Goal: Task Accomplishment & Management: Use online tool/utility

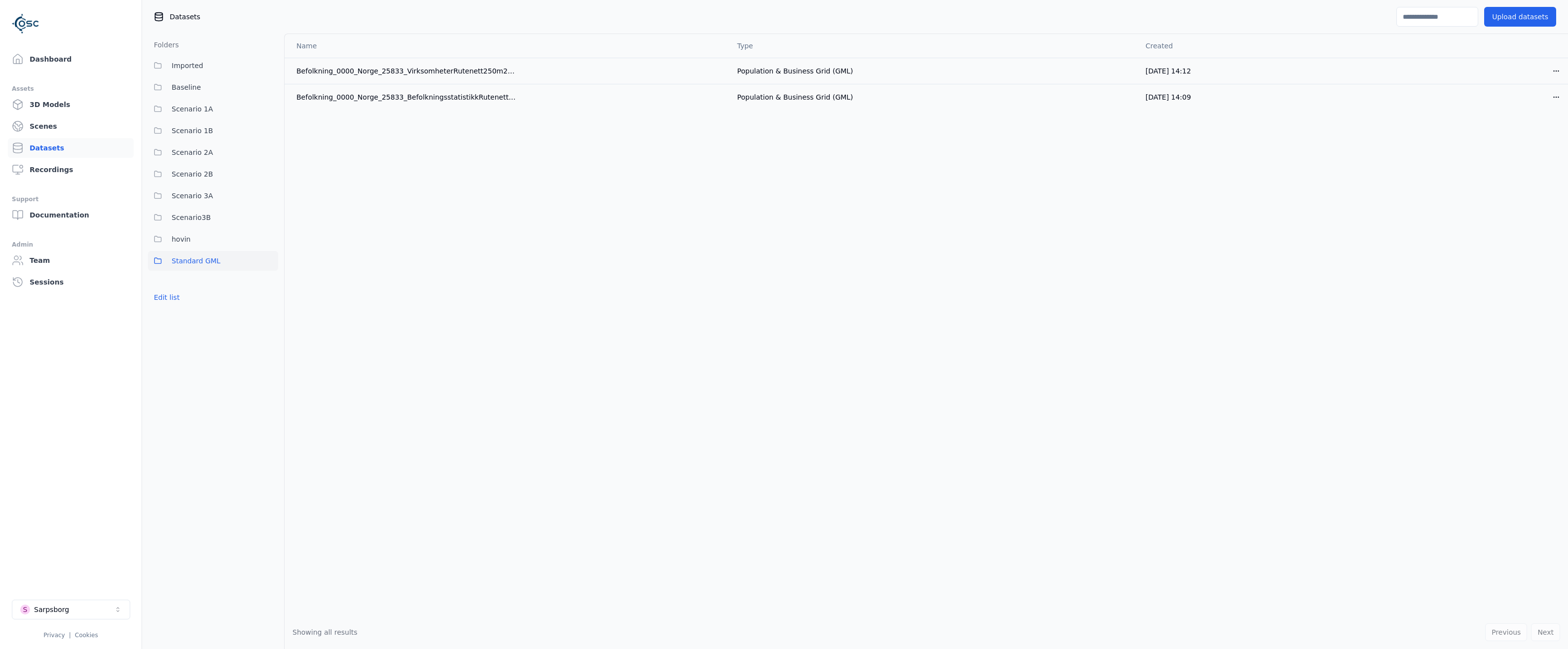
click at [386, 202] on div "Name Type Created Befolkning_0000_Norge_25833_VirksomheterRutenett250m2017_GML …" at bounding box center [926, 324] width 1283 height 582
click at [523, 286] on div "Name Type Created Befolkning_0000_Norge_25833_VirksomheterRutenett250m2017_GML …" at bounding box center [926, 324] width 1283 height 582
click at [565, 228] on div "Name Type Created Befolkning_0000_Norge_25833_VirksomheterRutenett250m2017_GML …" at bounding box center [926, 324] width 1283 height 582
click at [42, 60] on link "Dashboard" at bounding box center [70, 59] width 126 height 20
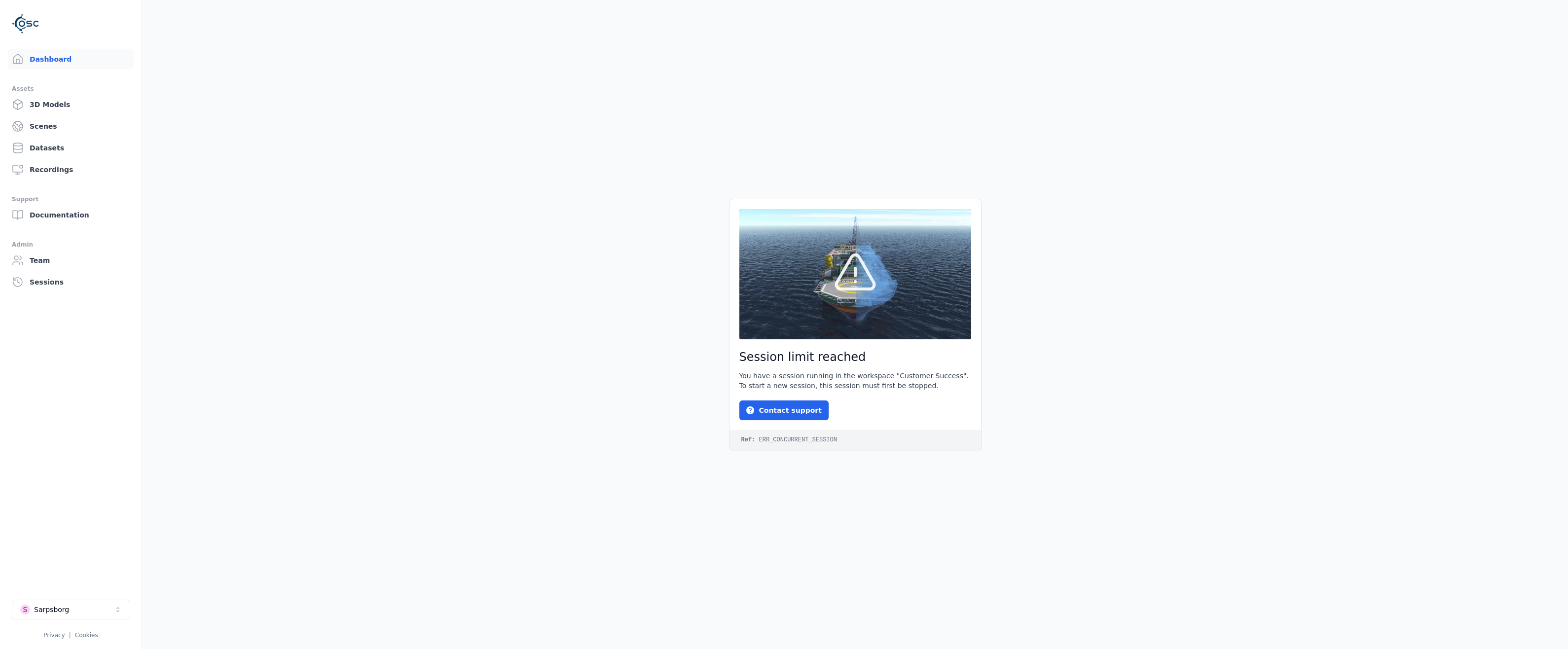
click at [89, 350] on ul "Dashboard Assets 3D Models Scenes Datasets Recordings Support Documentation Adm…" at bounding box center [70, 344] width 118 height 591
click at [122, 604] on button "S Sarpsborg" at bounding box center [70, 610] width 118 height 20
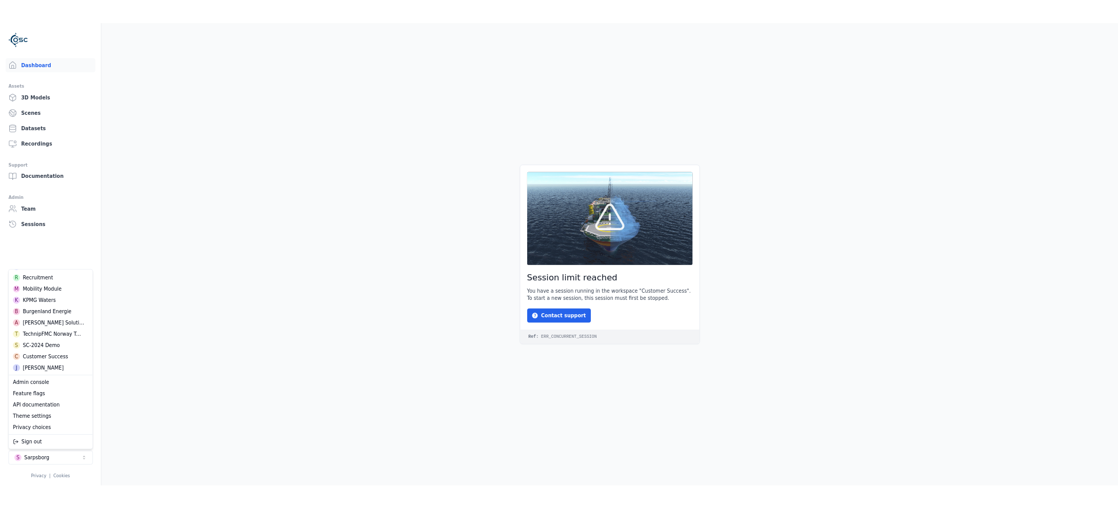
scroll to position [314, 0]
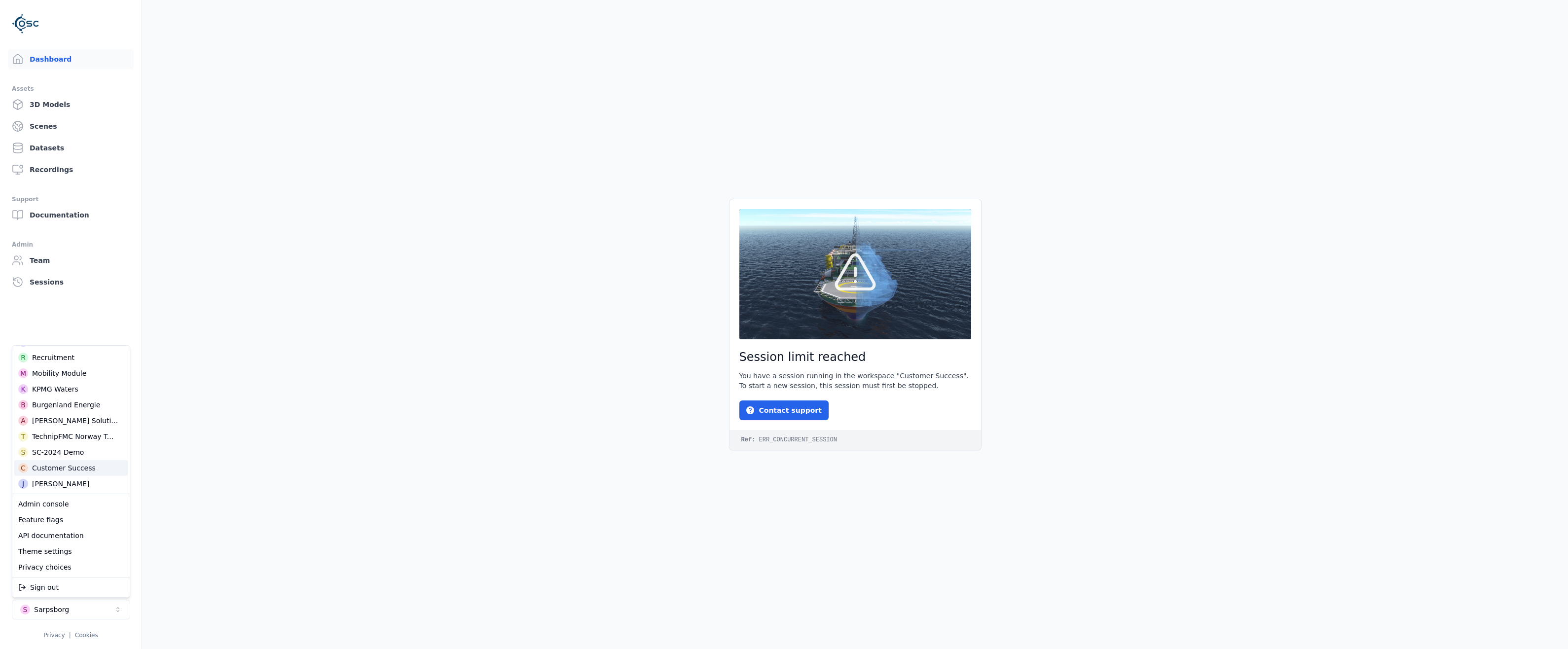
click at [61, 467] on div "Customer Success" at bounding box center [63, 468] width 63 height 10
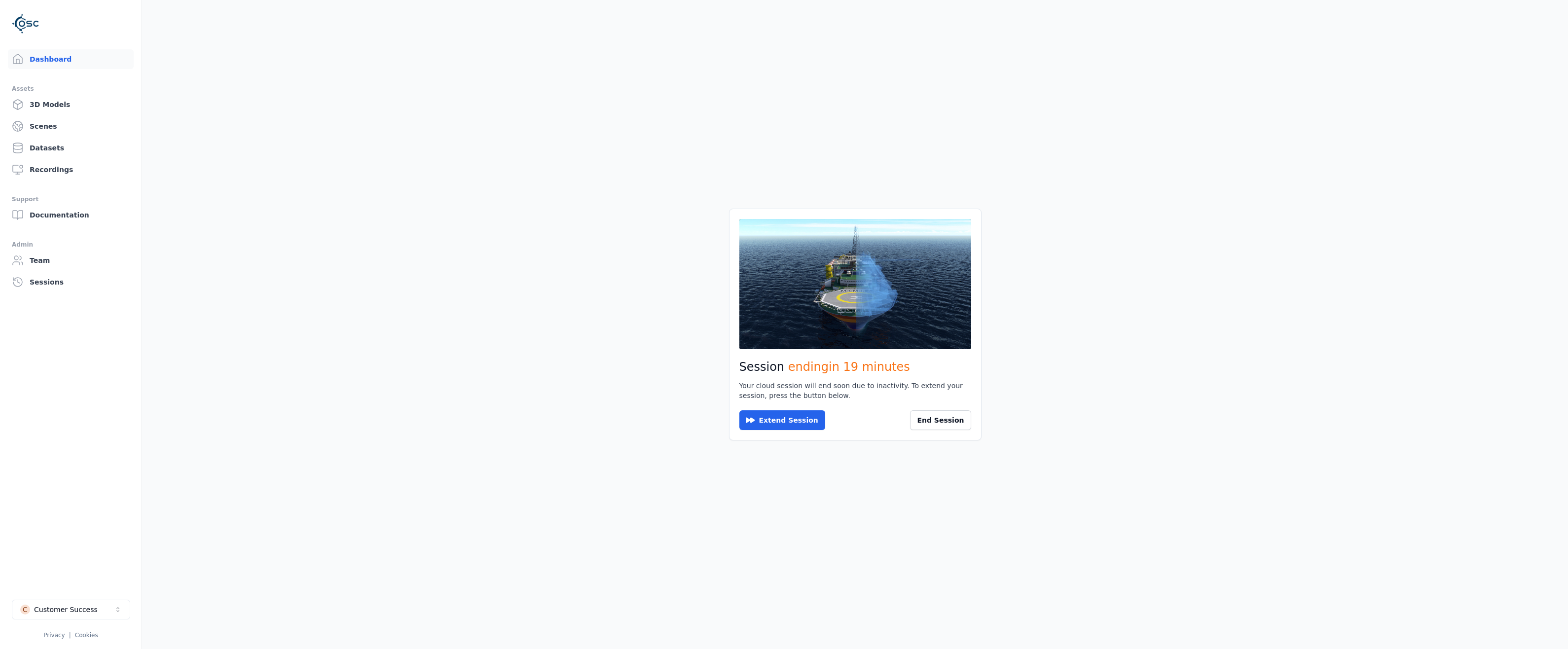
click at [257, 424] on main "Session ending in 19 minutes Your cloud session will end soon due to inactivity…" at bounding box center [855, 324] width 1427 height 649
click at [47, 143] on link "Datasets" at bounding box center [70, 148] width 126 height 20
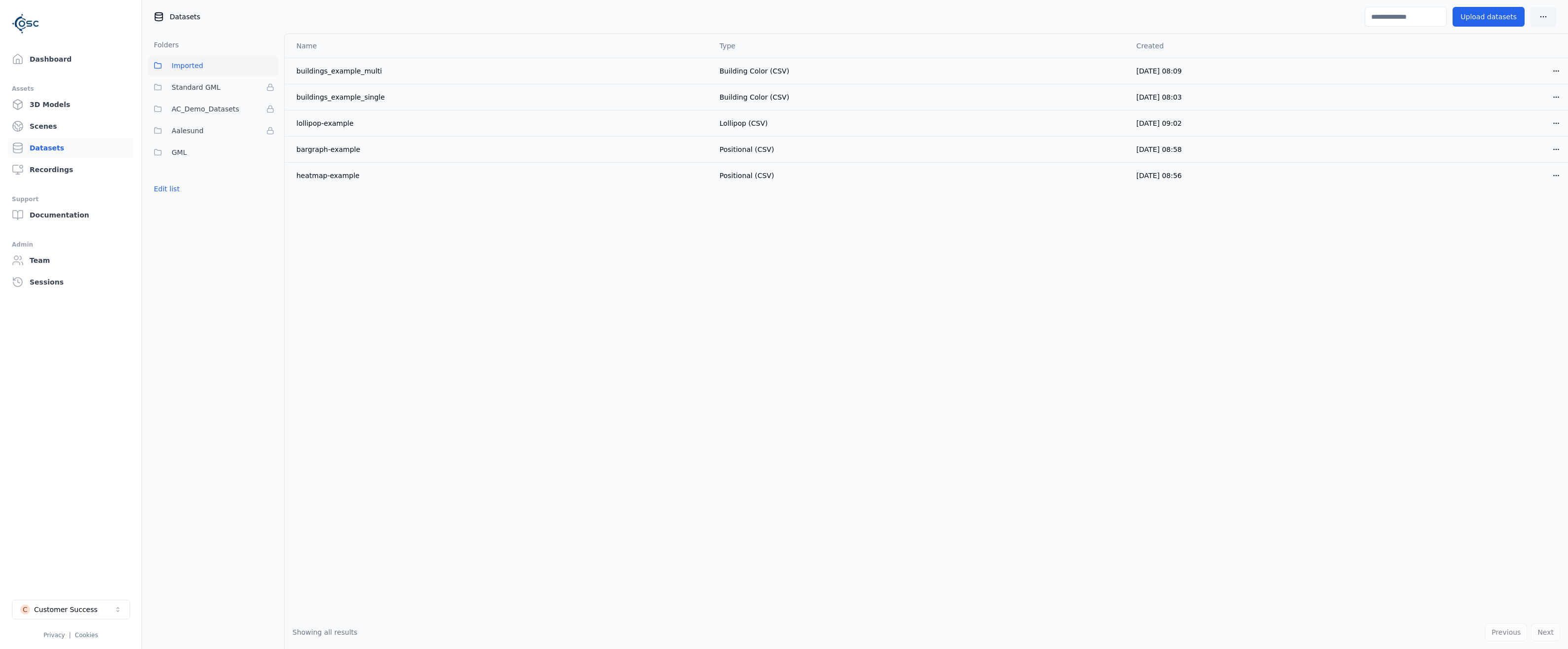
drag, startPoint x: 235, startPoint y: 360, endPoint x: 235, endPoint y: 254, distance: 106.0
click at [235, 324] on div "Folders Imported Standard GML AC_Demo_Datasets Aalesund GML Edit list" at bounding box center [214, 341] width 142 height 615
click at [170, 189] on button "Edit list" at bounding box center [166, 188] width 38 height 17
click at [266, 155] on html "Dashboard Assets 3D Models Scenes Datasets Recordings Support Documentation Adm…" at bounding box center [784, 324] width 1568 height 649
click at [264, 203] on div "Rename" at bounding box center [273, 204] width 66 height 15
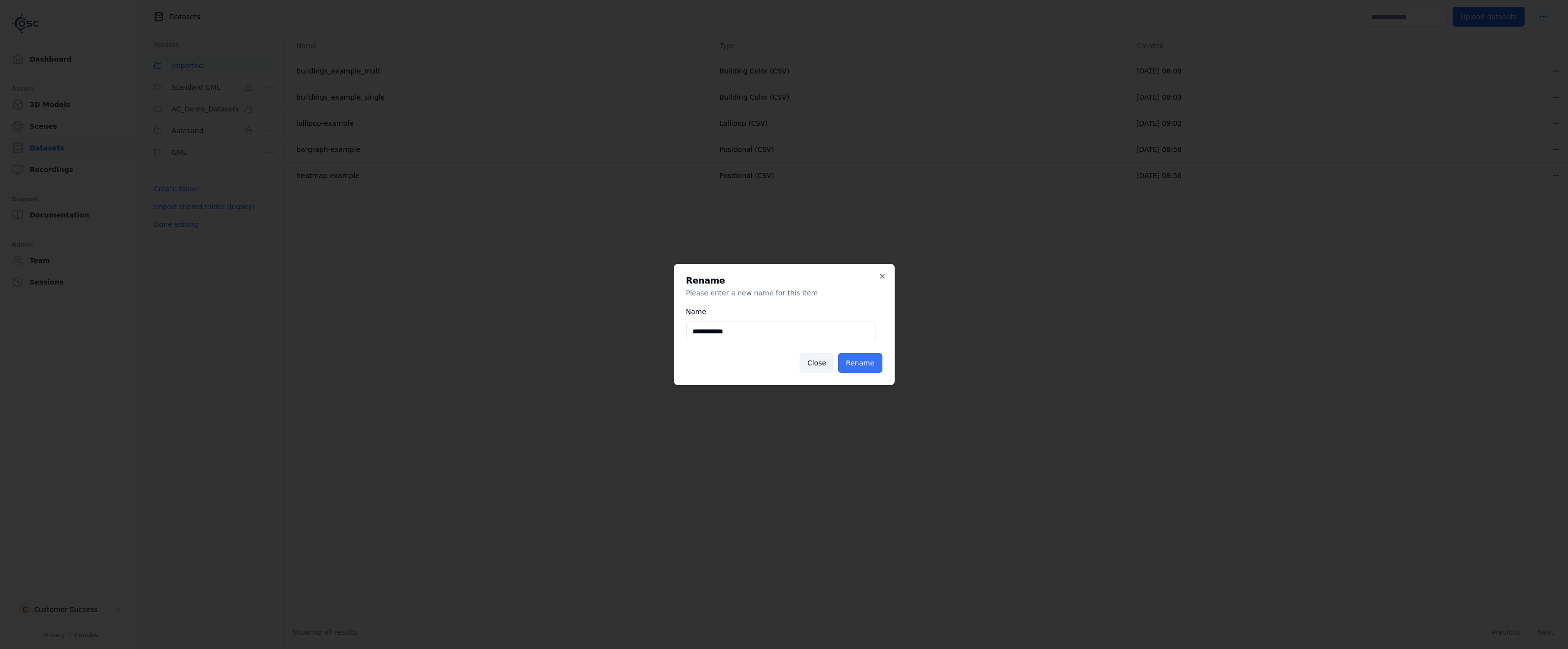
type input "**********"
click at [873, 359] on button "Rename" at bounding box center [860, 362] width 44 height 20
click at [860, 363] on button "Rename" at bounding box center [860, 362] width 44 height 20
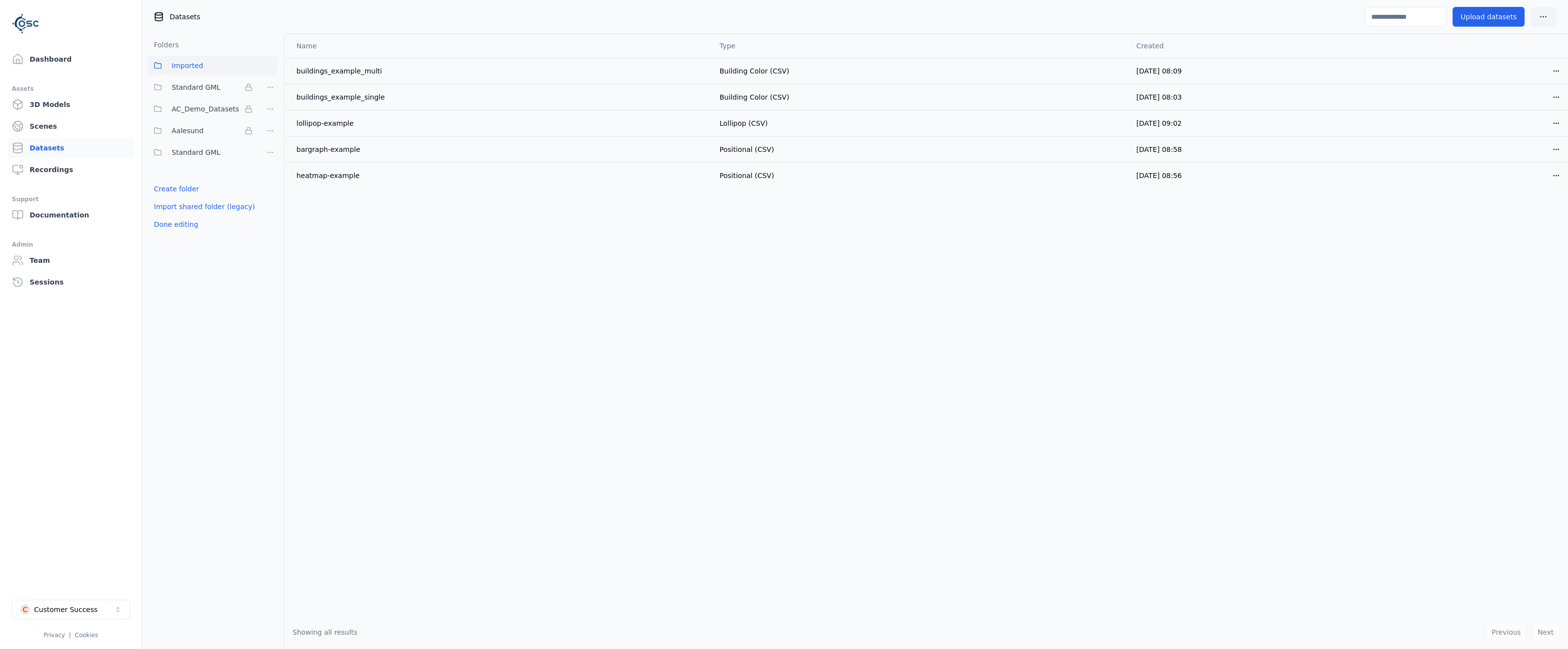
drag, startPoint x: 409, startPoint y: 338, endPoint x: 217, endPoint y: 463, distance: 229.1
click at [407, 338] on div "Name Type Created buildings_example_multi Building Color (CSV) 03/06/2025, 08:0…" at bounding box center [926, 324] width 1283 height 582
click at [59, 60] on link "Dashboard" at bounding box center [70, 59] width 126 height 20
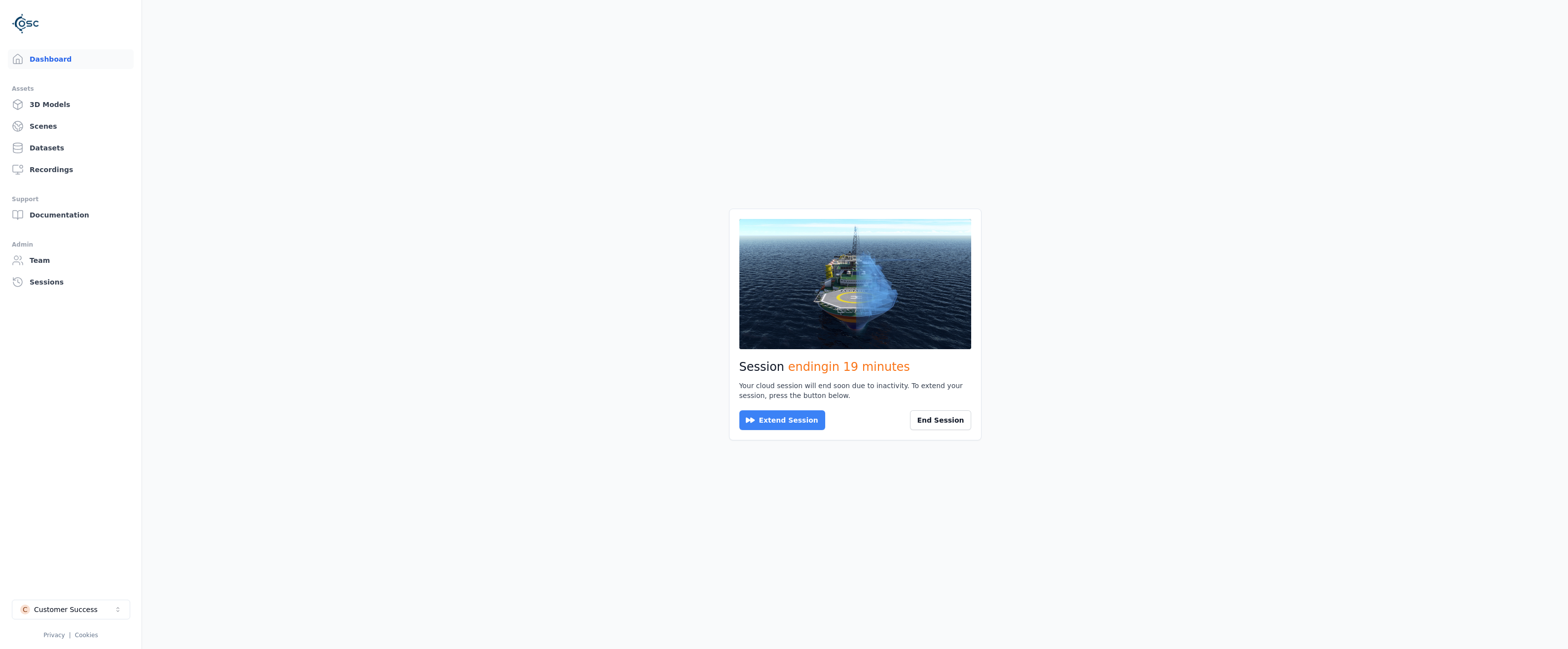
click at [781, 420] on button "Extend Session" at bounding box center [782, 420] width 86 height 20
click at [767, 421] on button "Reconnect" at bounding box center [767, 420] width 55 height 20
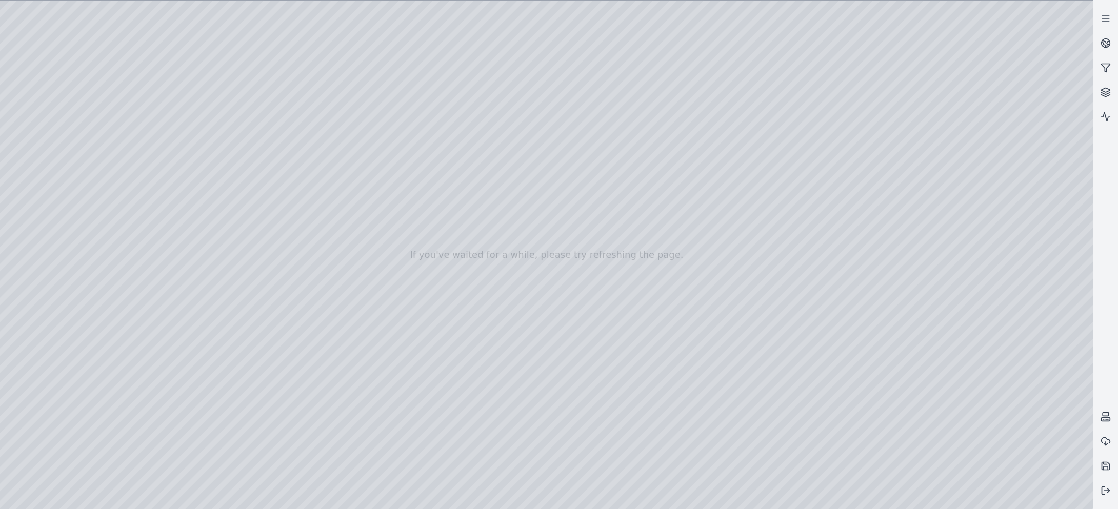
click at [488, 155] on div at bounding box center [546, 255] width 1093 height 509
drag, startPoint x: 515, startPoint y: 280, endPoint x: 478, endPoint y: 293, distance: 39.7
drag, startPoint x: 599, startPoint y: 284, endPoint x: 504, endPoint y: 298, distance: 96.5
click at [550, 285] on div at bounding box center [546, 255] width 1093 height 509
click at [421, 249] on div at bounding box center [546, 255] width 1093 height 509
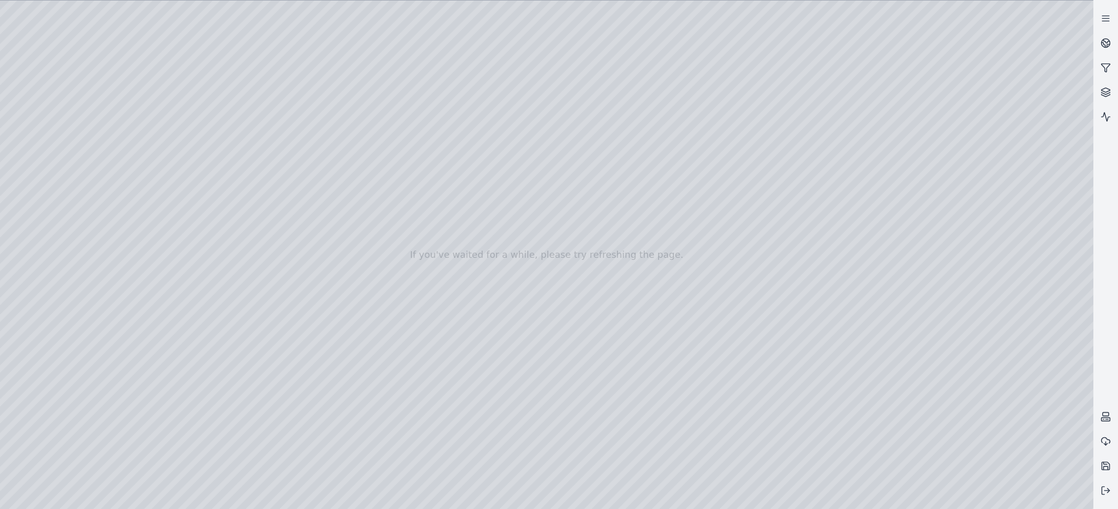
click at [98, 33] on div at bounding box center [546, 255] width 1093 height 509
click at [401, 209] on div at bounding box center [546, 255] width 1093 height 509
drag, startPoint x: 692, startPoint y: 285, endPoint x: 614, endPoint y: 301, distance: 79.5
click at [425, 315] on div at bounding box center [546, 255] width 1093 height 509
drag, startPoint x: 486, startPoint y: 253, endPoint x: 305, endPoint y: 200, distance: 188.1
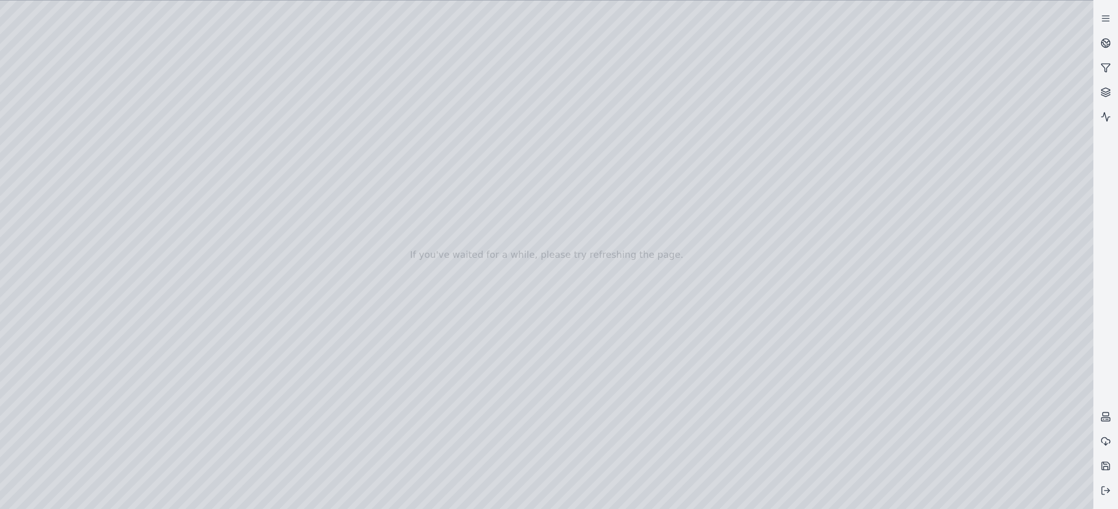
click at [44, 149] on div at bounding box center [546, 255] width 1093 height 509
click at [226, 315] on div at bounding box center [546, 255] width 1093 height 509
click at [230, 313] on div at bounding box center [546, 255] width 1093 height 509
click at [227, 296] on div at bounding box center [546, 255] width 1093 height 509
click at [227, 298] on div at bounding box center [546, 255] width 1093 height 509
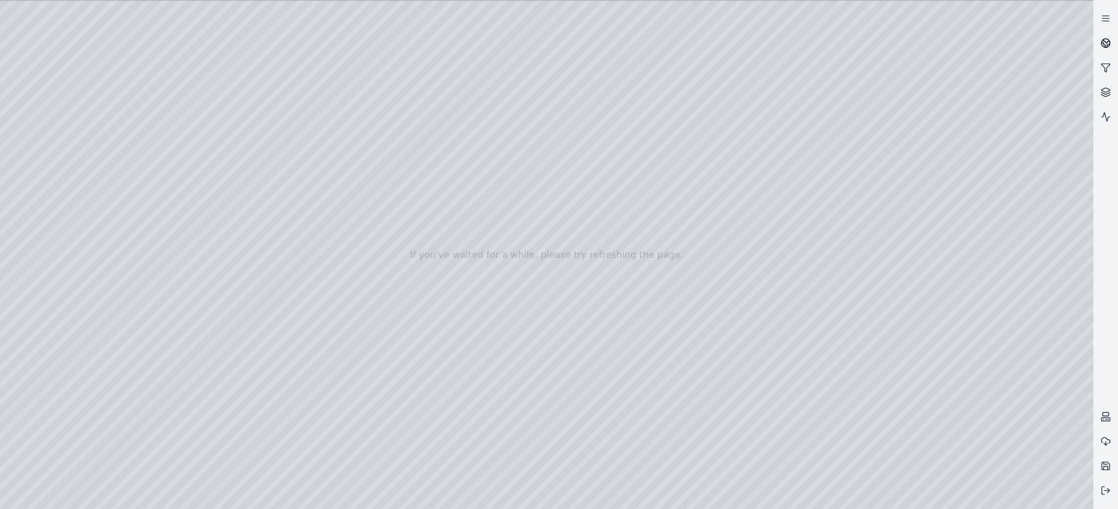
click at [1107, 37] on link at bounding box center [1105, 43] width 25 height 25
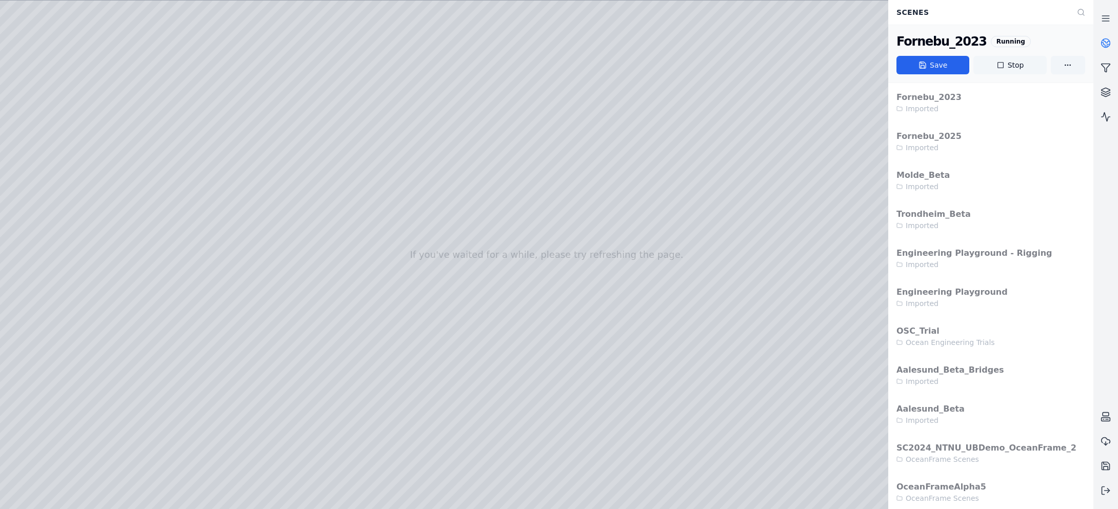
click at [1003, 64] on icon at bounding box center [1000, 65] width 8 height 8
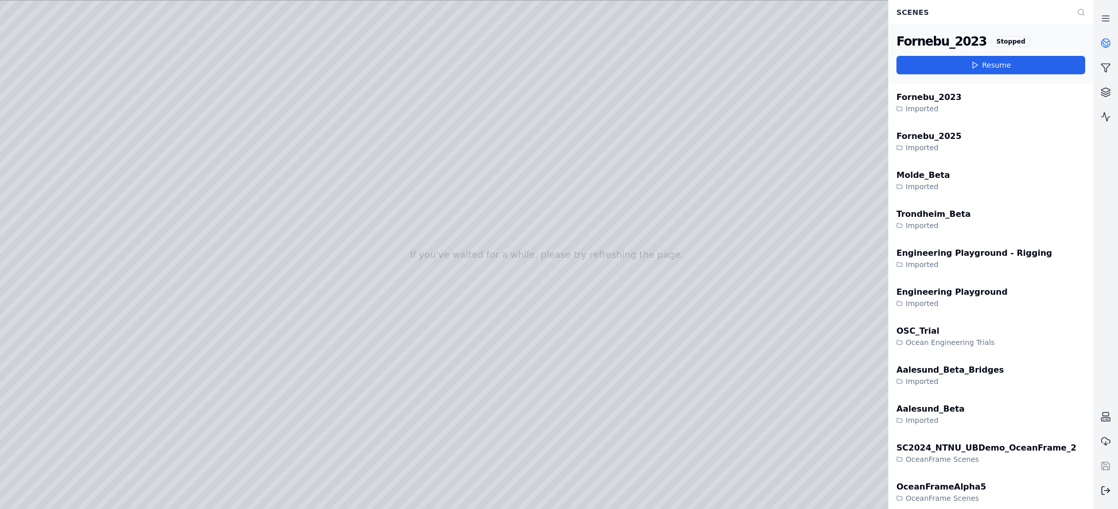
click at [1110, 489] on icon at bounding box center [1106, 491] width 10 height 10
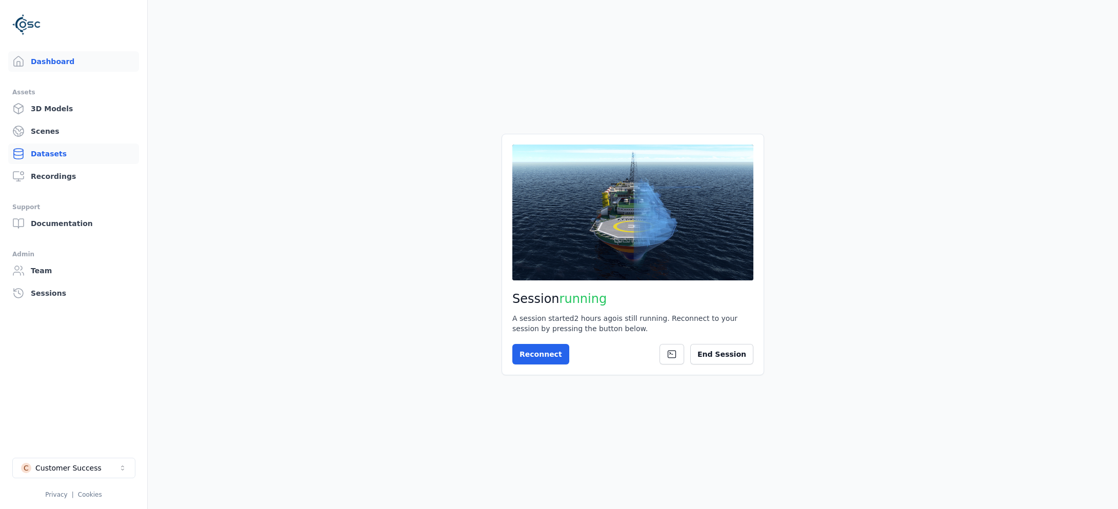
click at [44, 148] on link "Datasets" at bounding box center [73, 154] width 131 height 21
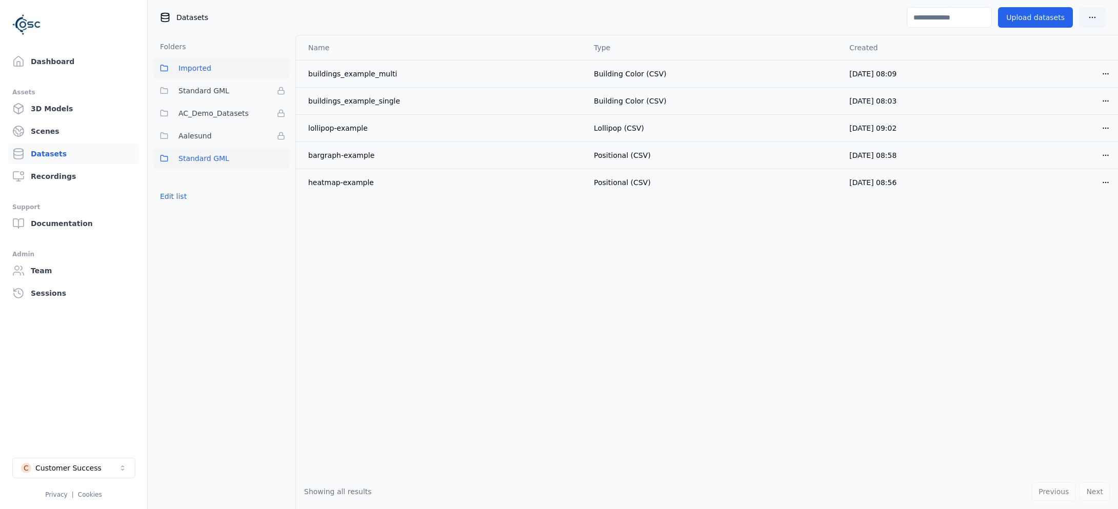
click at [203, 159] on span "Standard GML" at bounding box center [203, 158] width 51 height 12
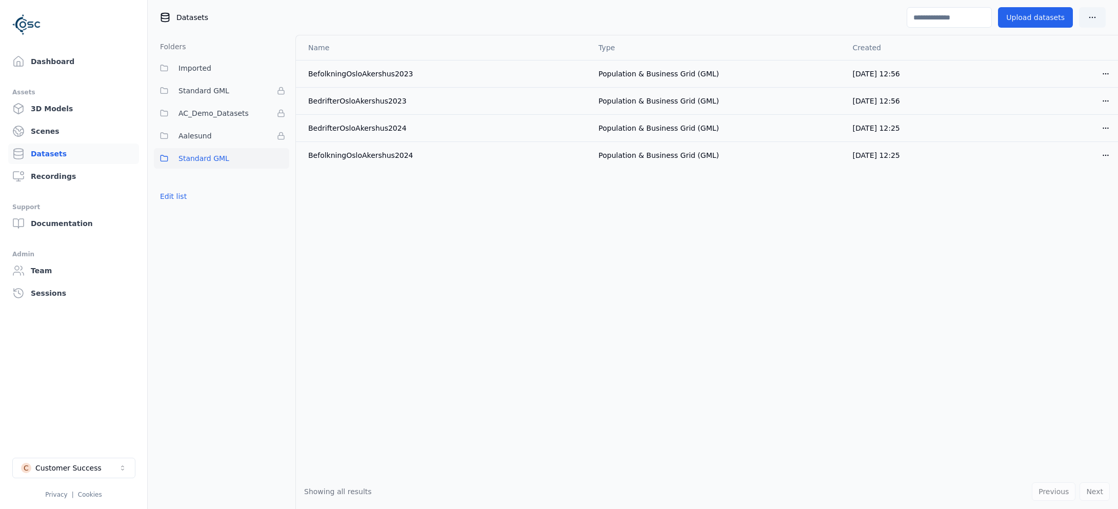
click at [477, 243] on div "Name Type Created BefolkningOsloAkershus2023 Population & Business Grid (GML) 0…" at bounding box center [707, 254] width 822 height 439
click at [1044, 18] on button "Upload datasets" at bounding box center [1035, 17] width 75 height 21
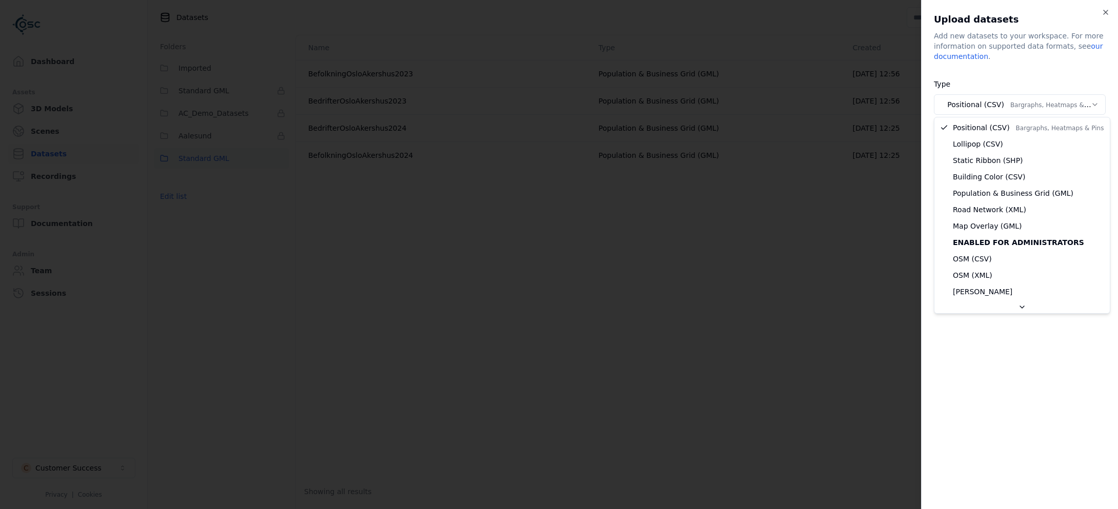
click at [1038, 106] on body "**********" at bounding box center [559, 254] width 1118 height 509
select select "***"
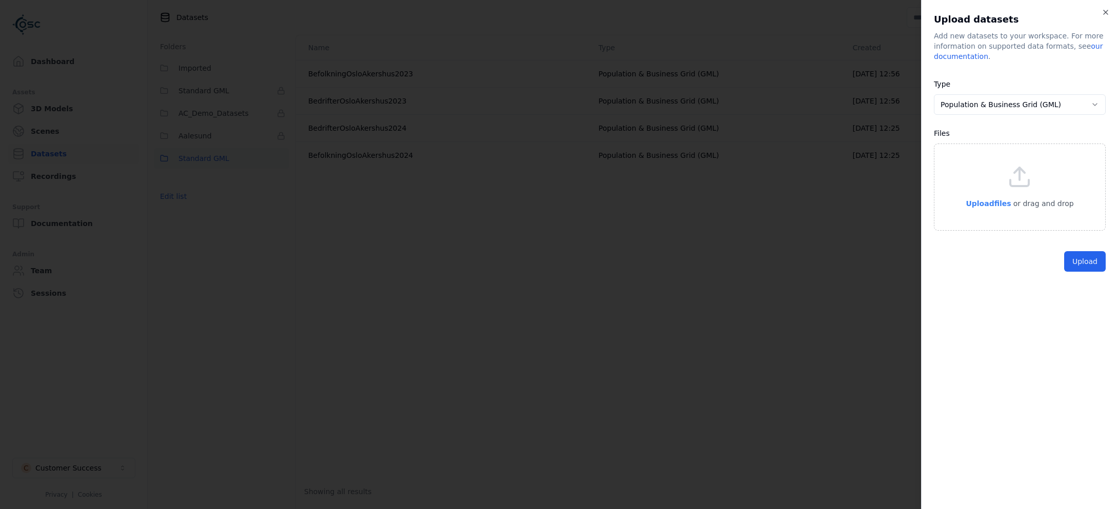
click at [989, 201] on span "Upload files" at bounding box center [988, 204] width 45 height 8
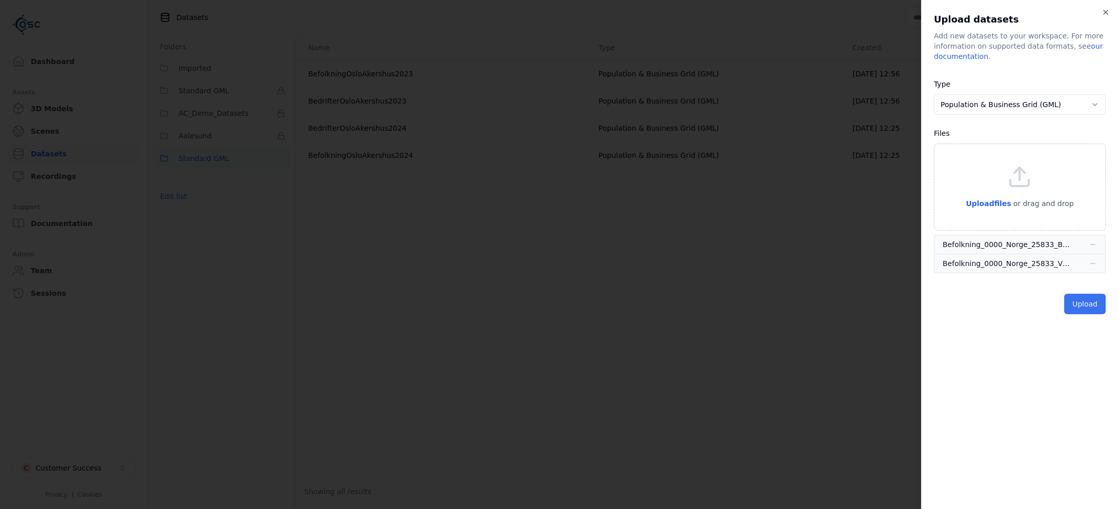
click at [1091, 307] on button "Upload" at bounding box center [1085, 304] width 42 height 21
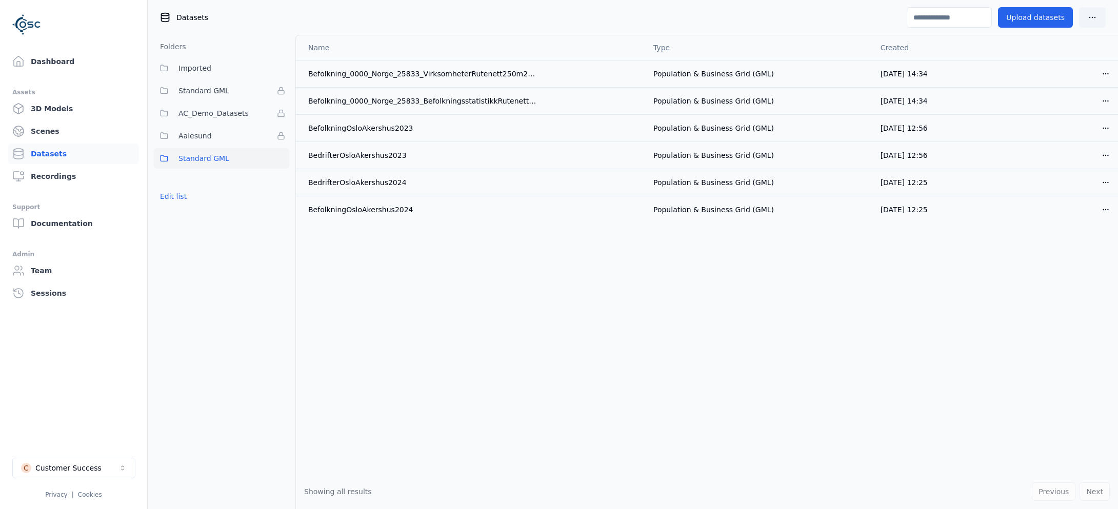
click at [505, 252] on div "Name Type Created Befolkning_0000_Norge_25833_VirksomheterRutenett250m2022_GML …" at bounding box center [707, 254] width 822 height 439
click at [468, 302] on div "Name Type Created Befolkning_0000_Norge_25833_VirksomheterRutenett250m2022_GML …" at bounding box center [707, 254] width 822 height 439
click at [47, 132] on link "Scenes" at bounding box center [73, 131] width 131 height 21
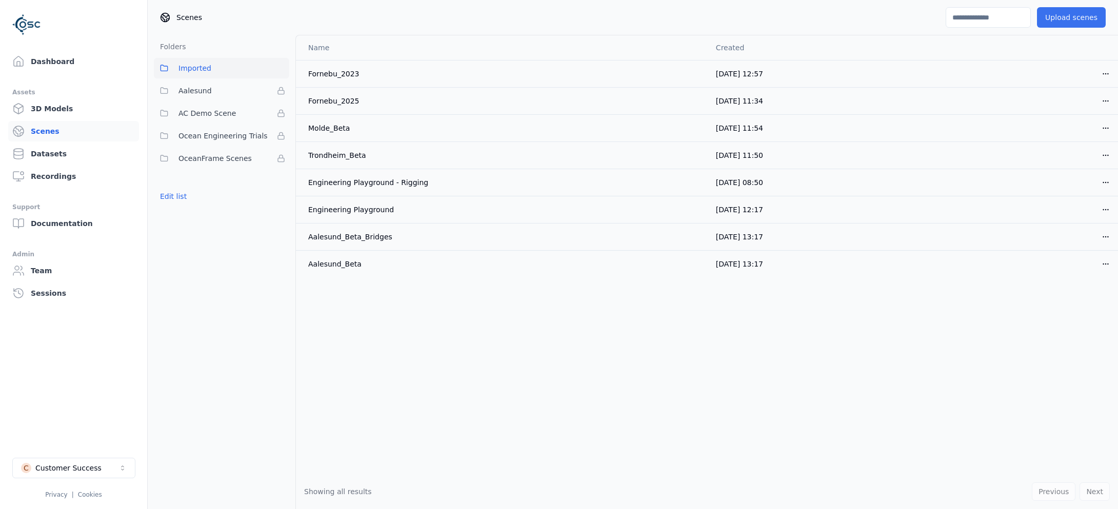
click at [1060, 17] on button "Upload scenes" at bounding box center [1071, 17] width 69 height 21
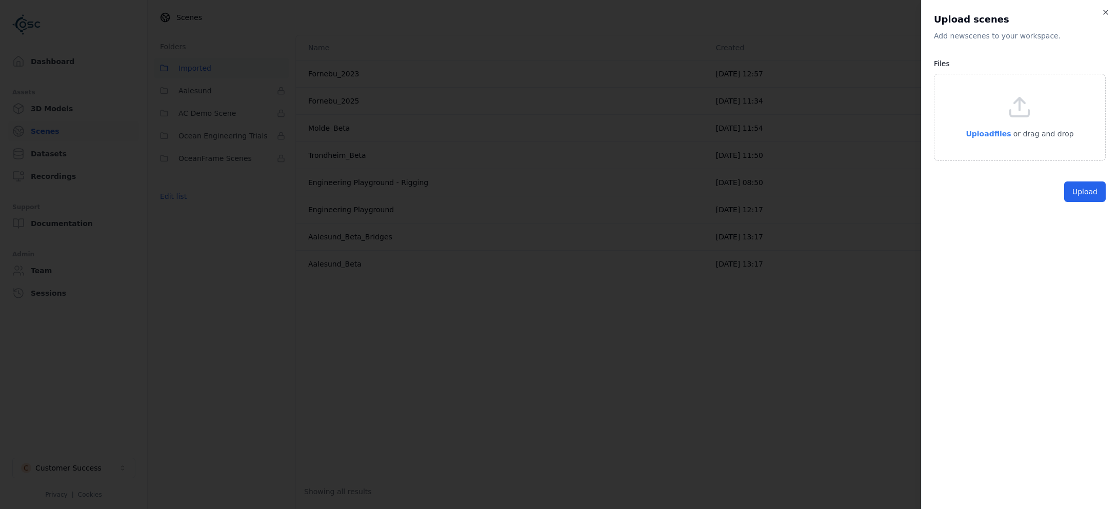
click at [988, 132] on span "Upload files" at bounding box center [988, 134] width 45 height 8
click at [1079, 221] on button "Upload" at bounding box center [1085, 215] width 42 height 21
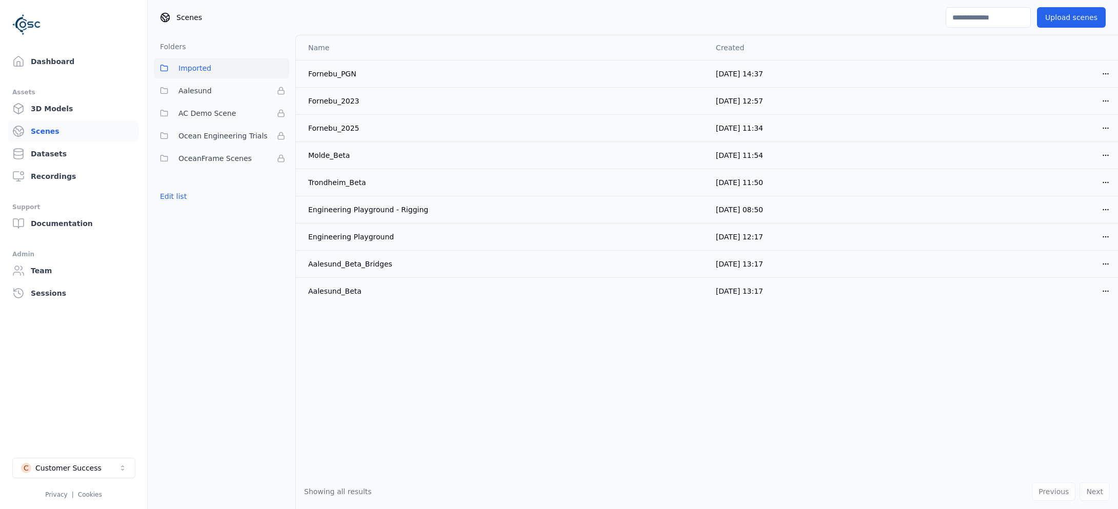
click at [572, 399] on div "Name Created Fornebu_PGN 07/10/2025, 14:37 Open menu Fornebu_2023 07/10/2025, 1…" at bounding box center [707, 254] width 822 height 439
click at [49, 62] on link "Dashboard" at bounding box center [73, 61] width 131 height 21
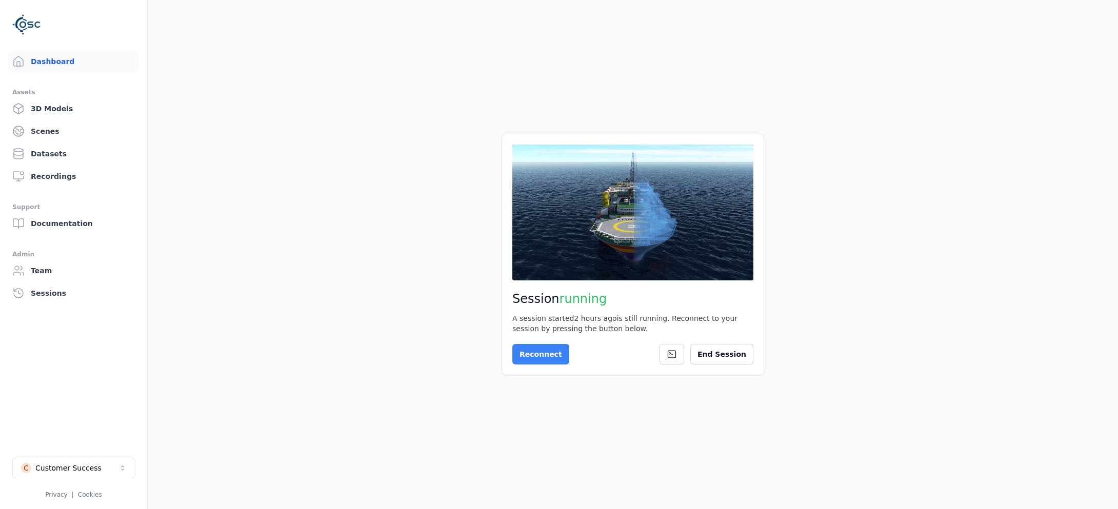
click at [530, 359] on button "Reconnect" at bounding box center [540, 354] width 57 height 21
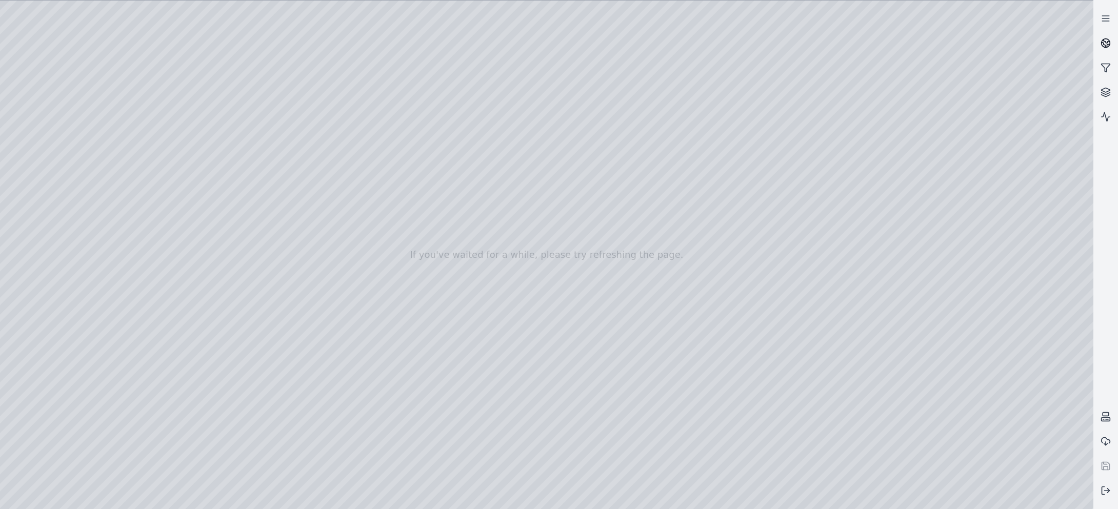
click at [1106, 42] on icon at bounding box center [1107, 41] width 6 height 4
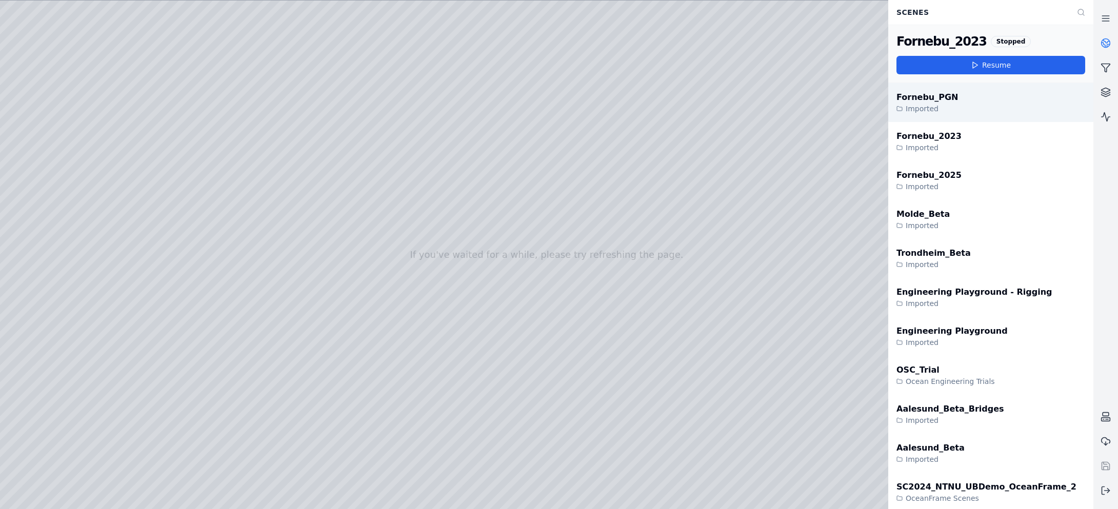
click at [960, 103] on div "Fornebu_PGN Imported" at bounding box center [990, 102] width 205 height 39
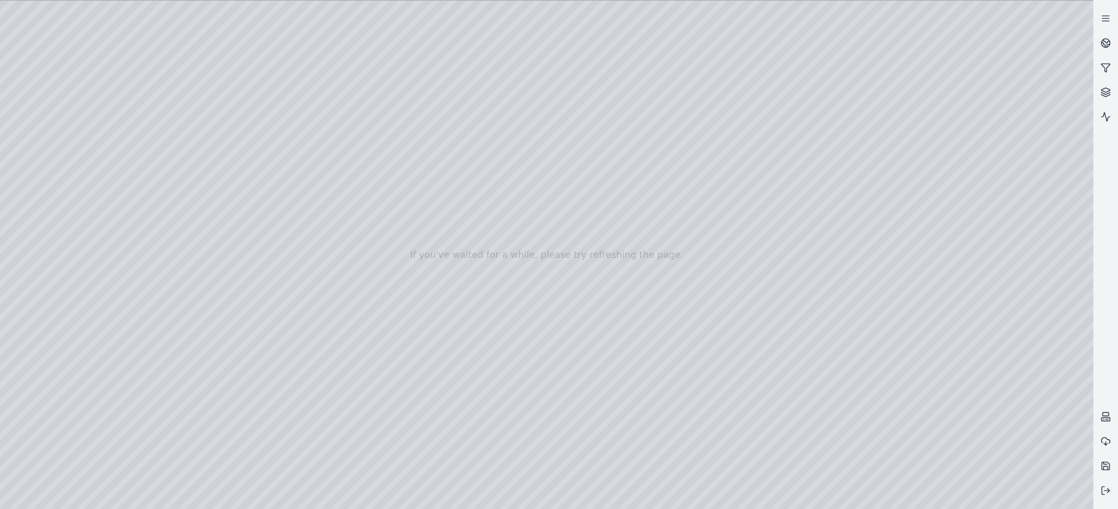
drag, startPoint x: 582, startPoint y: 329, endPoint x: 443, endPoint y: 390, distance: 151.8
drag, startPoint x: 484, startPoint y: 248, endPoint x: 473, endPoint y: 280, distance: 33.6
drag, startPoint x: 467, startPoint y: 322, endPoint x: 445, endPoint y: 335, distance: 25.8
click at [225, 314] on div at bounding box center [546, 255] width 1093 height 509
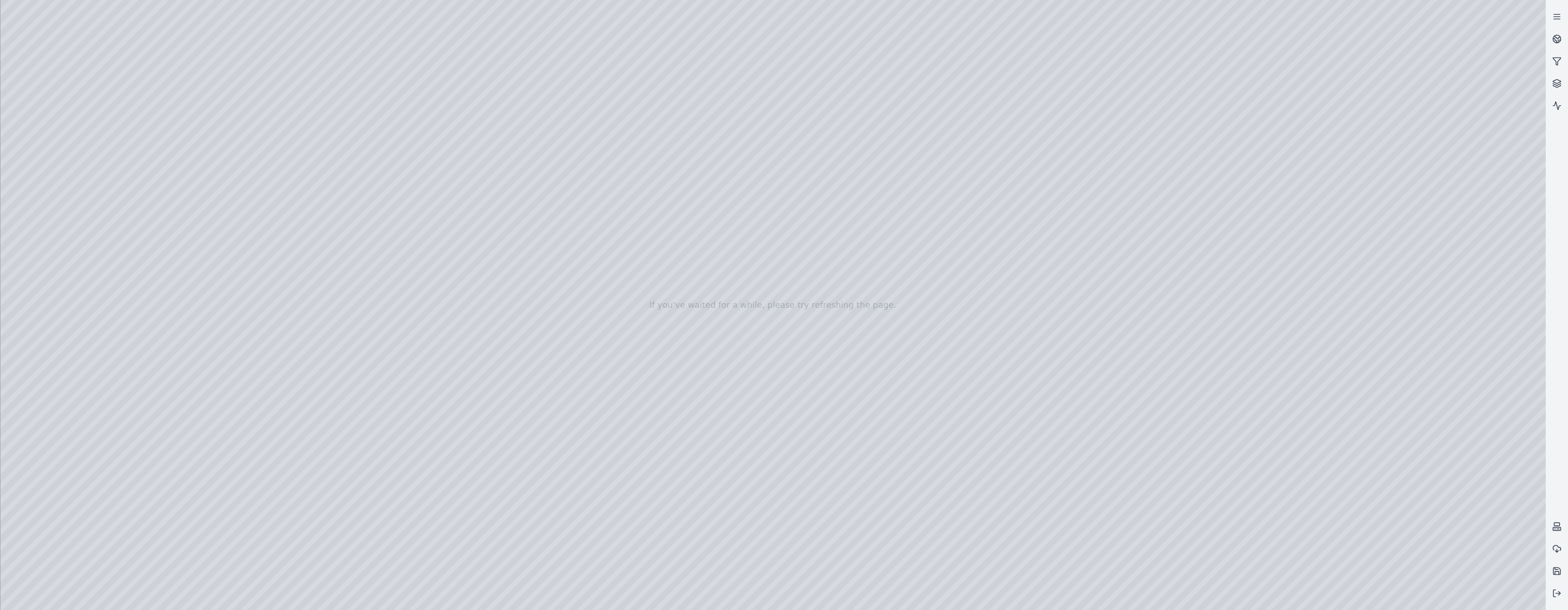
drag, startPoint x: 638, startPoint y: 211, endPoint x: 472, endPoint y: 436, distance: 279.6
click at [624, 277] on div at bounding box center [773, 305] width 1545 height 610
click at [850, 451] on div at bounding box center [773, 305] width 1545 height 610
drag, startPoint x: 691, startPoint y: 187, endPoint x: 689, endPoint y: 529, distance: 342.0
drag, startPoint x: 634, startPoint y: 217, endPoint x: 776, endPoint y: 227, distance: 142.4
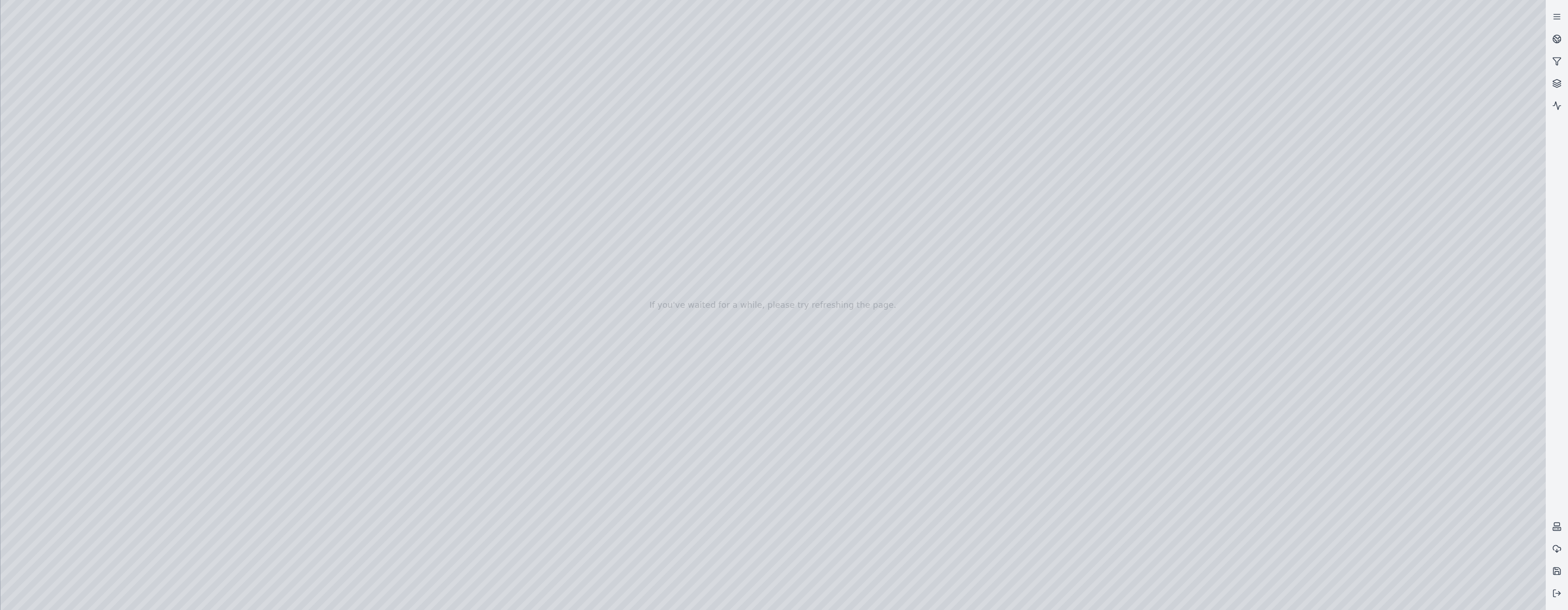
drag, startPoint x: 922, startPoint y: 199, endPoint x: 792, endPoint y: 223, distance: 132.2
click at [565, 234] on div at bounding box center [773, 305] width 1545 height 610
click at [770, 462] on div at bounding box center [773, 305] width 1545 height 610
drag, startPoint x: 714, startPoint y: 406, endPoint x: 444, endPoint y: 420, distance: 270.4
drag, startPoint x: 628, startPoint y: 395, endPoint x: 593, endPoint y: 399, distance: 35.2
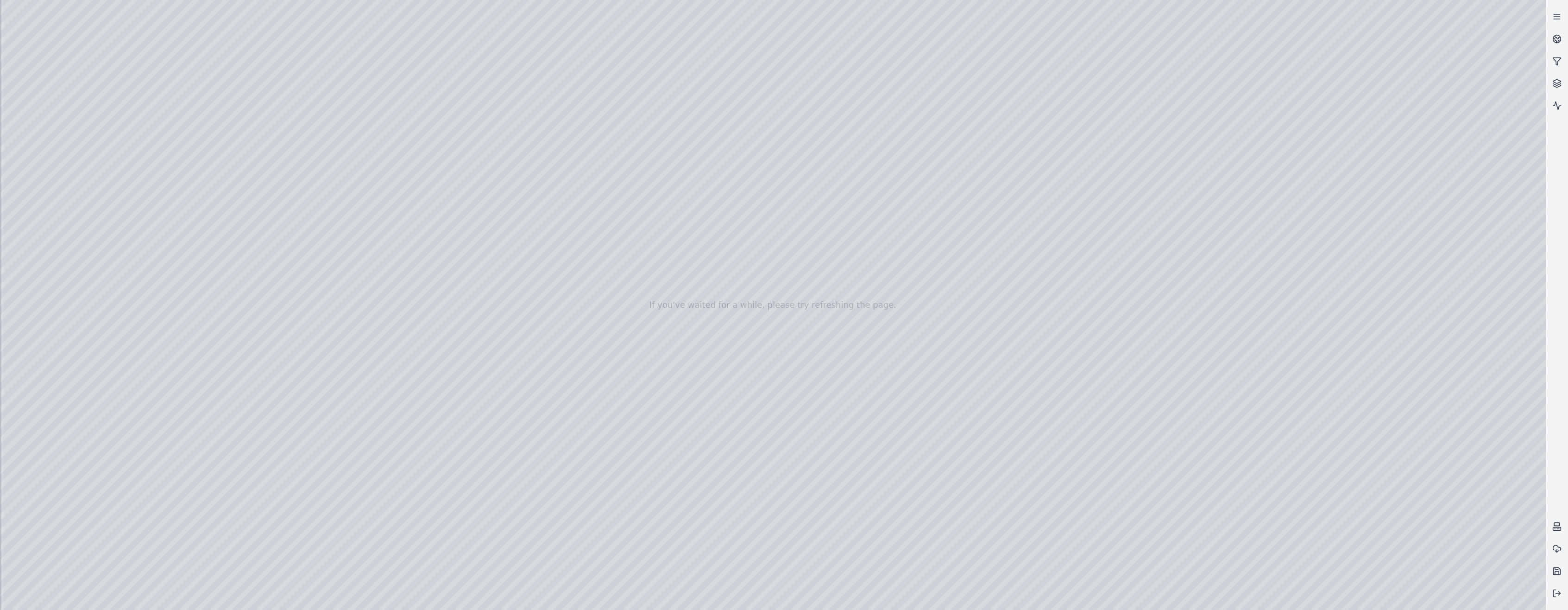
click at [695, 495] on div at bounding box center [773, 305] width 1545 height 610
click at [55, 155] on div at bounding box center [773, 305] width 1545 height 610
click at [59, 132] on div at bounding box center [773, 305] width 1545 height 610
click at [63, 177] on div at bounding box center [773, 305] width 1545 height 610
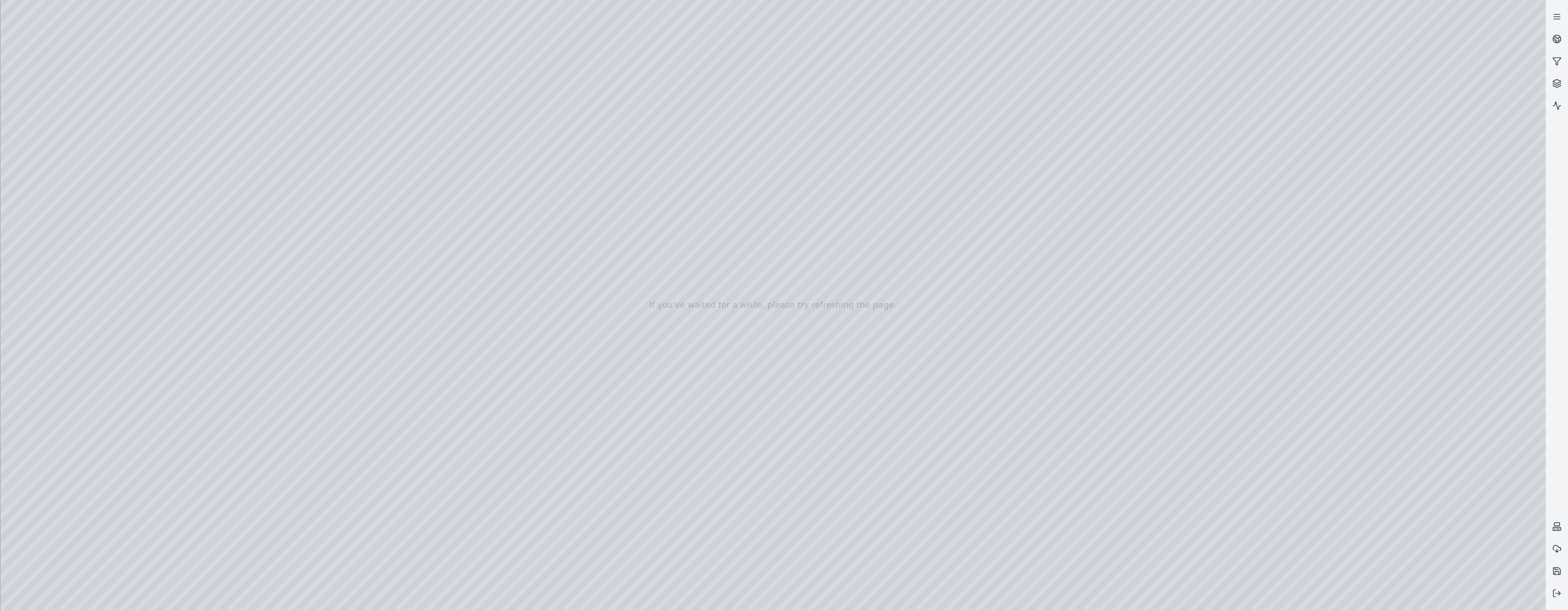
click at [268, 380] on div at bounding box center [773, 305] width 1545 height 610
click at [116, 38] on div at bounding box center [773, 305] width 1545 height 610
drag, startPoint x: 820, startPoint y: 470, endPoint x: 695, endPoint y: 464, distance: 125.1
click at [1559, 590] on icon at bounding box center [1557, 593] width 9 height 9
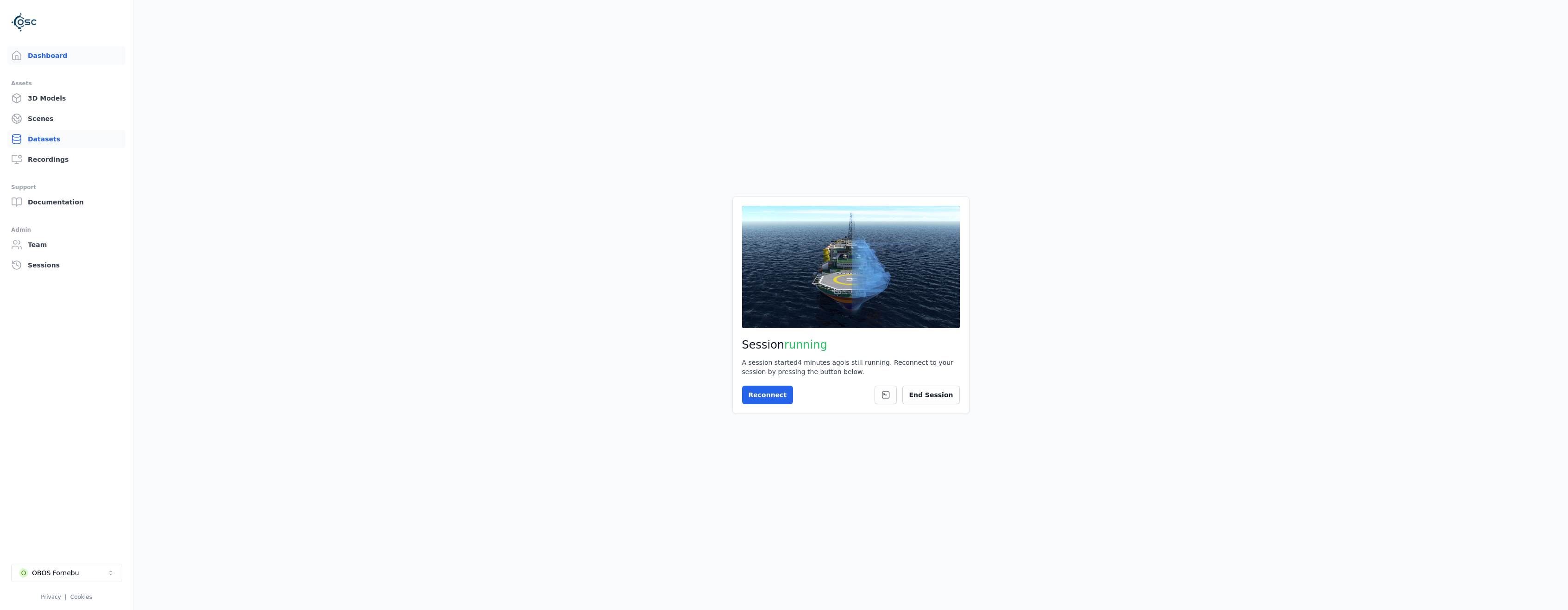
click at [32, 140] on link "Datasets" at bounding box center [66, 139] width 118 height 19
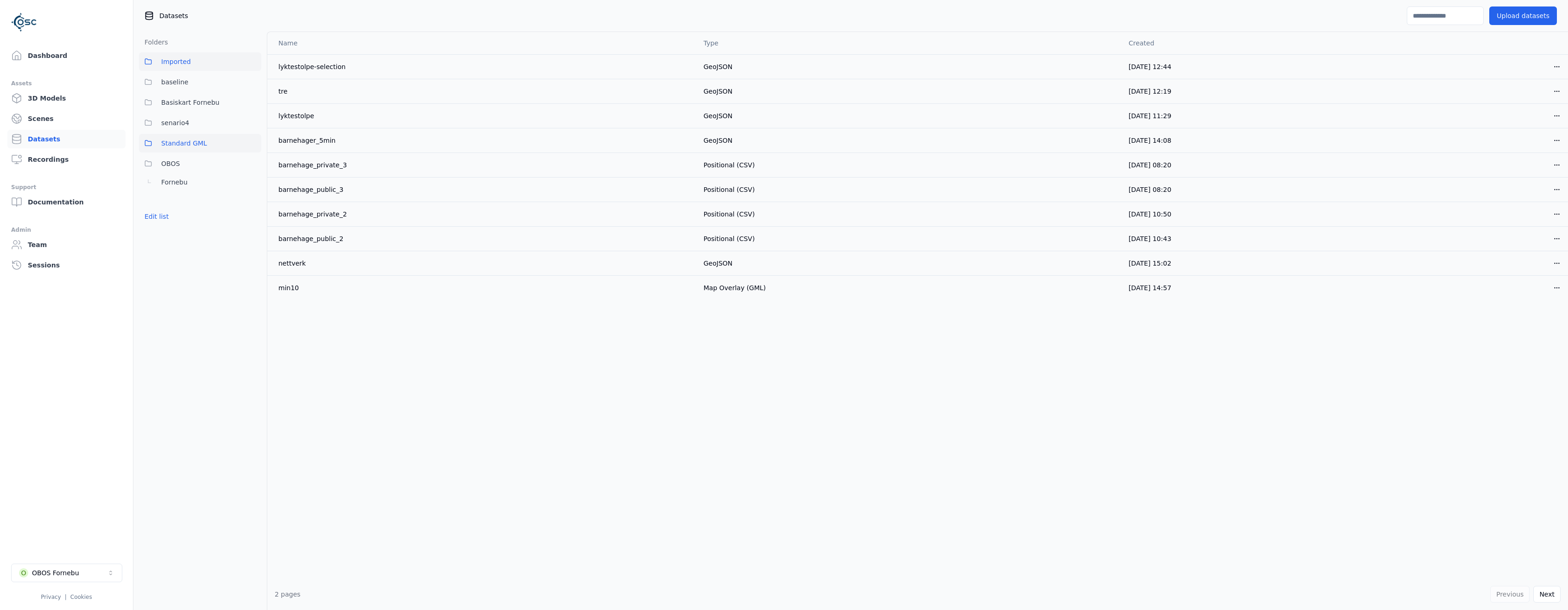
click at [182, 142] on span "Standard GML" at bounding box center [183, 143] width 46 height 11
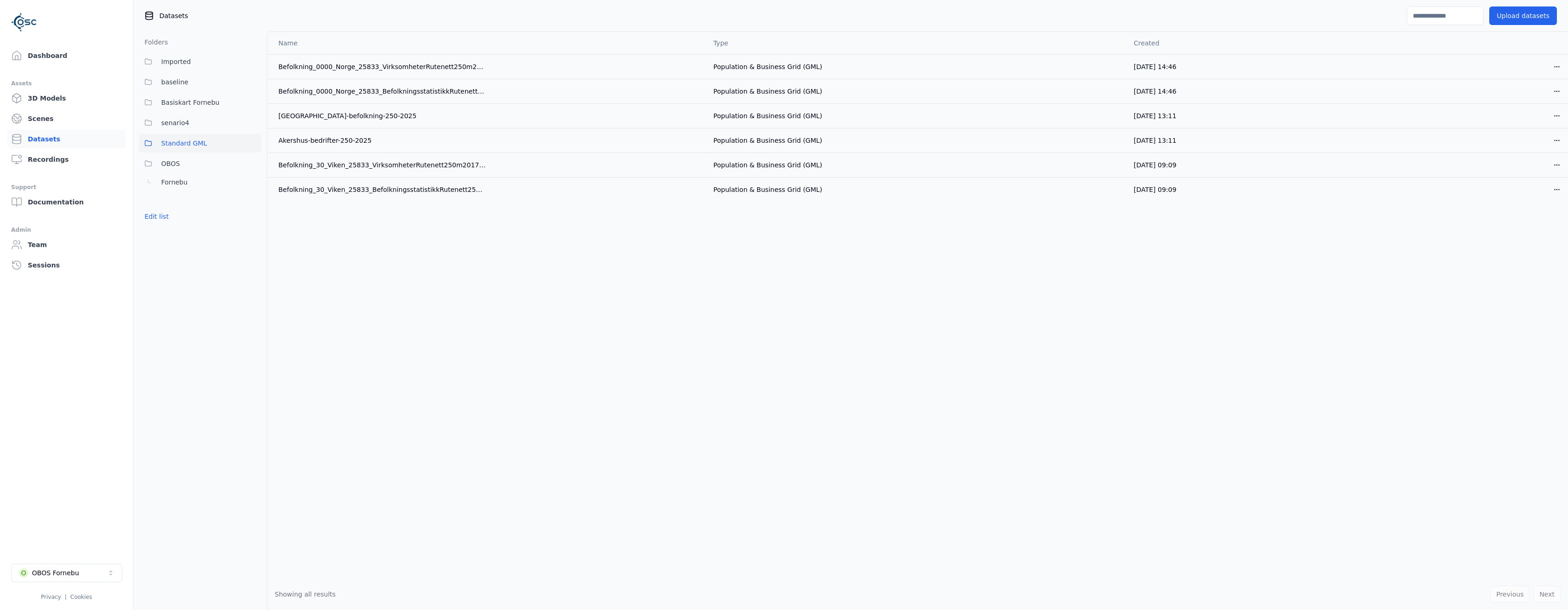
click at [395, 335] on div "Name Type Created Befolkning_0000_Norge_25833_VirksomheterRutenett250m2022_GML …" at bounding box center [918, 305] width 1301 height 547
click at [464, 323] on div "Name Type Created Befolkning_0000_Norge_25833_VirksomheterRutenett250m2022_GML …" at bounding box center [918, 305] width 1301 height 547
click at [170, 58] on span "Imported" at bounding box center [175, 61] width 30 height 11
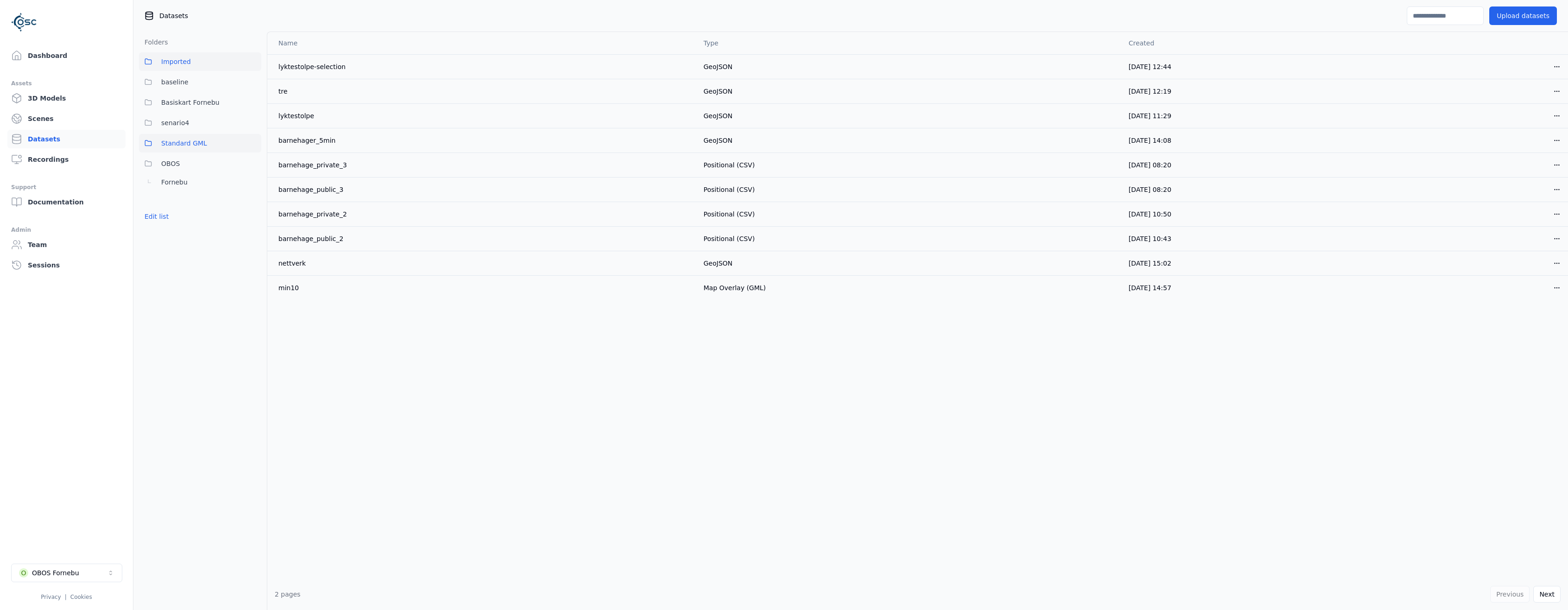
click at [178, 141] on span "Standard GML" at bounding box center [183, 143] width 46 height 11
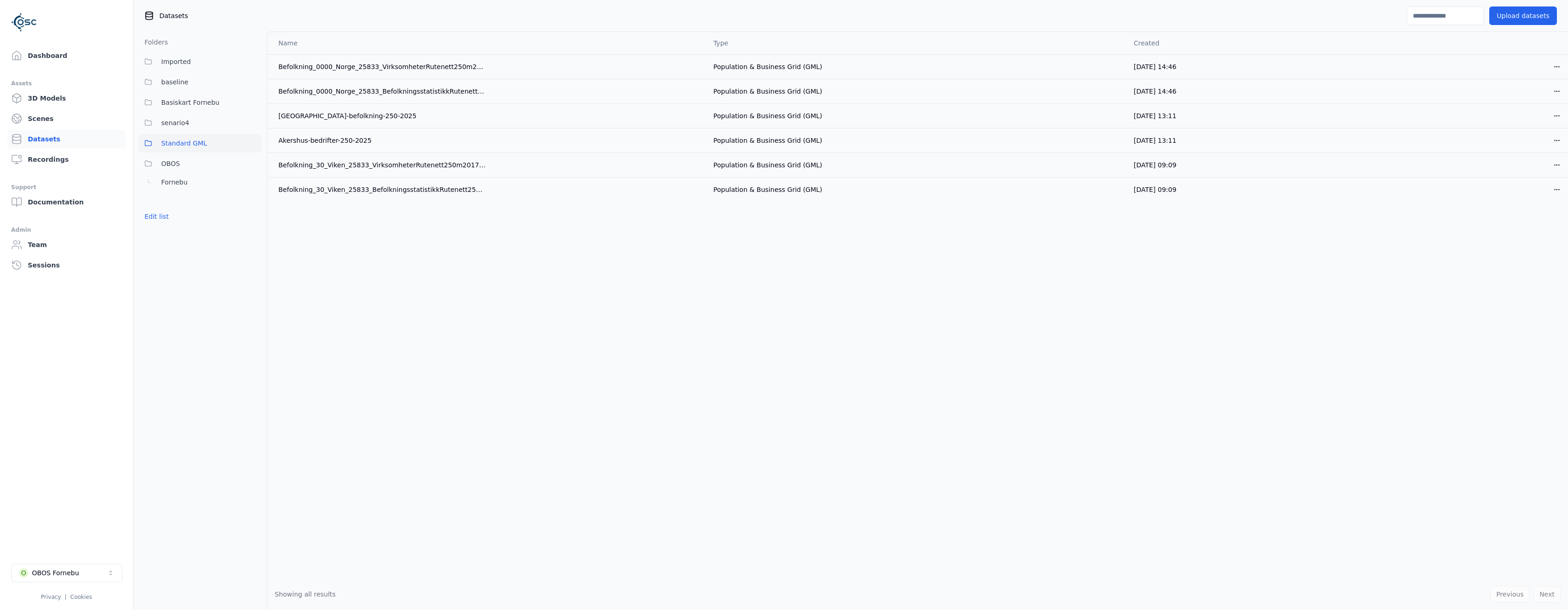
click at [386, 268] on div "Name Type Created Befolkning_0000_Norge_25833_VirksomheterRutenett250m2022_GML …" at bounding box center [918, 305] width 1301 height 547
click at [350, 258] on div "Name Type Created Befolkning_0000_Norge_25833_VirksomheterRutenett250m2022_GML …" at bounding box center [918, 305] width 1301 height 547
drag, startPoint x: 513, startPoint y: 431, endPoint x: 352, endPoint y: 328, distance: 191.1
click at [513, 430] on div "Name Type Created Befolkning_0000_Norge_25833_VirksomheterRutenett250m2022_GML …" at bounding box center [918, 305] width 1301 height 547
click at [46, 61] on link "Dashboard" at bounding box center [66, 55] width 118 height 19
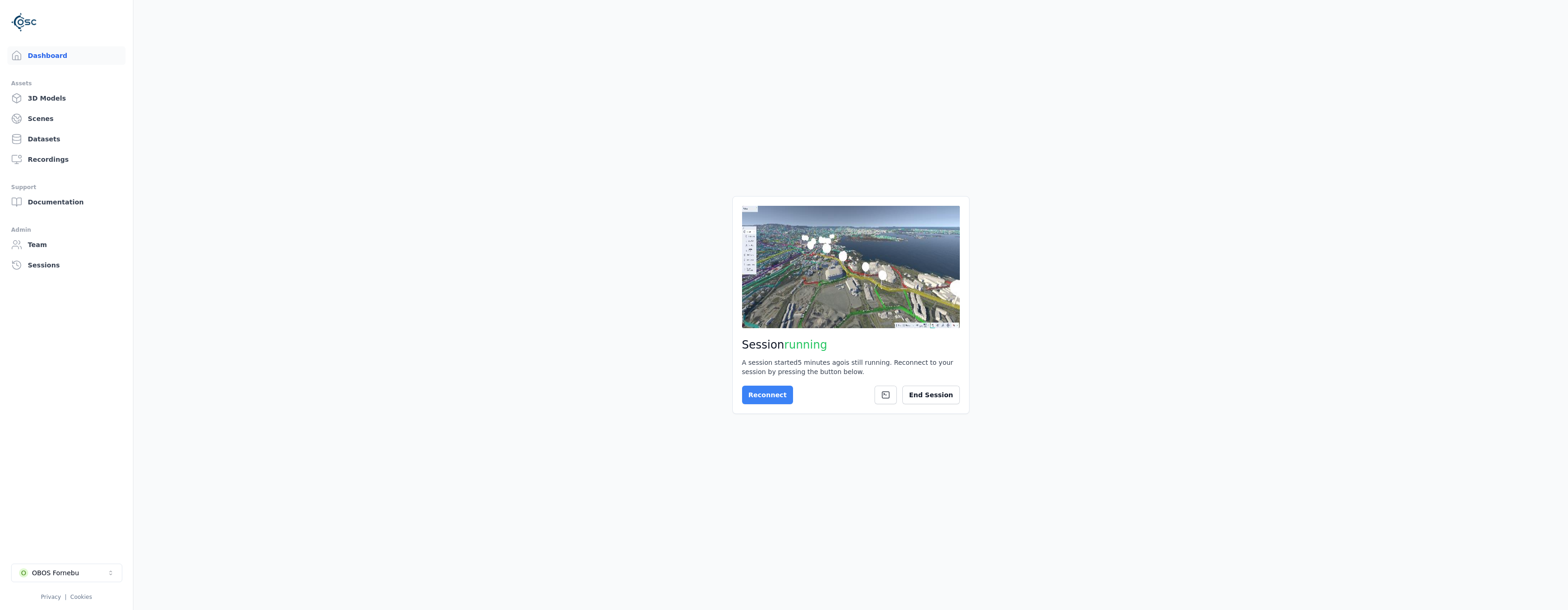
click at [773, 392] on button "Reconnect" at bounding box center [768, 395] width 51 height 19
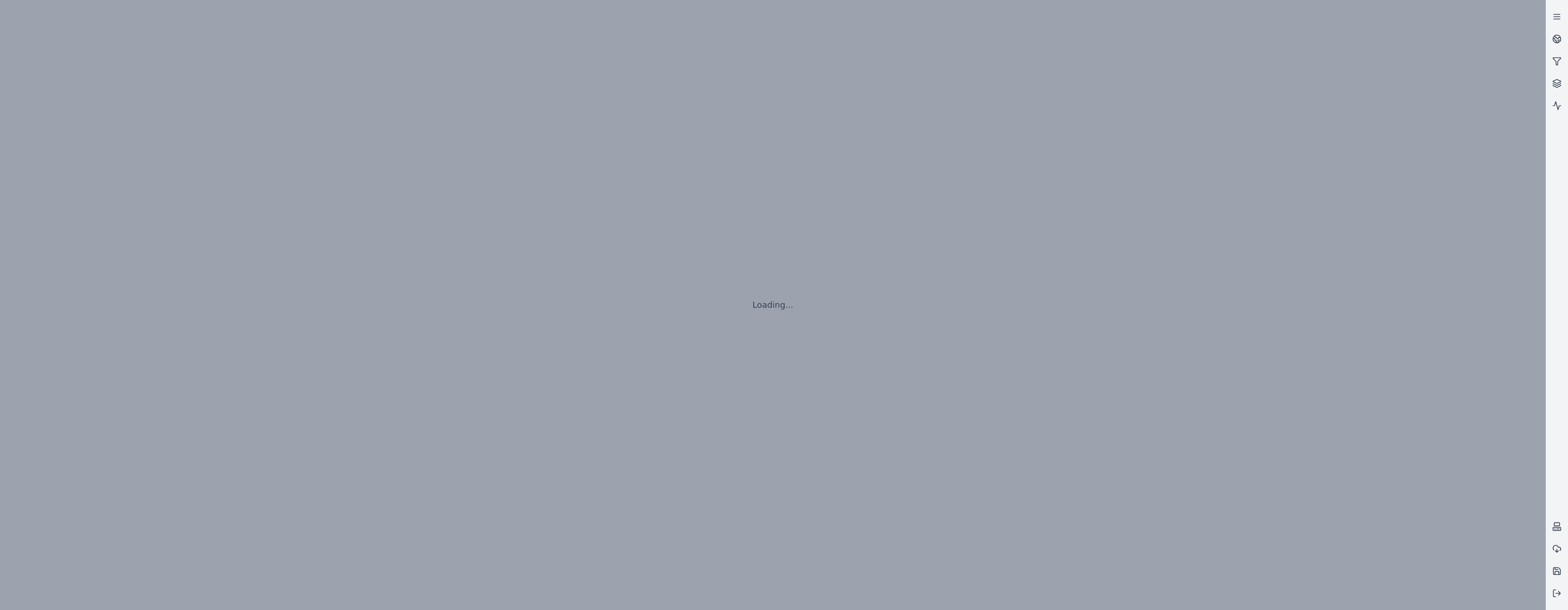
click at [630, 341] on div "Loading..." at bounding box center [772, 305] width 1545 height 610
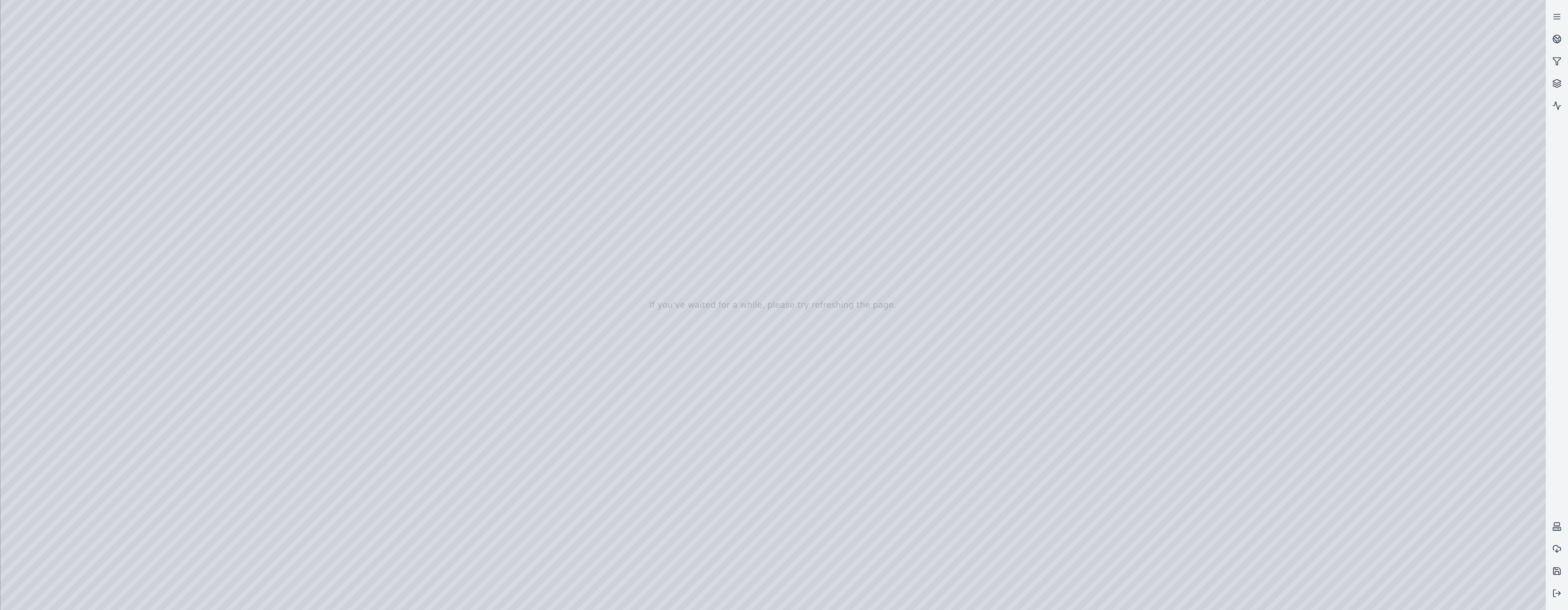
click at [75, 171] on div at bounding box center [773, 305] width 1545 height 610
drag, startPoint x: 817, startPoint y: 426, endPoint x: 671, endPoint y: 439, distance: 146.6
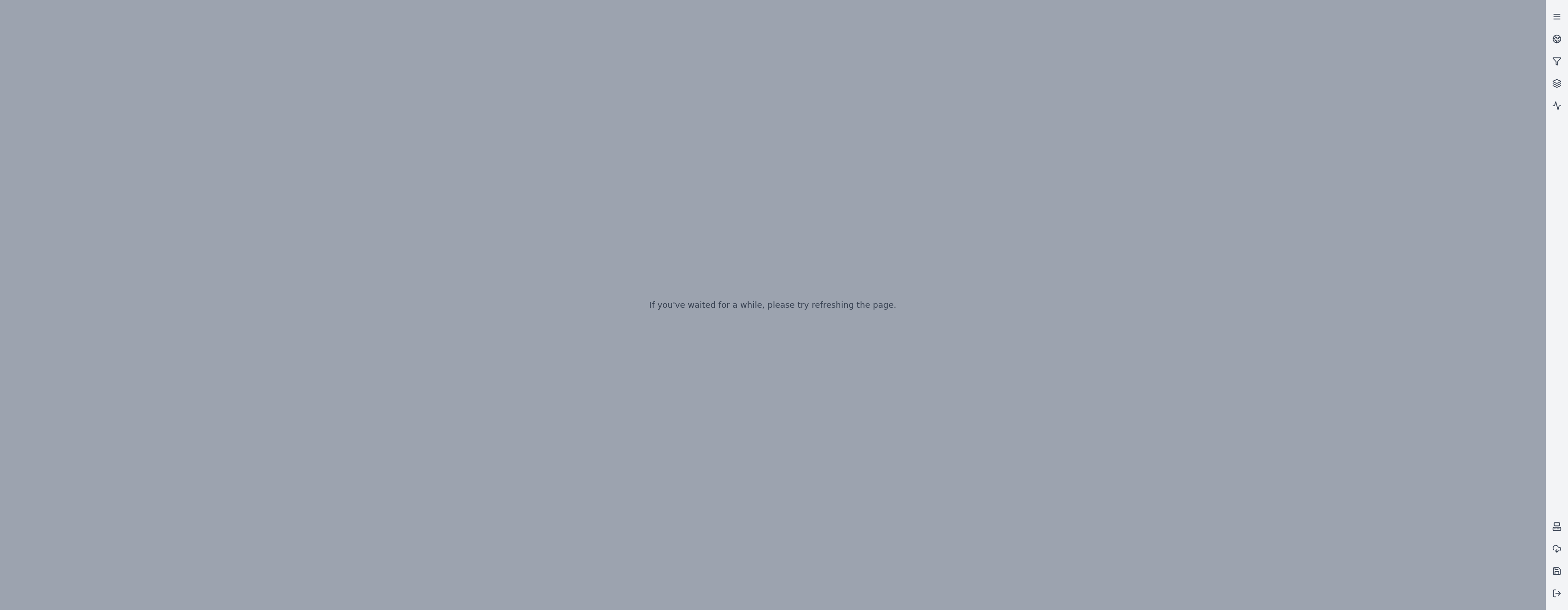
click at [374, 339] on div "If you've waited for a while, please try refreshing the page." at bounding box center [772, 305] width 1545 height 610
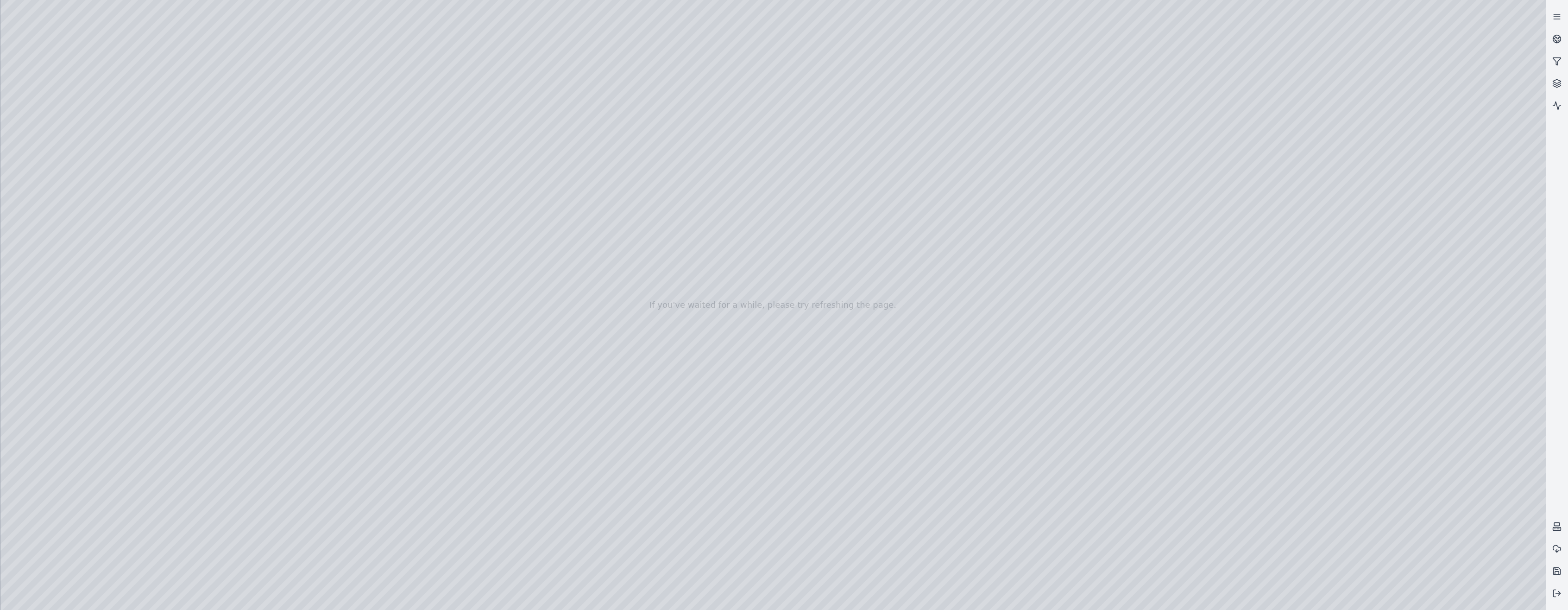
drag, startPoint x: 670, startPoint y: 339, endPoint x: 659, endPoint y: 341, distance: 11.2
click at [53, 176] on div at bounding box center [773, 305] width 1545 height 610
click at [280, 377] on div at bounding box center [773, 305] width 1545 height 610
click at [271, 354] on div at bounding box center [773, 305] width 1545 height 610
click at [873, 9] on div at bounding box center [773, 305] width 1545 height 610
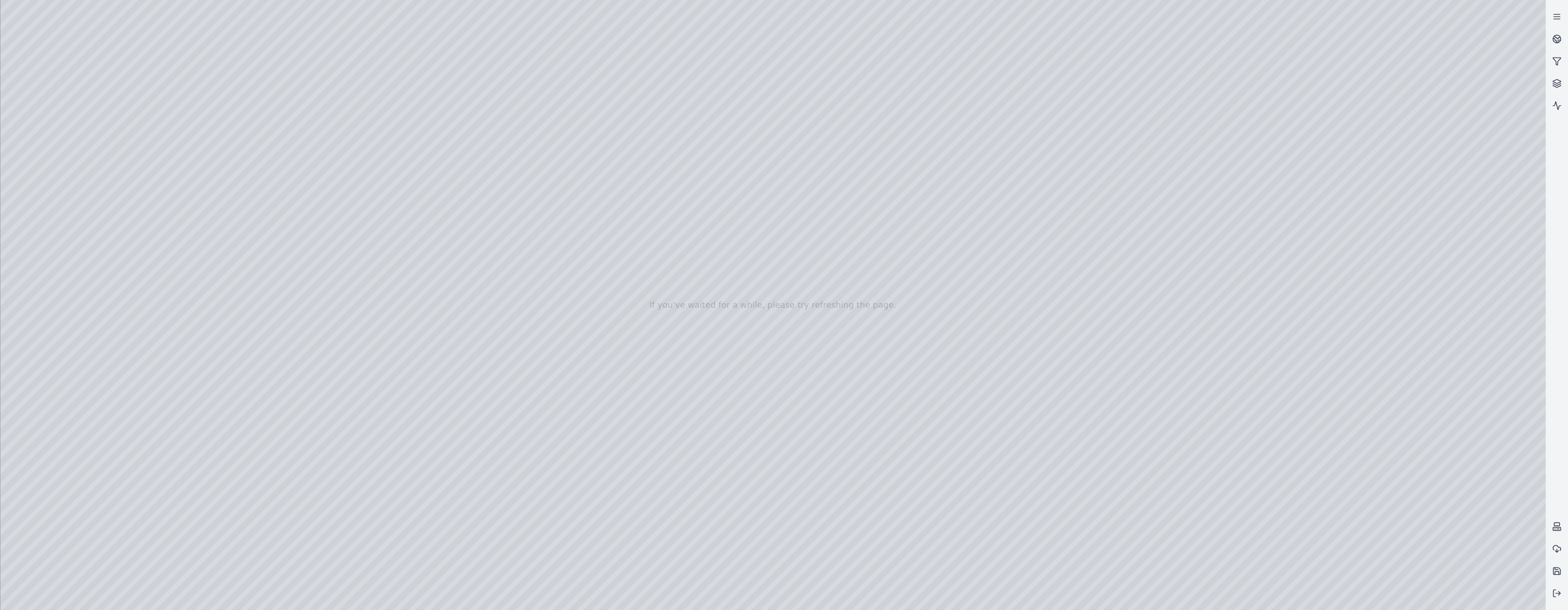
click at [271, 352] on div at bounding box center [773, 305] width 1545 height 610
click at [268, 397] on div at bounding box center [773, 305] width 1545 height 610
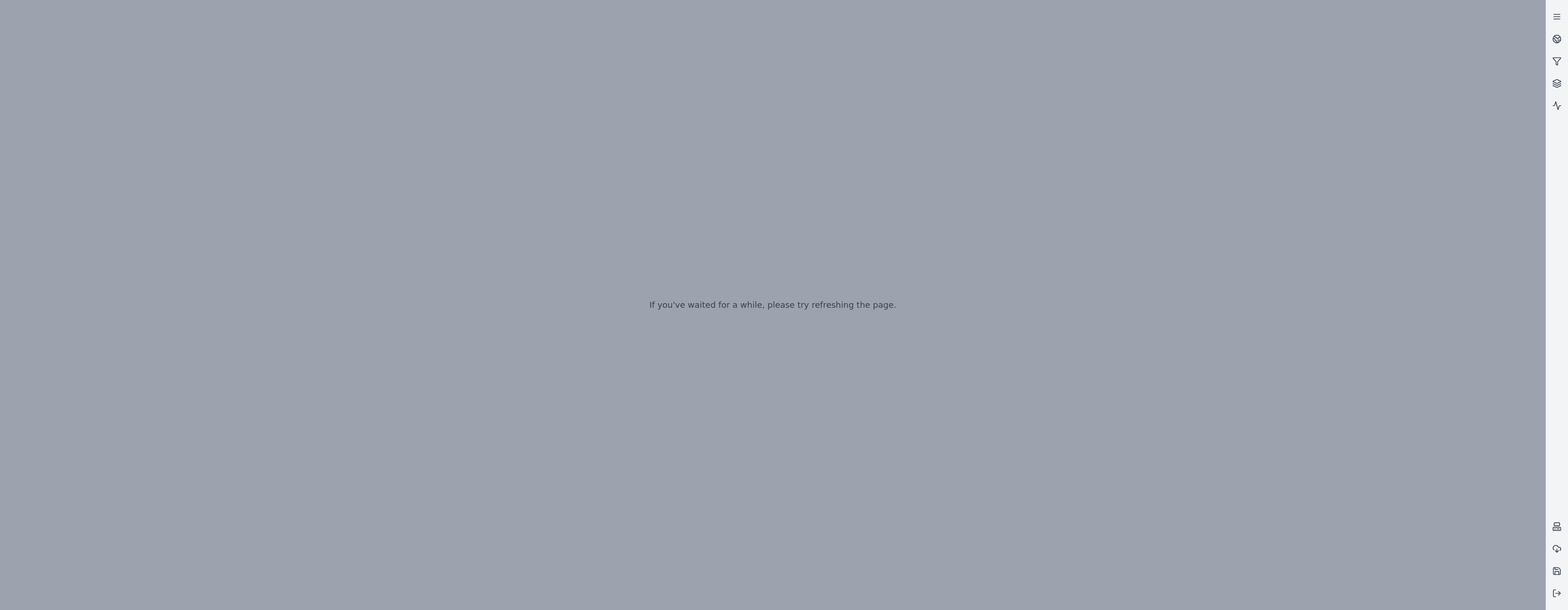
click at [834, 434] on div "If you've waited for a while, please try refreshing the page." at bounding box center [772, 305] width 1545 height 610
click at [621, 453] on div "If you've waited for a while, please try refreshing the page." at bounding box center [772, 305] width 1545 height 610
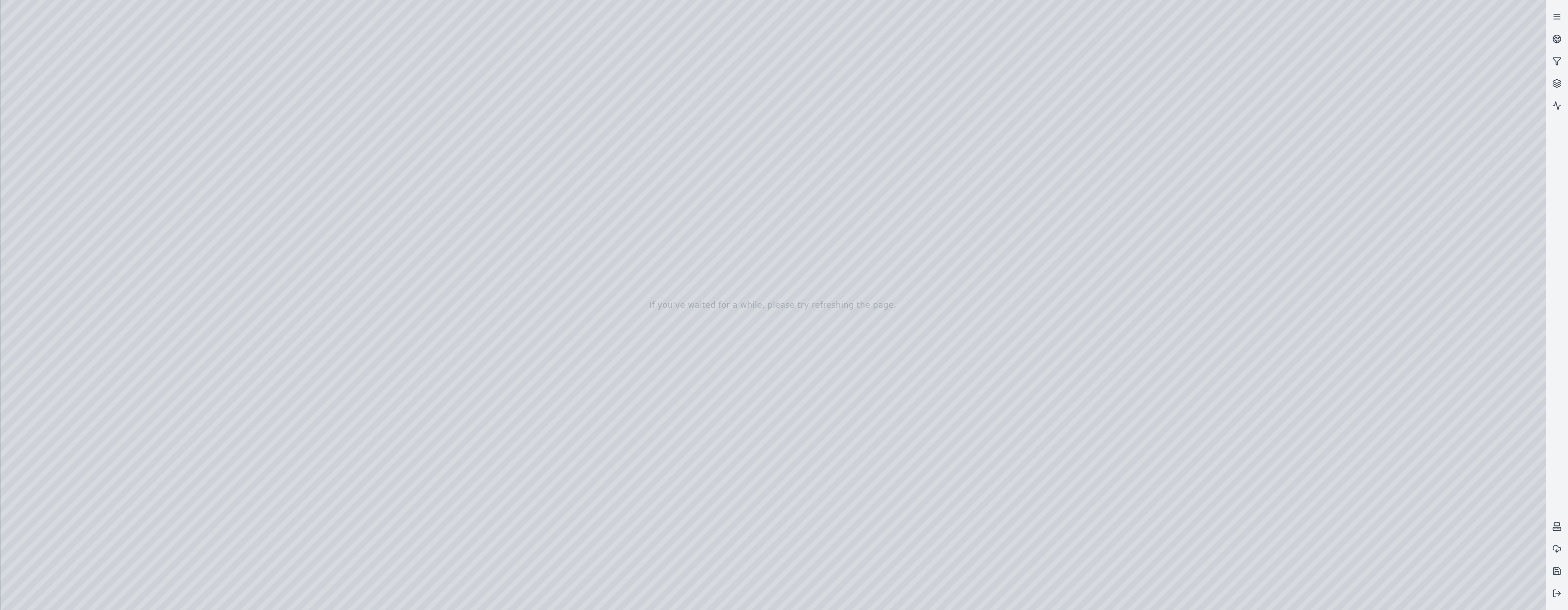
drag, startPoint x: 888, startPoint y: 395, endPoint x: 805, endPoint y: 405, distance: 83.6
click at [281, 399] on div at bounding box center [773, 305] width 1545 height 610
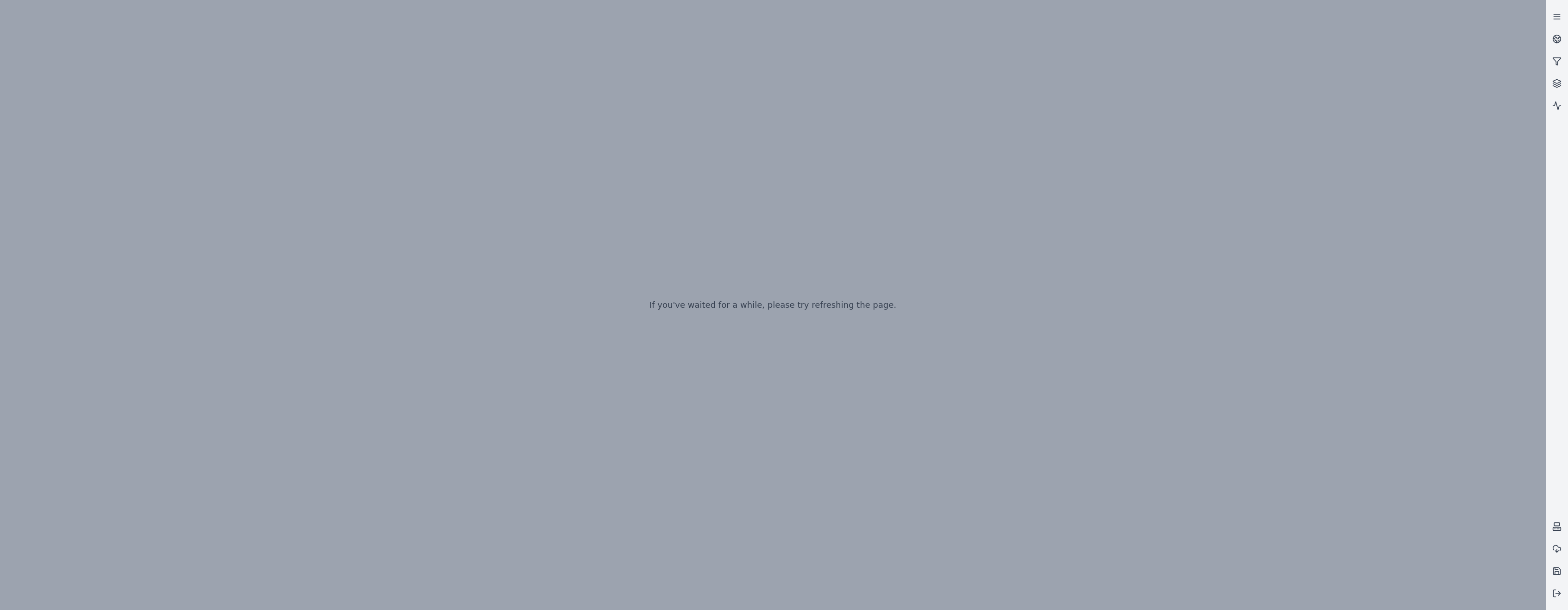
click at [842, 312] on div "If you've waited for a while, please try refreshing the page." at bounding box center [772, 305] width 1545 height 610
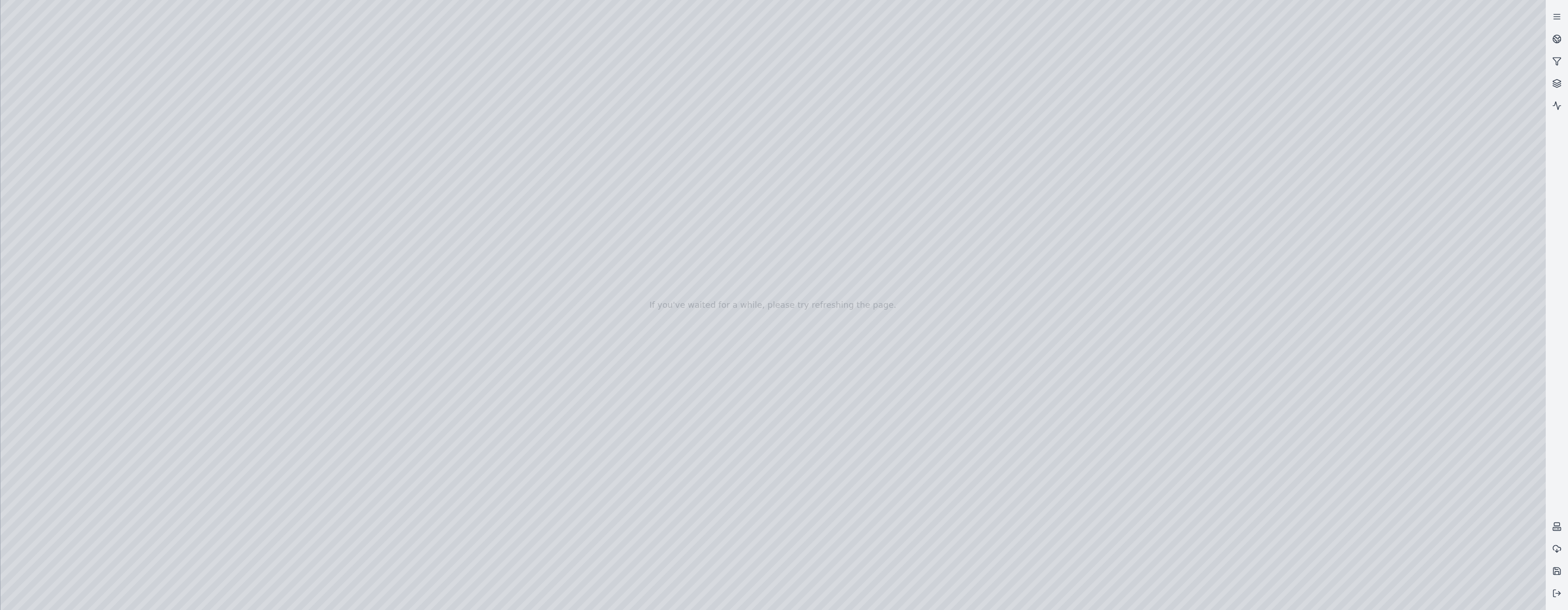
drag, startPoint x: 787, startPoint y: 272, endPoint x: 668, endPoint y: 322, distance: 129.1
click at [280, 442] on div at bounding box center [773, 305] width 1545 height 610
click at [272, 398] on div at bounding box center [773, 305] width 1545 height 610
click at [510, 380] on div at bounding box center [773, 305] width 1545 height 610
drag, startPoint x: 832, startPoint y: 358, endPoint x: 602, endPoint y: 375, distance: 230.6
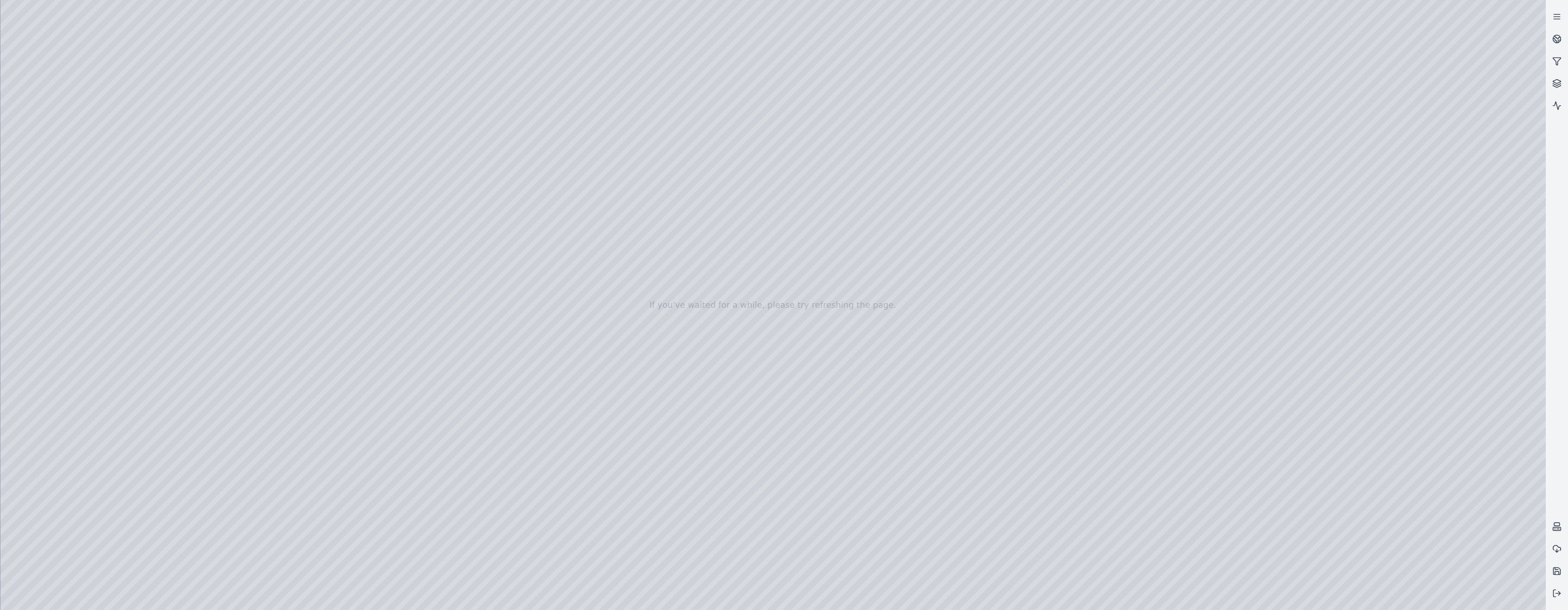
click at [333, 186] on div at bounding box center [773, 305] width 1545 height 610
click at [15, 20] on div at bounding box center [773, 305] width 1545 height 610
click at [116, 38] on div at bounding box center [773, 305] width 1545 height 610
click at [119, 42] on div at bounding box center [773, 305] width 1545 height 610
click at [173, 61] on div at bounding box center [773, 305] width 1545 height 610
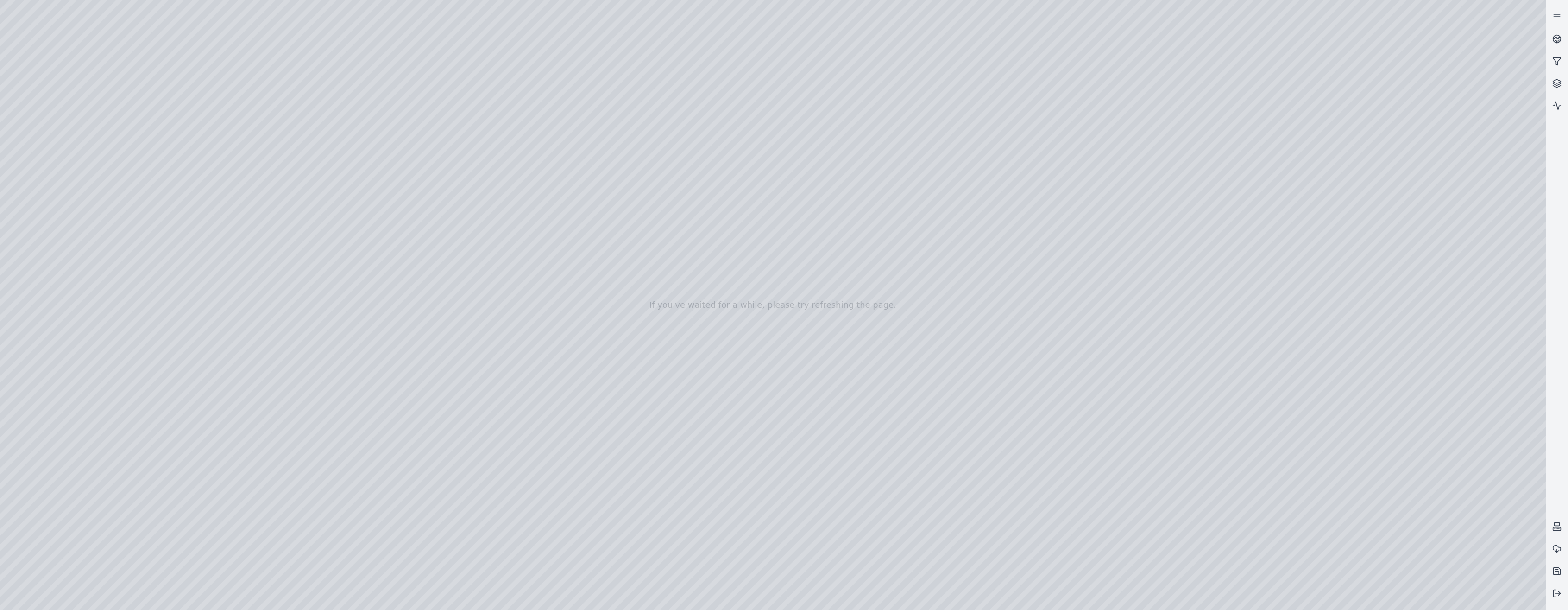
click at [166, 38] on div at bounding box center [773, 305] width 1545 height 610
click at [117, 35] on div at bounding box center [773, 305] width 1545 height 610
drag, startPoint x: 580, startPoint y: 317, endPoint x: 487, endPoint y: 325, distance: 93.3
click at [117, 42] on div at bounding box center [773, 305] width 1545 height 610
drag, startPoint x: 257, startPoint y: 552, endPoint x: 265, endPoint y: 552, distance: 8.0
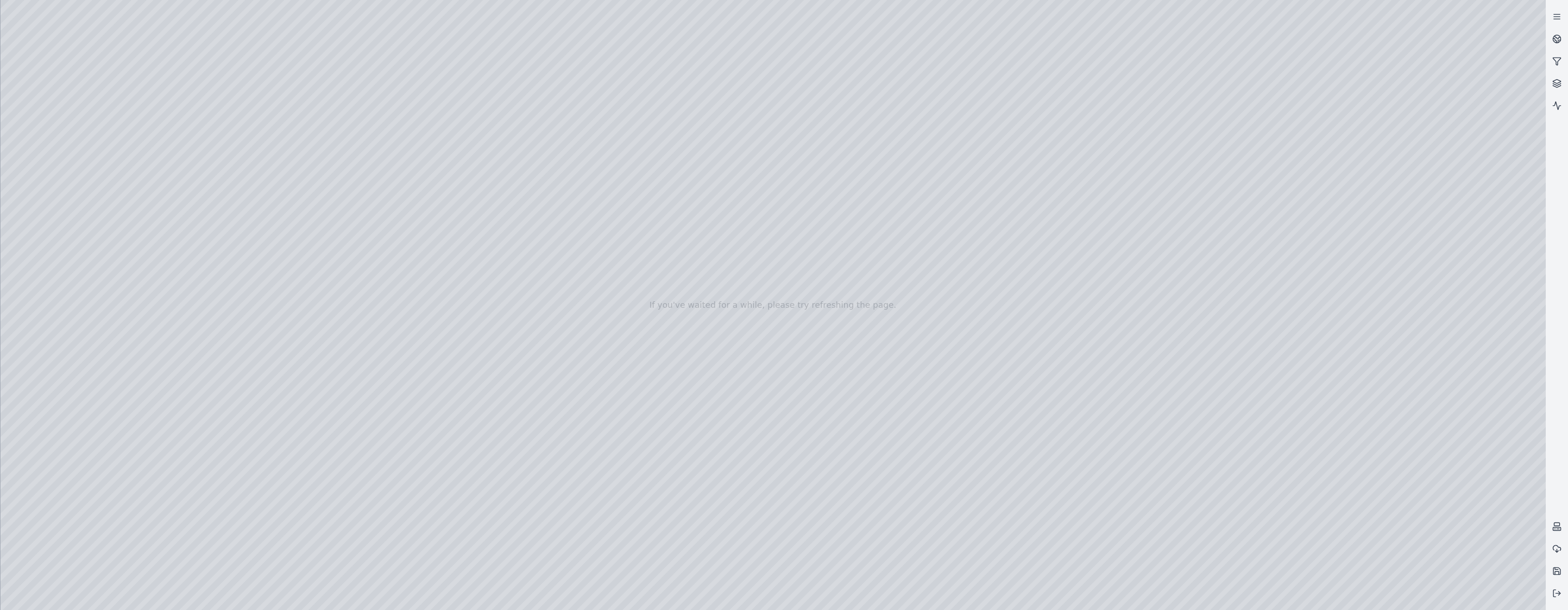
click at [259, 552] on div at bounding box center [773, 305] width 1545 height 610
click at [341, 554] on div at bounding box center [773, 305] width 1545 height 610
drag, startPoint x: 1057, startPoint y: 344, endPoint x: 1026, endPoint y: 350, distance: 31.6
drag, startPoint x: 977, startPoint y: 251, endPoint x: 743, endPoint y: 258, distance: 234.1
drag, startPoint x: 852, startPoint y: 286, endPoint x: 652, endPoint y: 279, distance: 200.1
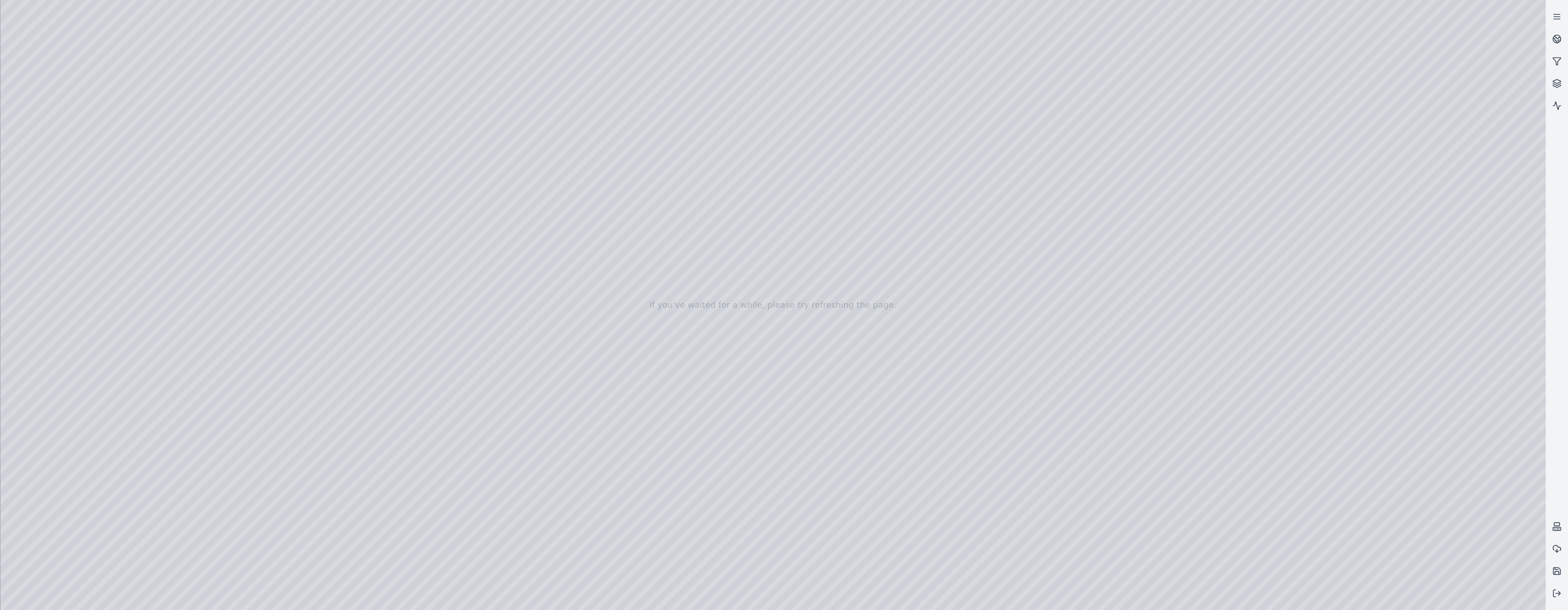
drag, startPoint x: 873, startPoint y: 291, endPoint x: 858, endPoint y: 288, distance: 15.3
click at [1555, 594] on icon at bounding box center [1557, 593] width 9 height 9
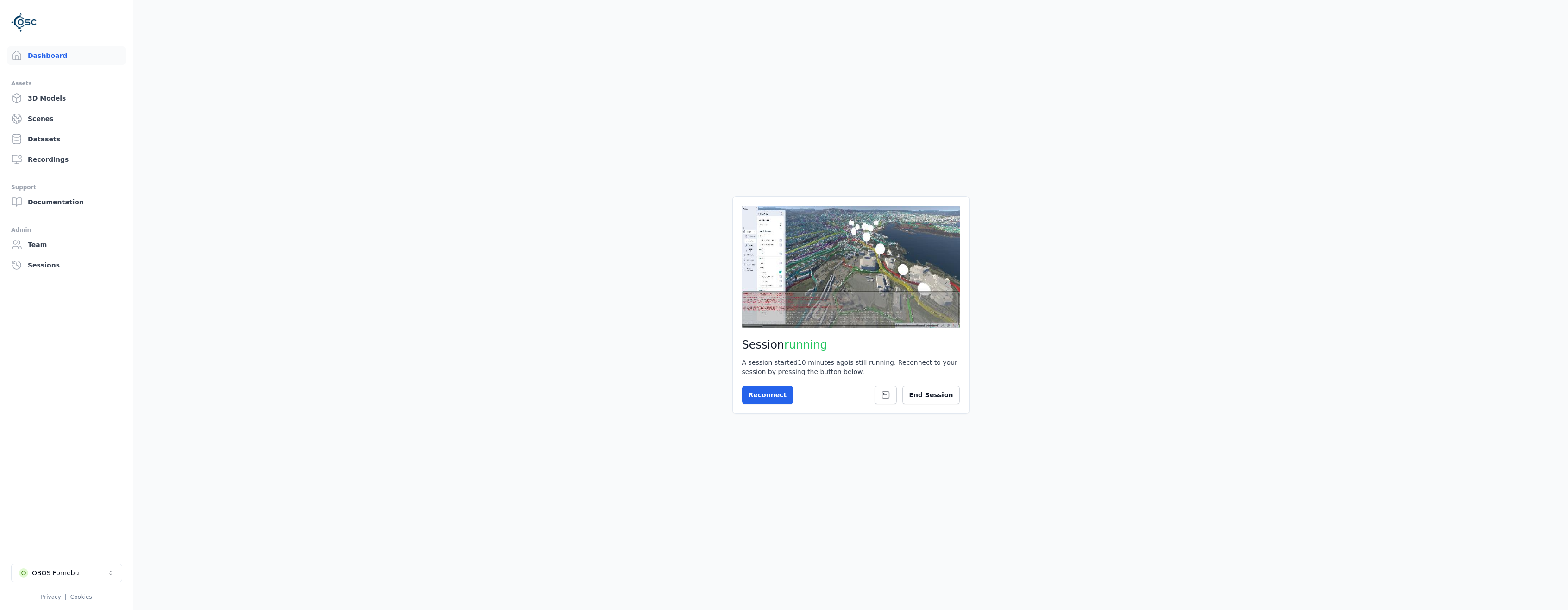
drag, startPoint x: 429, startPoint y: 414, endPoint x: 229, endPoint y: 494, distance: 215.4
click at [424, 417] on main "Session running A session started 10 minutes ago is still running. Reconnect to…" at bounding box center [851, 305] width 1434 height 610
click at [98, 576] on button "O OBOS Fornebu" at bounding box center [66, 573] width 111 height 19
click at [61, 476] on div "Admin console" at bounding box center [67, 474] width 107 height 14
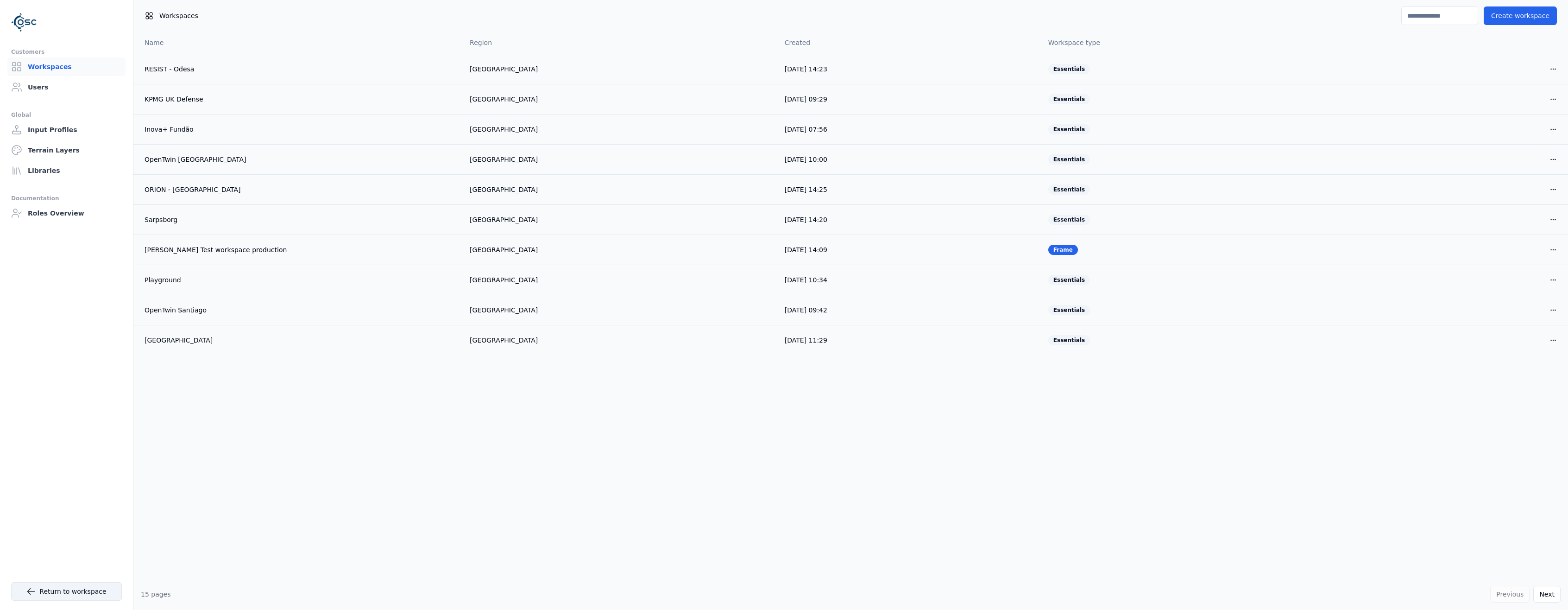
click at [38, 596] on link "Return to workspace" at bounding box center [66, 591] width 111 height 19
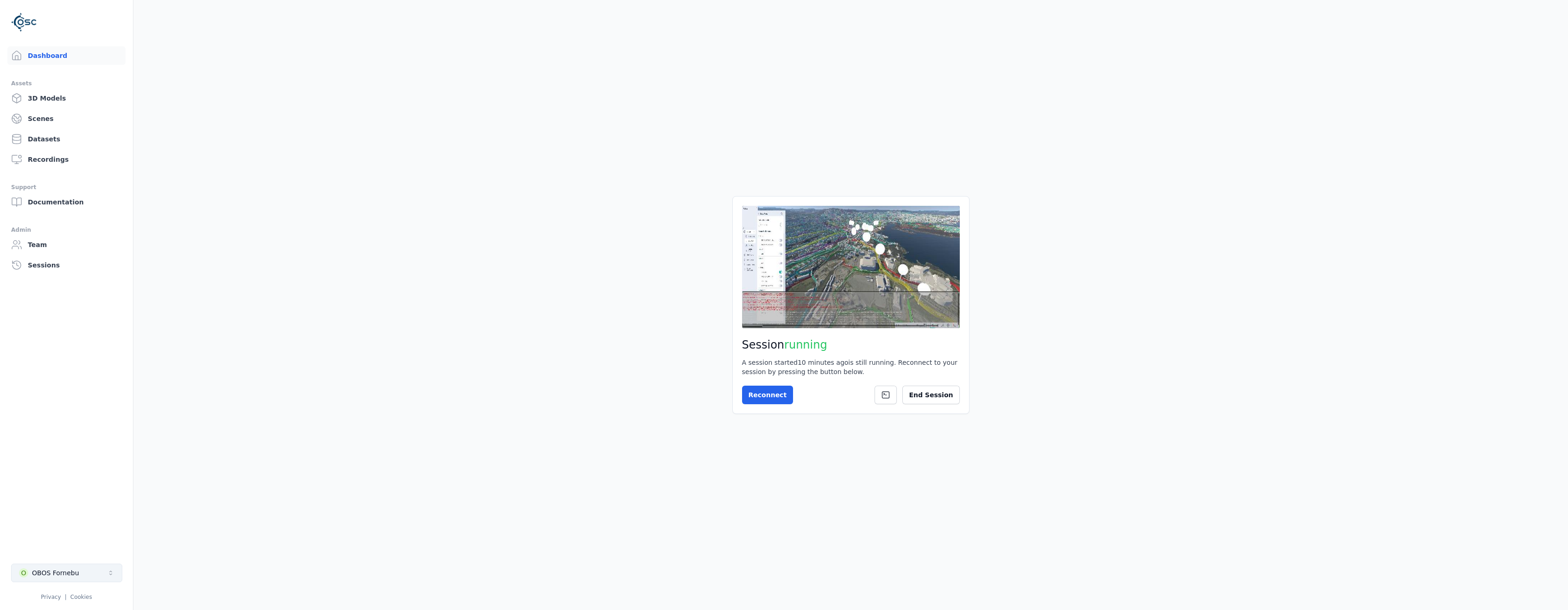
click at [40, 576] on div "OBOS Fornebu" at bounding box center [55, 573] width 47 height 9
click at [44, 488] on div "Feature flags" at bounding box center [67, 488] width 107 height 14
select select "**********"
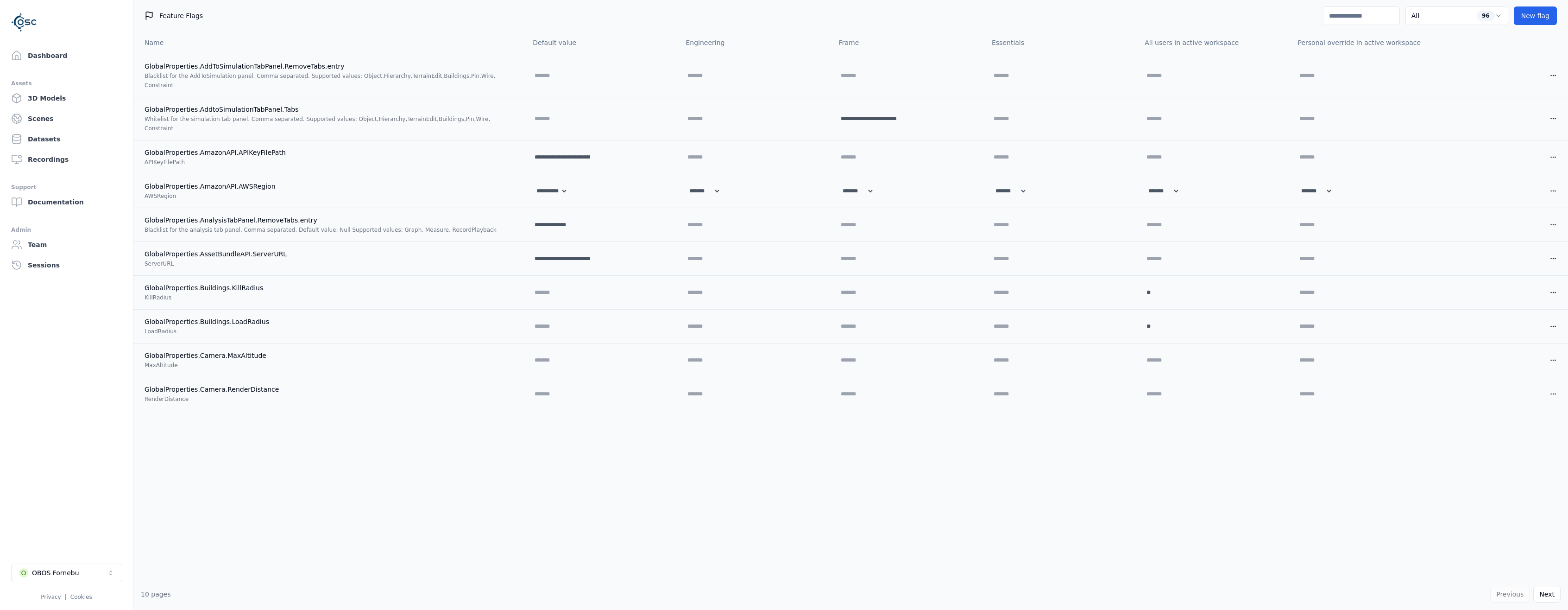
click at [1367, 11] on input at bounding box center [1361, 15] width 77 height 19
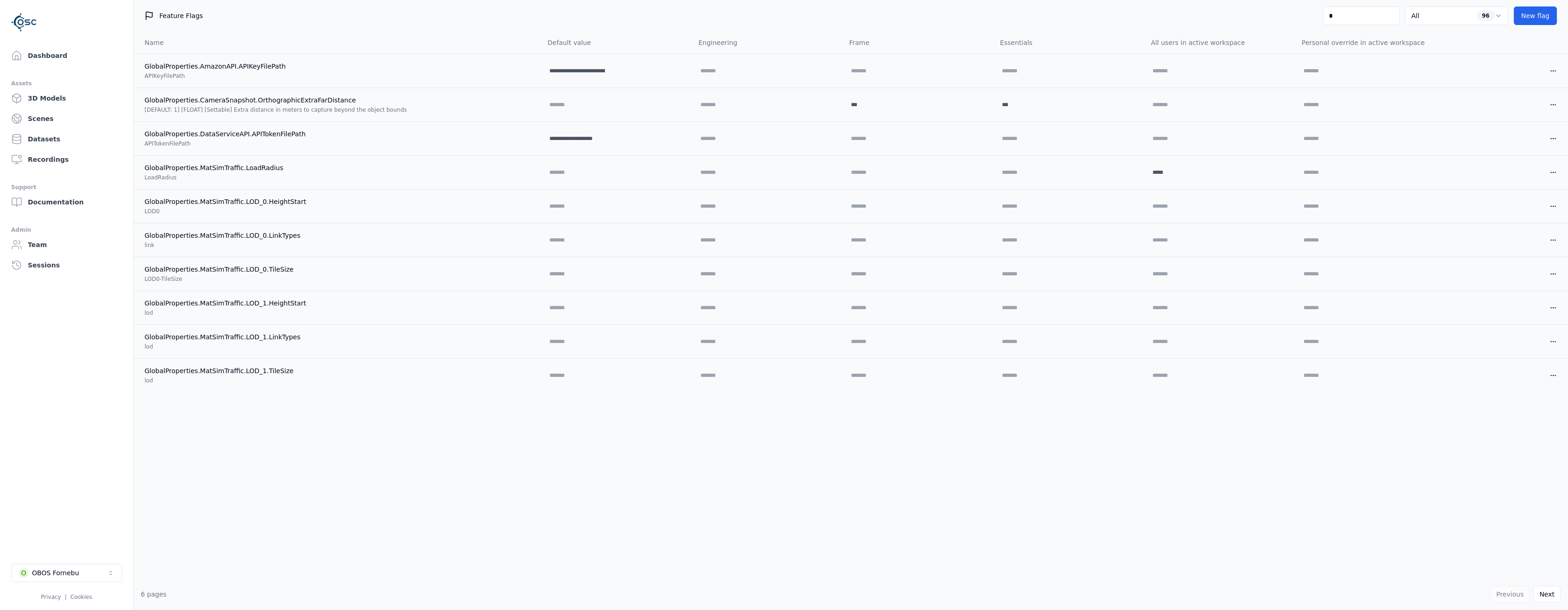
type input "**"
select select "*****"
select select "****"
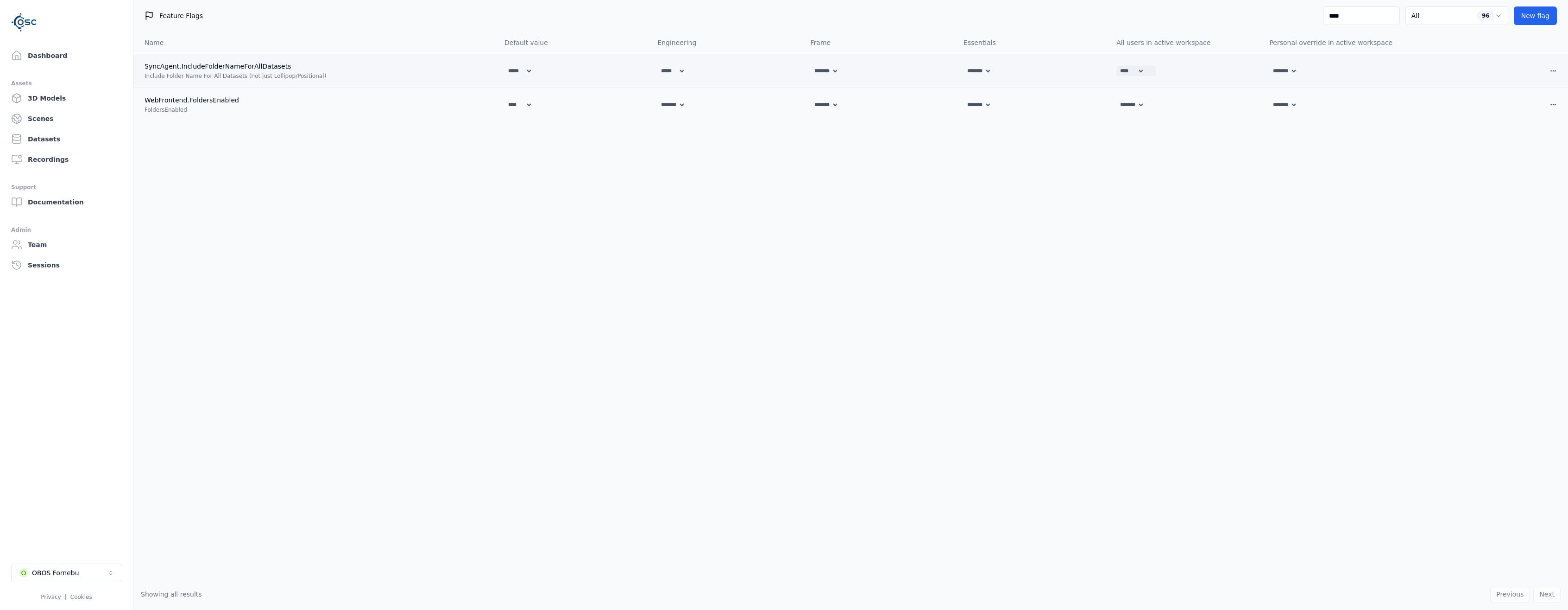
type input "****"
click at [1141, 71] on select "******* **** *****" at bounding box center [1130, 70] width 28 height 10
select select "*****"
click at [1116, 66] on select "******* **** *****" at bounding box center [1130, 70] width 28 height 10
click at [1148, 70] on icon at bounding box center [1151, 70] width 5 height 4
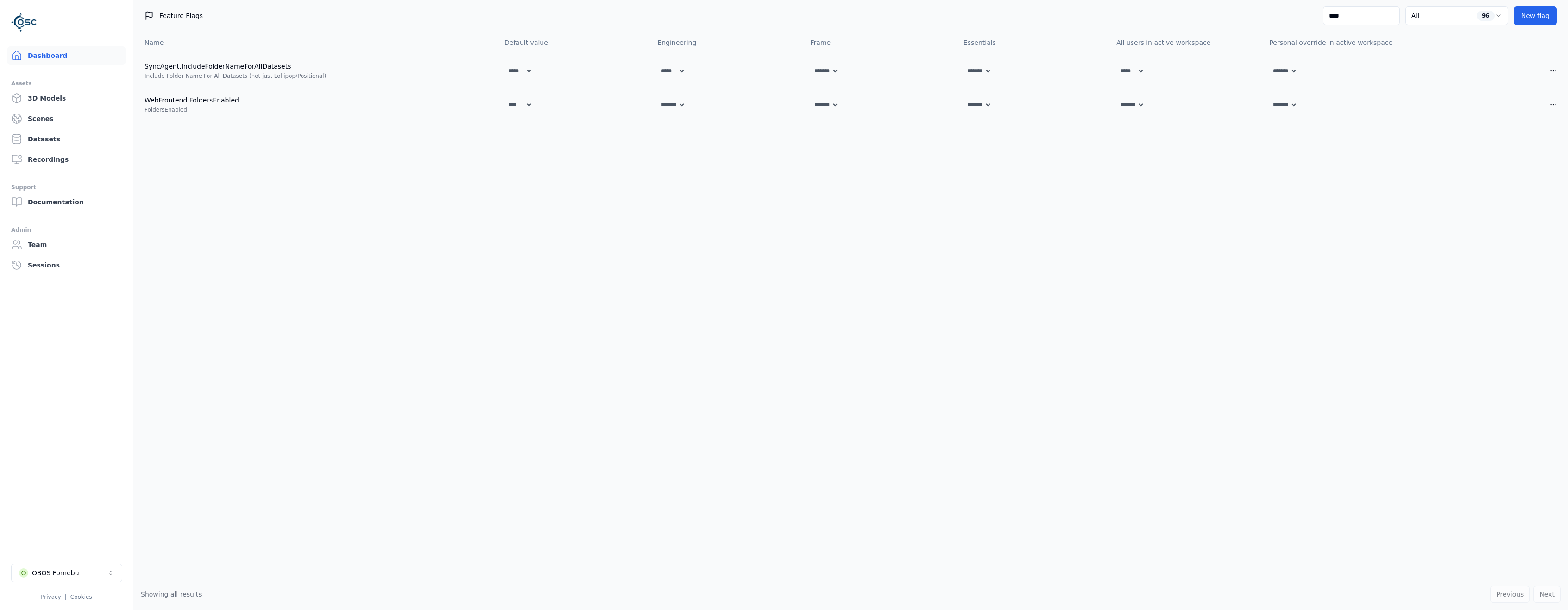
click at [40, 59] on link "Dashboard" at bounding box center [66, 55] width 118 height 19
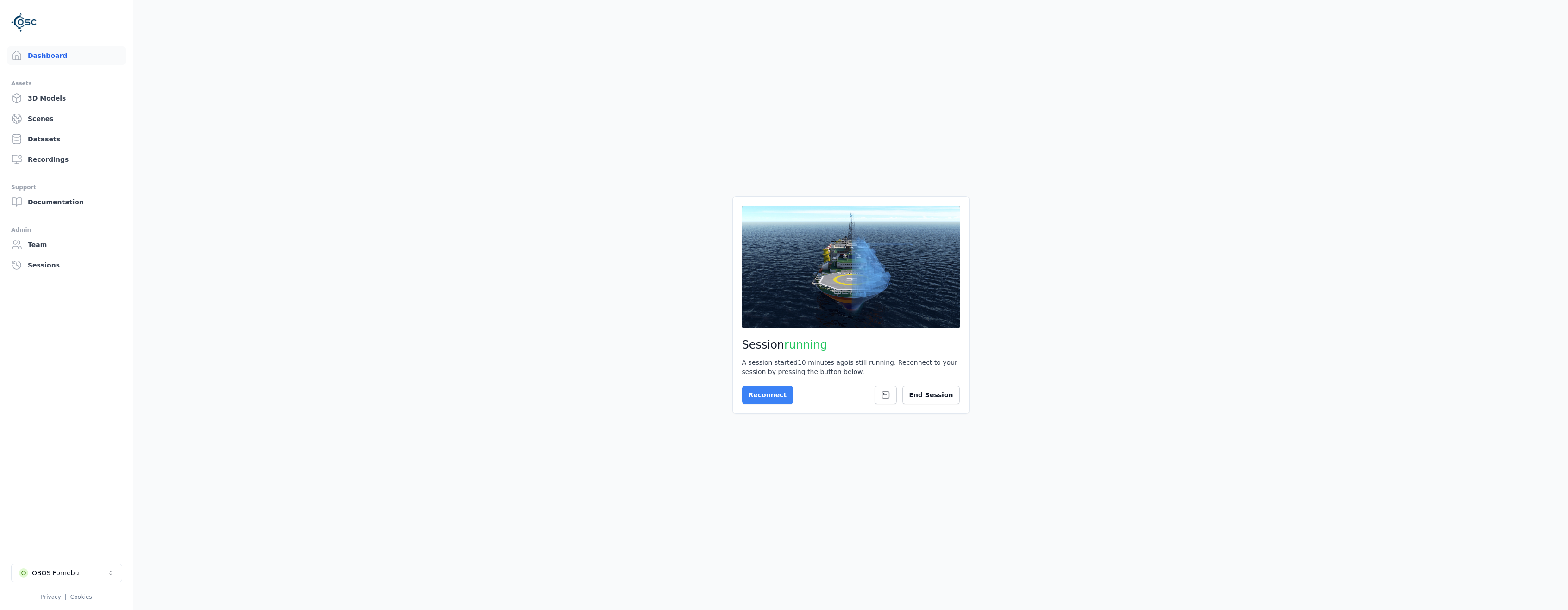
click at [762, 400] on button "Reconnect" at bounding box center [768, 395] width 51 height 19
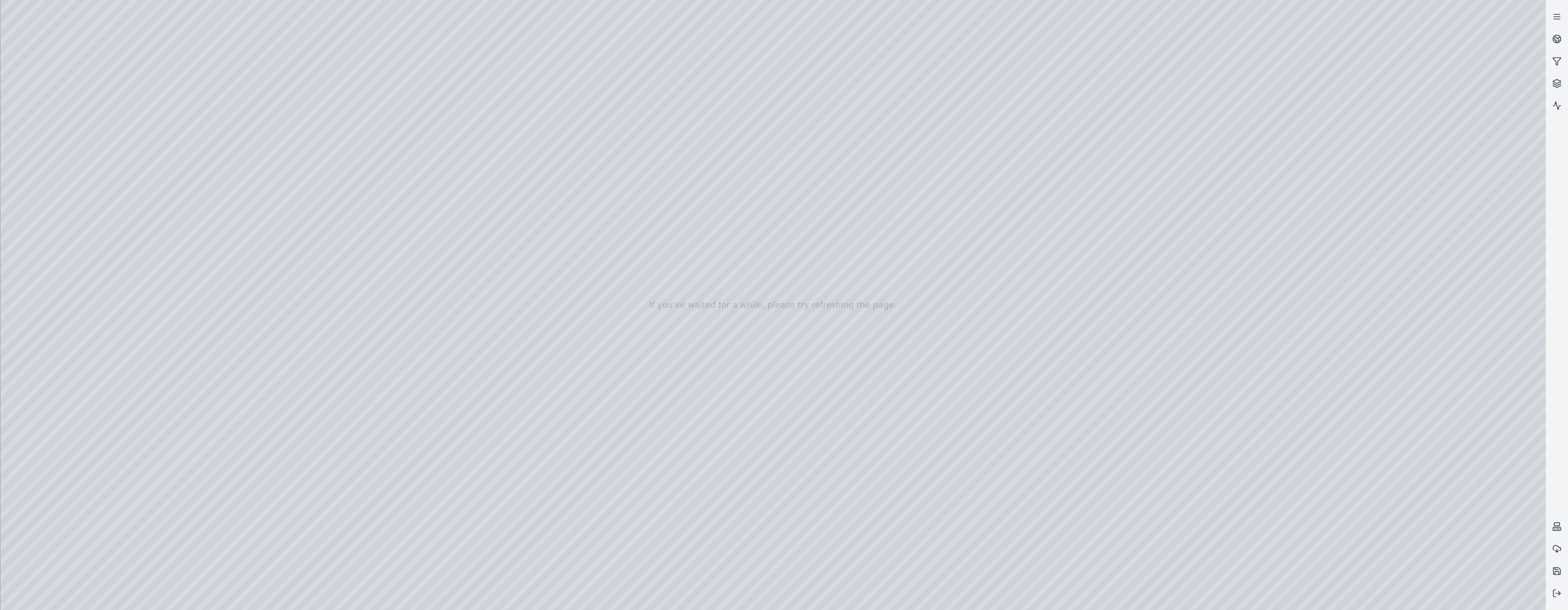
drag, startPoint x: 817, startPoint y: 258, endPoint x: 658, endPoint y: 296, distance: 163.5
click at [491, 324] on div at bounding box center [773, 305] width 1545 height 610
drag, startPoint x: 518, startPoint y: 333, endPoint x: 513, endPoint y: 336, distance: 5.8
drag, startPoint x: 658, startPoint y: 323, endPoint x: 454, endPoint y: 316, distance: 204.1
click at [7, 20] on div at bounding box center [773, 305] width 1545 height 610
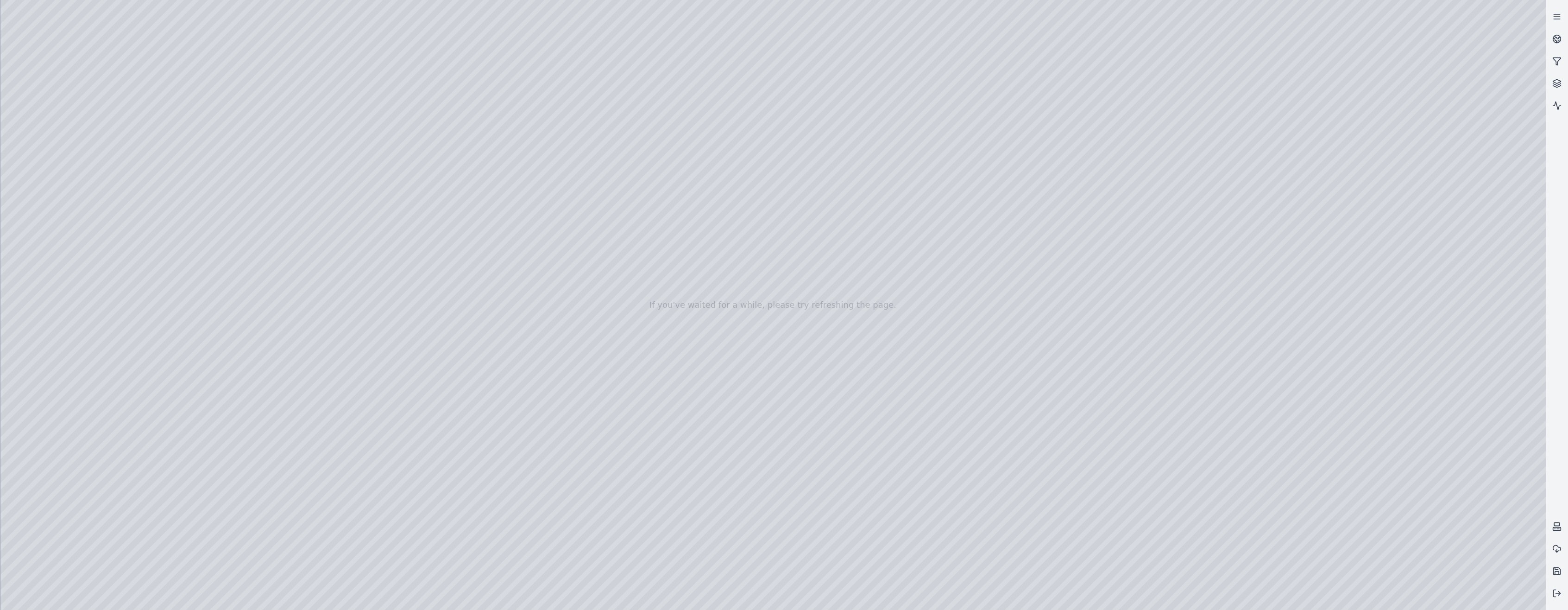
click at [61, 175] on div at bounding box center [773, 305] width 1545 height 610
drag, startPoint x: 653, startPoint y: 304, endPoint x: 527, endPoint y: 324, distance: 127.6
click at [1551, 40] on link at bounding box center [1556, 39] width 23 height 23
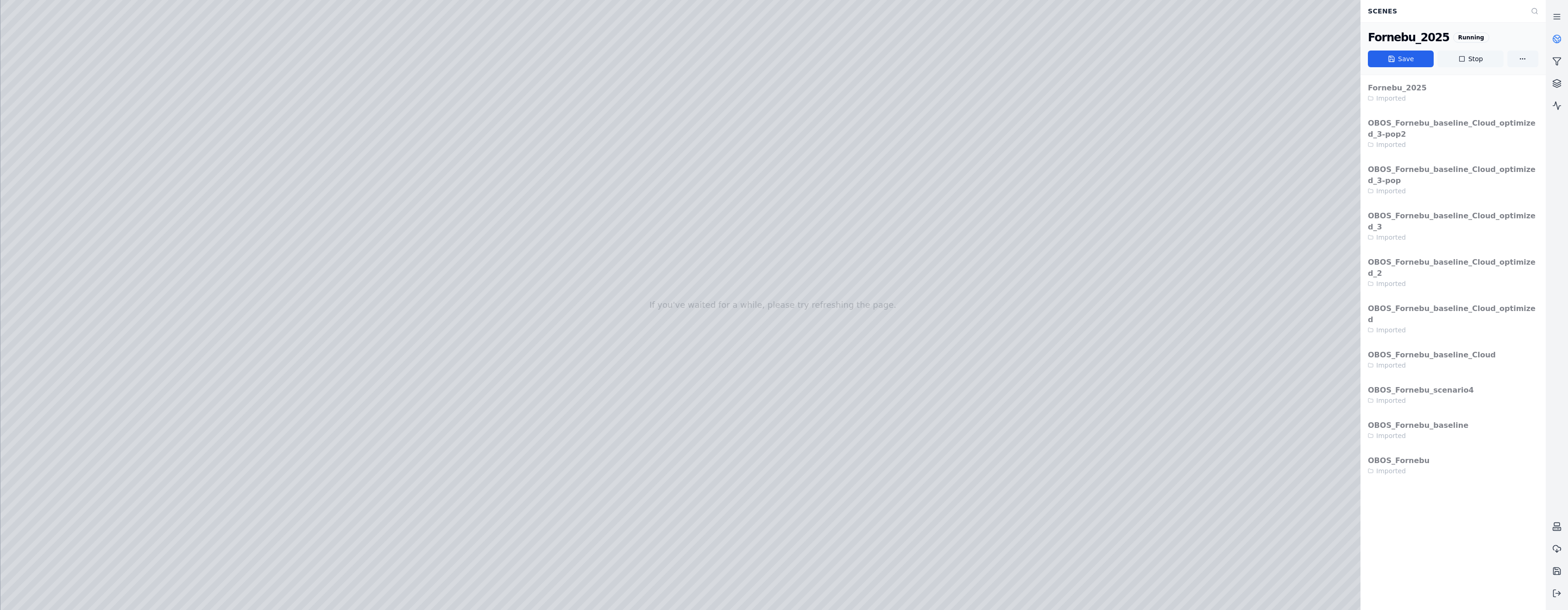
click at [1474, 56] on button "Stop" at bounding box center [1470, 59] width 66 height 16
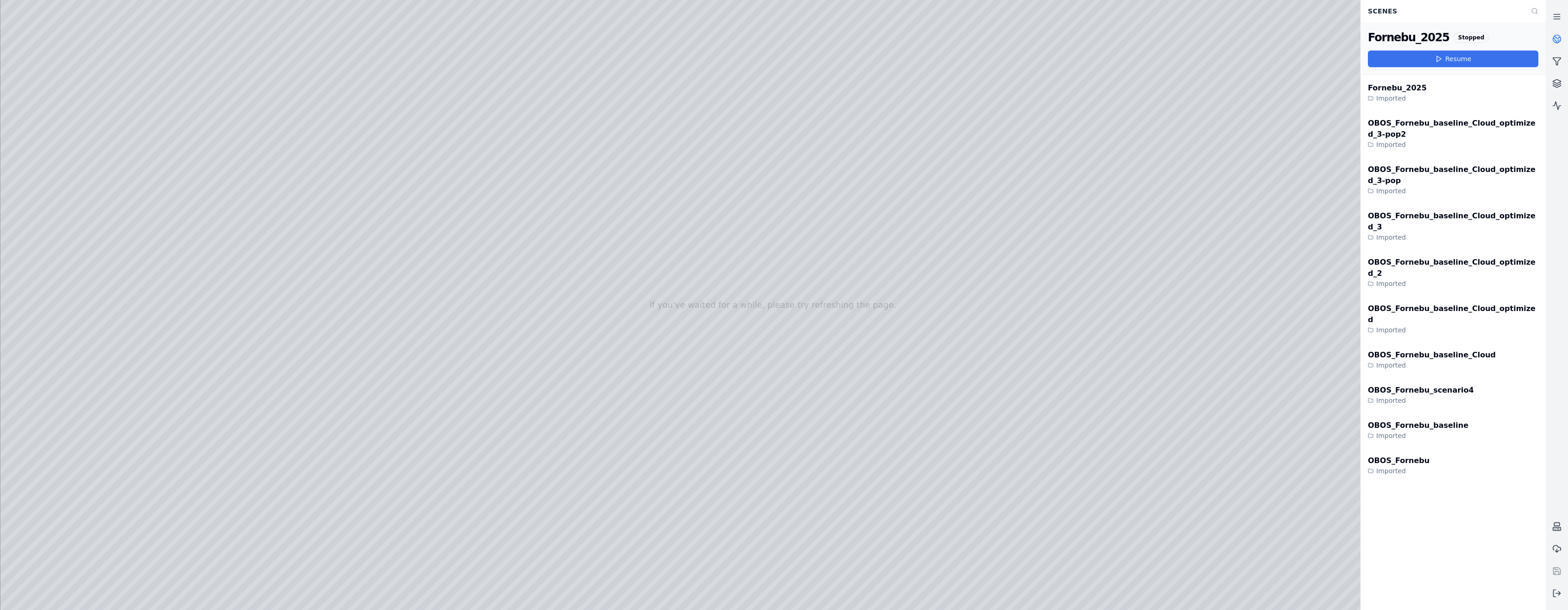
click at [1451, 58] on button "Resume" at bounding box center [1452, 59] width 171 height 16
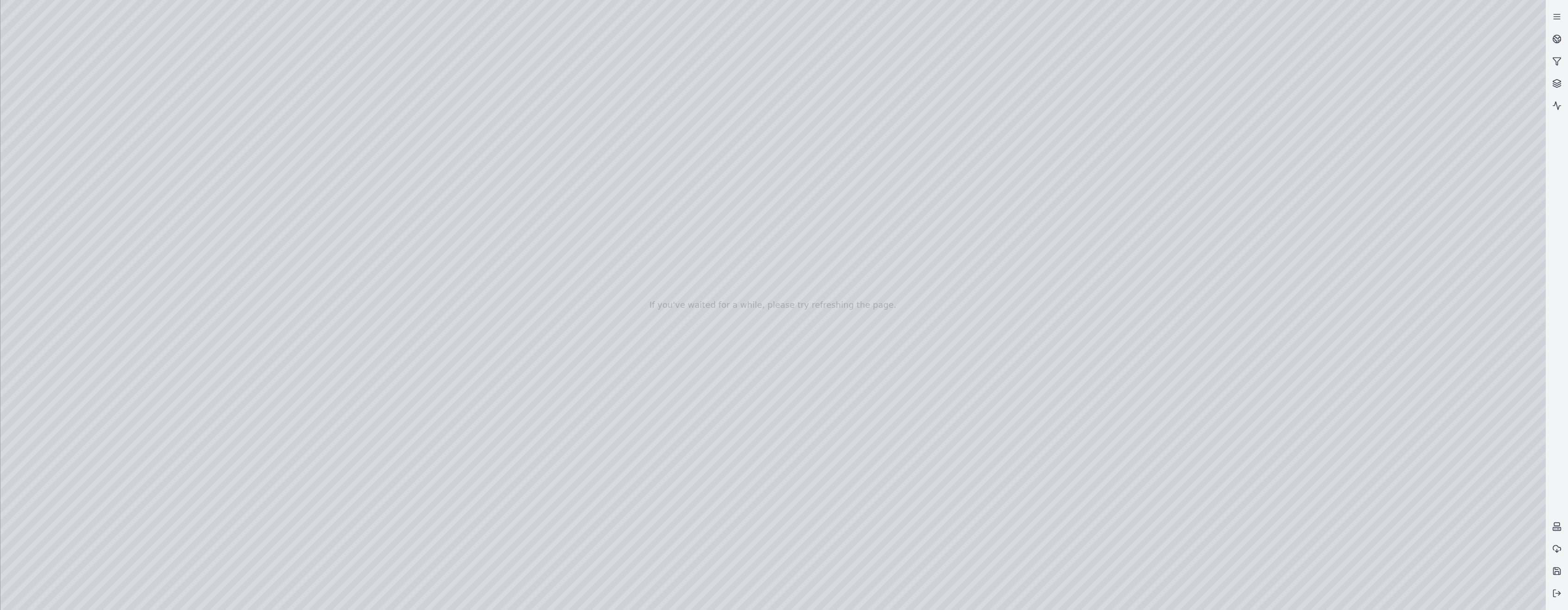
drag, startPoint x: 762, startPoint y: 455, endPoint x: 563, endPoint y: 445, distance: 199.3
drag, startPoint x: 851, startPoint y: 493, endPoint x: 740, endPoint y: 483, distance: 111.4
click at [69, 174] on div at bounding box center [773, 305] width 1545 height 610
click at [268, 372] on div at bounding box center [773, 305] width 1545 height 610
click at [1559, 590] on icon at bounding box center [1557, 593] width 9 height 9
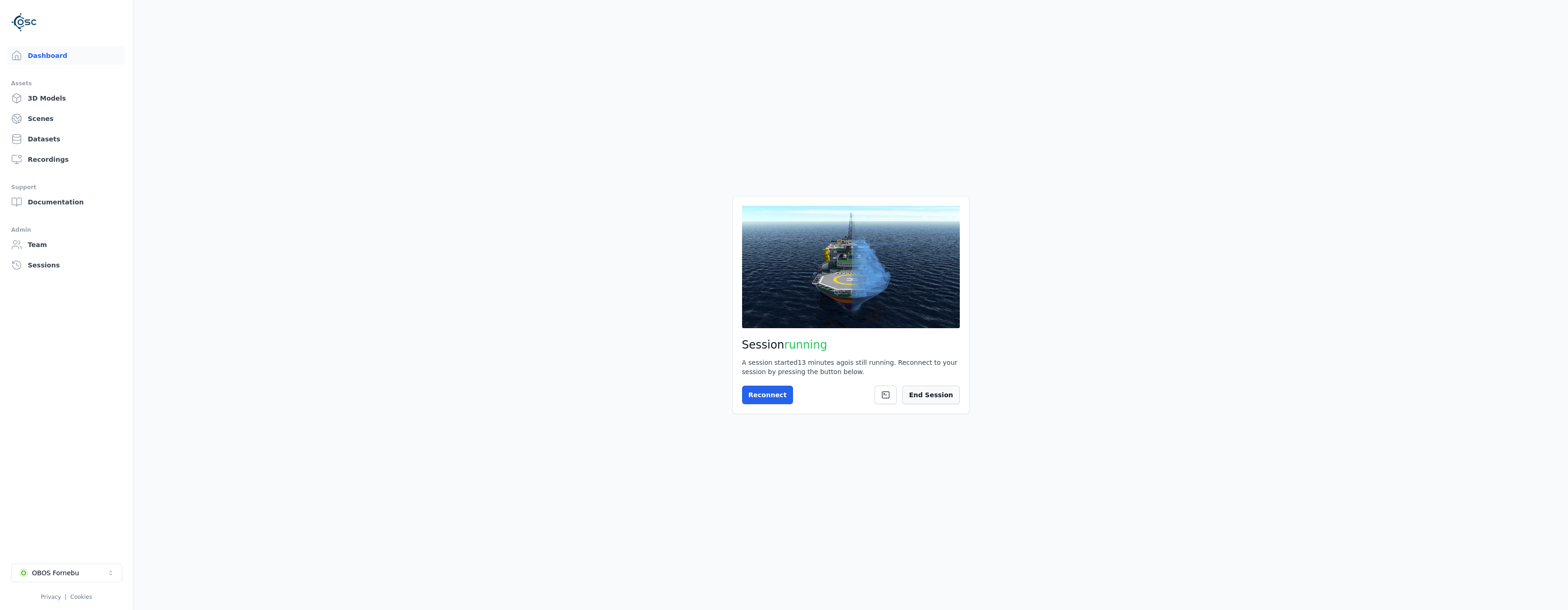
click at [938, 397] on button "End Session" at bounding box center [930, 395] width 57 height 19
click at [42, 140] on link "Datasets" at bounding box center [66, 139] width 118 height 19
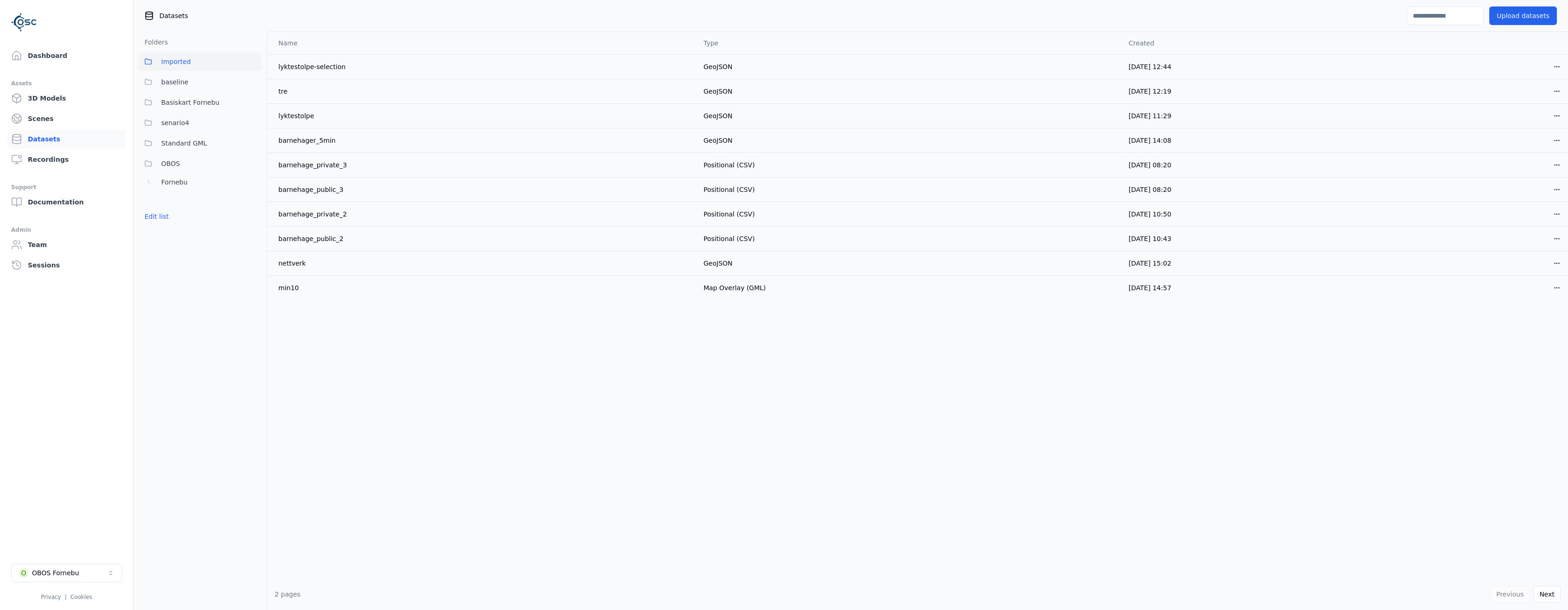
drag, startPoint x: 394, startPoint y: 315, endPoint x: 400, endPoint y: 305, distance: 11.7
click at [395, 314] on div "Name Type Created lyktestolpe-selection GeoJSON 07/10/2025, 12:44 Open menu tre…" at bounding box center [918, 305] width 1301 height 547
click at [172, 140] on span "Standard GML" at bounding box center [183, 143] width 46 height 11
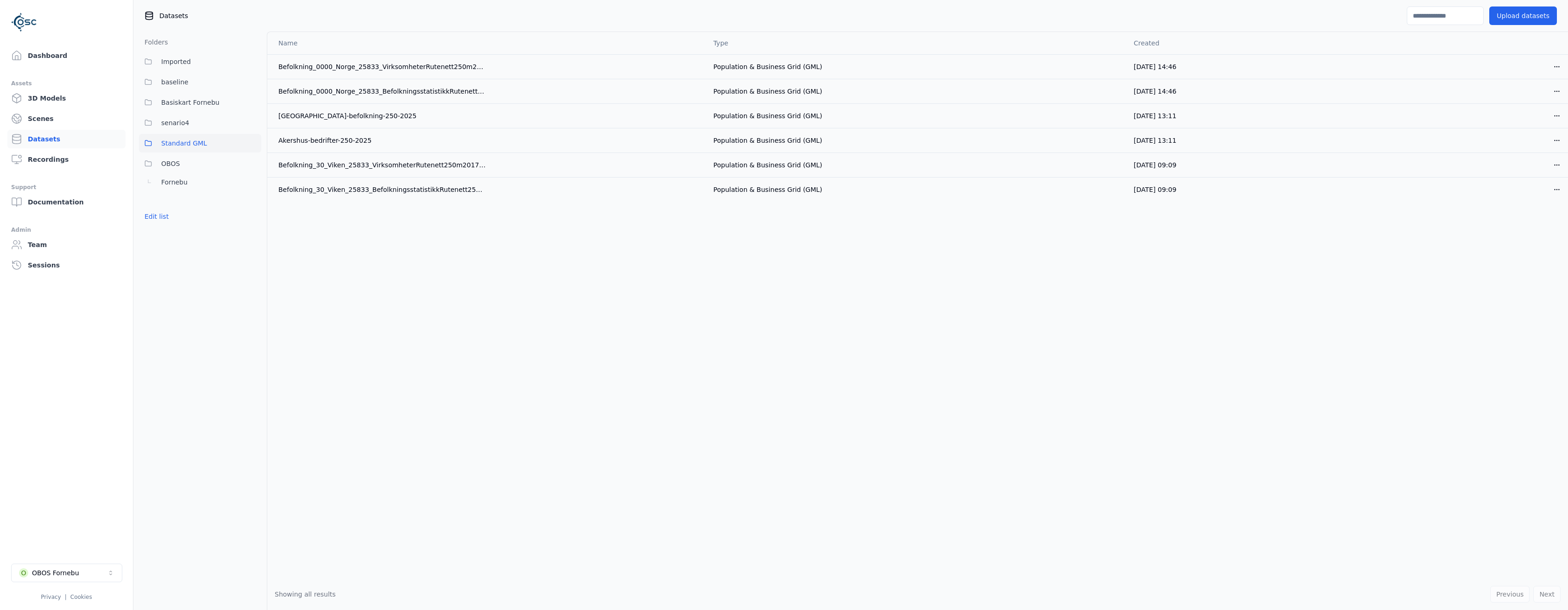
click at [42, 117] on link "Scenes" at bounding box center [66, 118] width 118 height 19
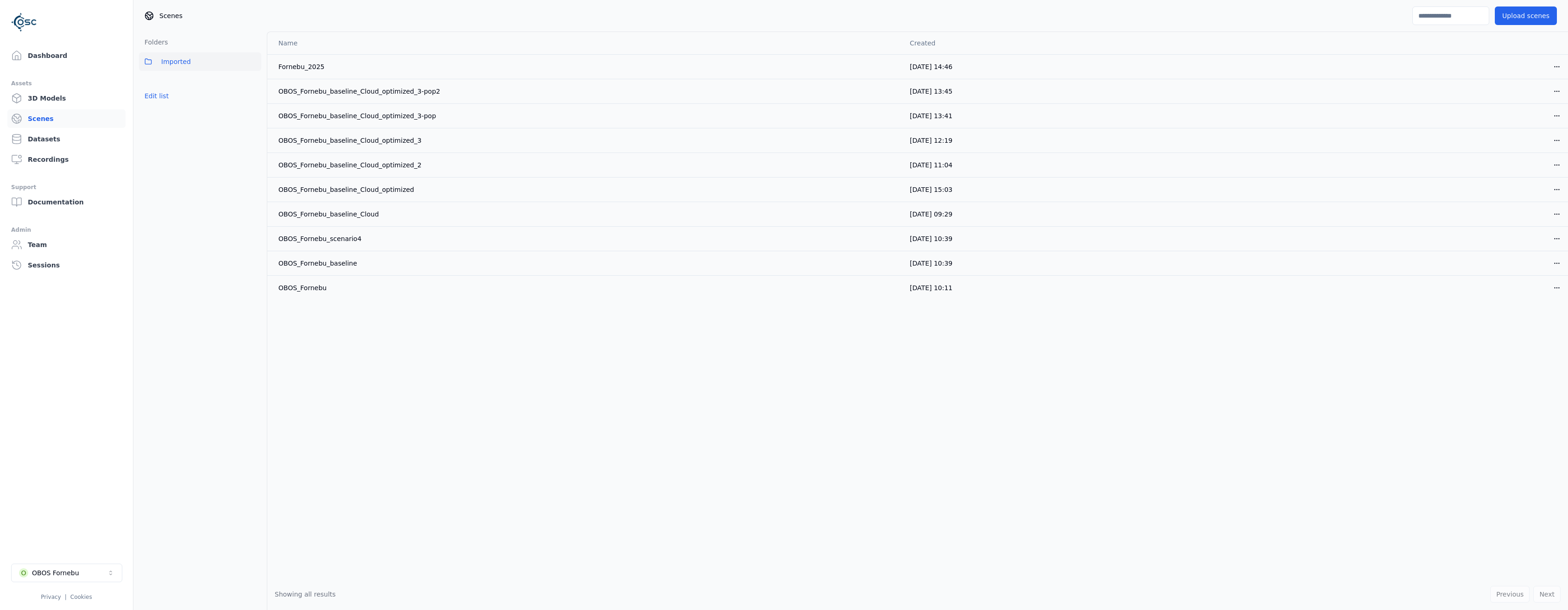
click at [274, 362] on div "Name Created Fornebu_2025 07/10/2025, 14:46 Open menu OBOS_Fornebu_baseline_Clo…" at bounding box center [918, 305] width 1301 height 547
click at [43, 63] on link "Dashboard" at bounding box center [66, 55] width 118 height 19
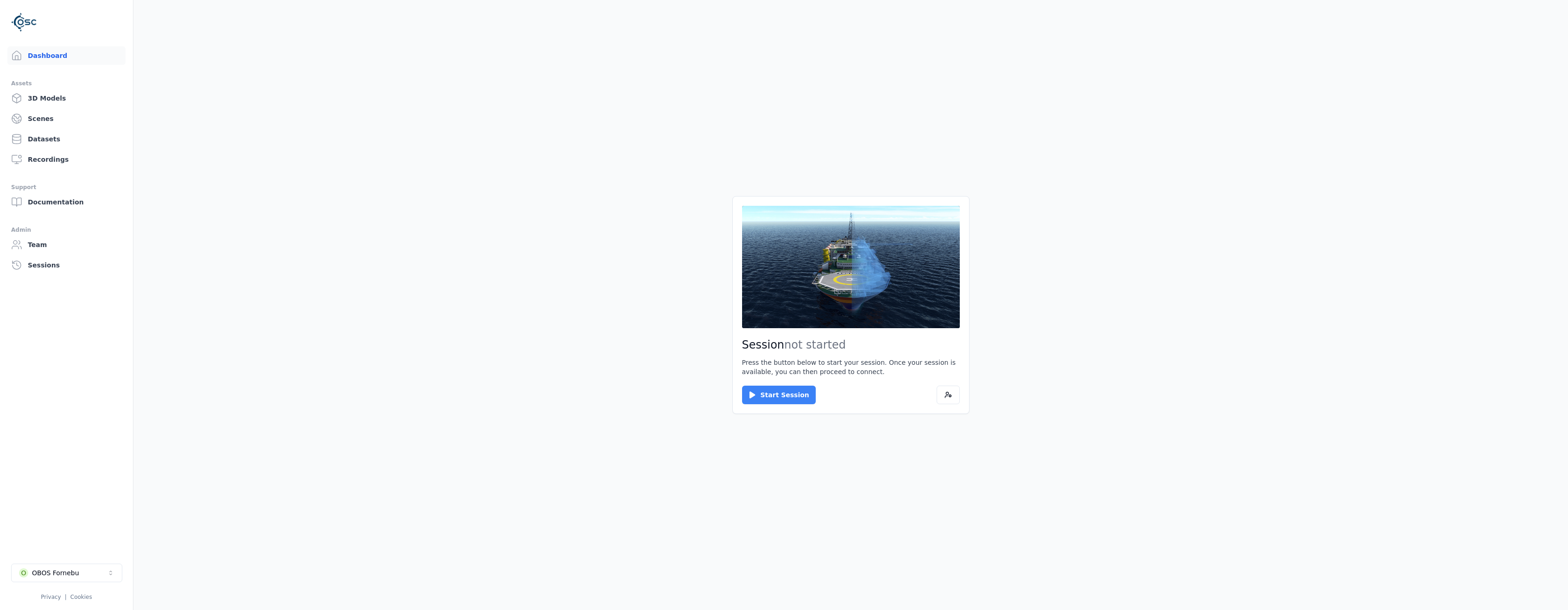
click at [783, 391] on button "Start Session" at bounding box center [779, 395] width 74 height 19
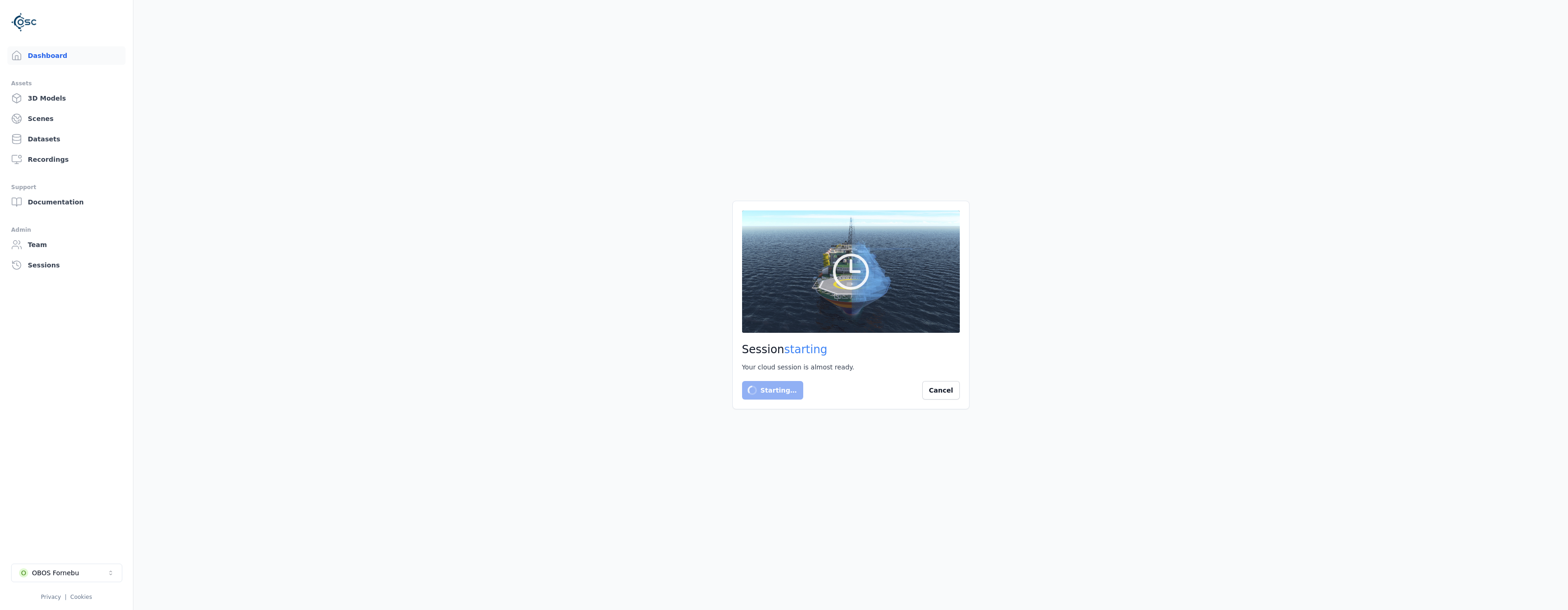
click at [823, 423] on main "Session starting Your cloud session is almost ready. Starting… Cancel" at bounding box center [851, 305] width 1434 height 610
click at [1044, 531] on main "Session starting Your cloud session is almost ready. Starting… Cancel" at bounding box center [851, 305] width 1434 height 610
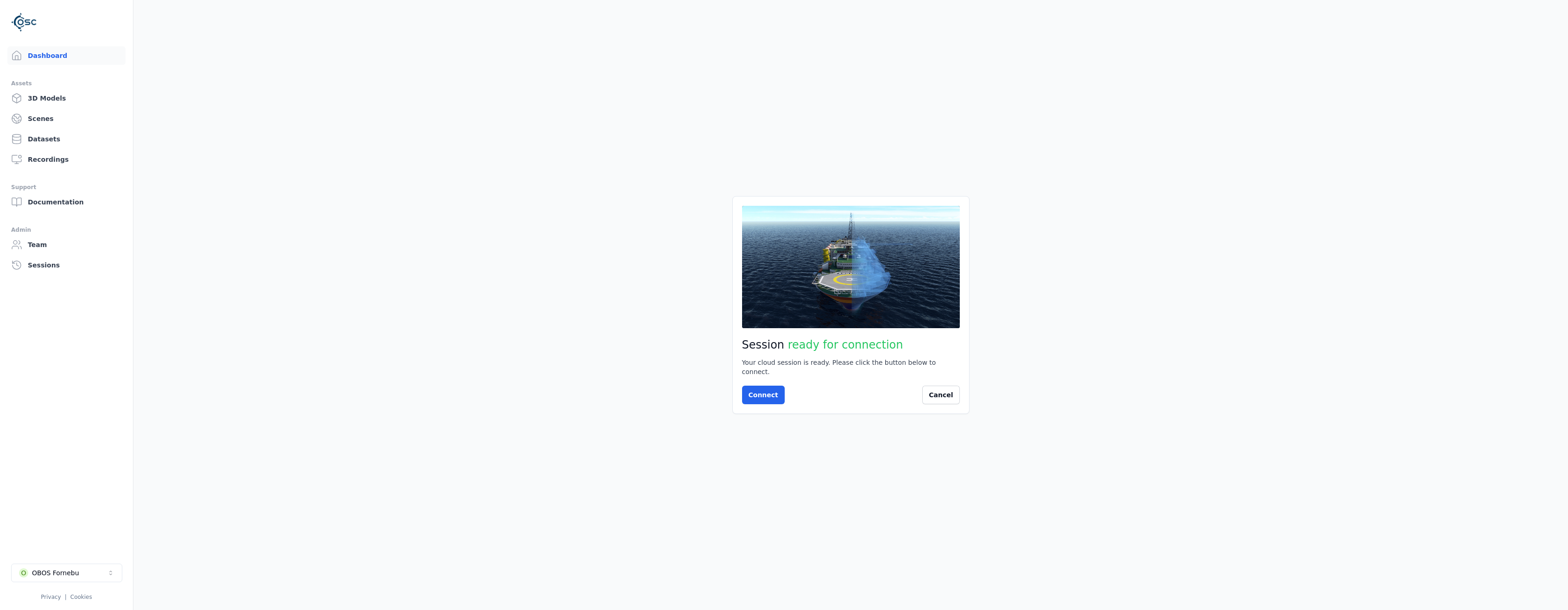
click at [753, 377] on div "Session ready for connection Your cloud session is ready. Please click the butt…" at bounding box center [851, 305] width 238 height 218
click at [755, 386] on button "Connect" at bounding box center [763, 395] width 42 height 19
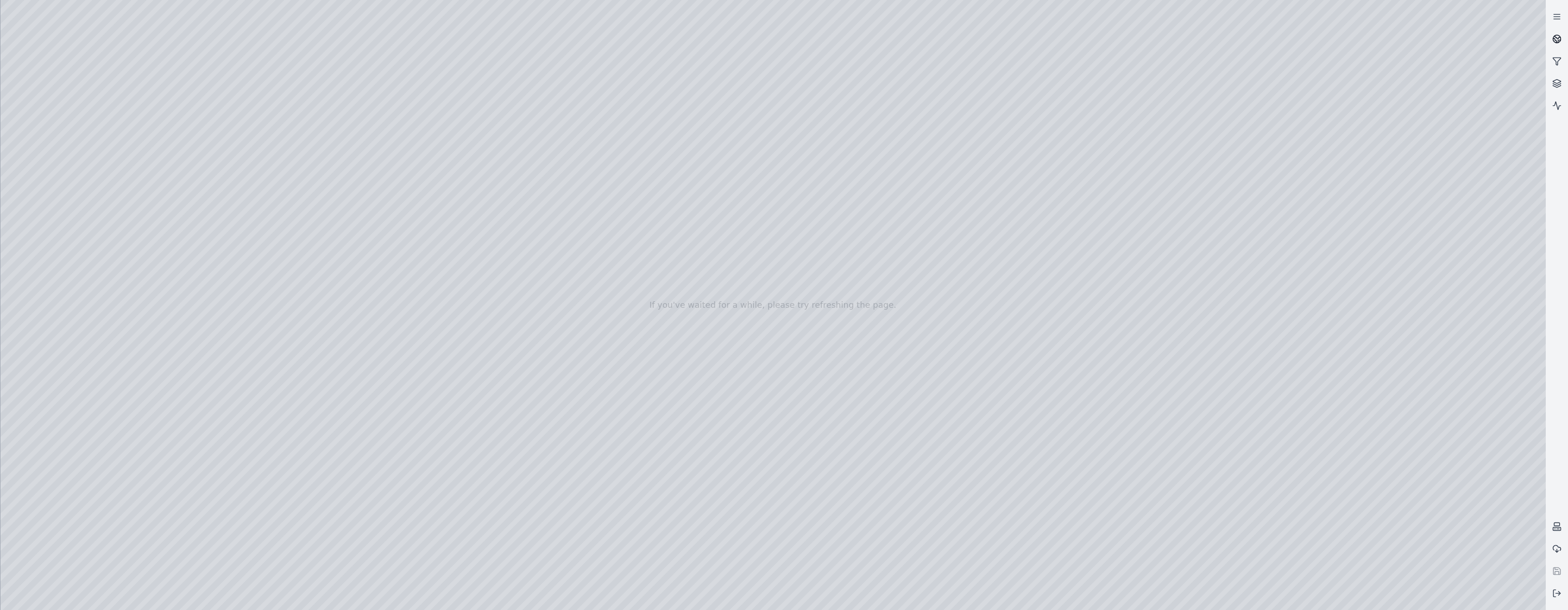
click at [1562, 39] on link at bounding box center [1556, 39] width 23 height 23
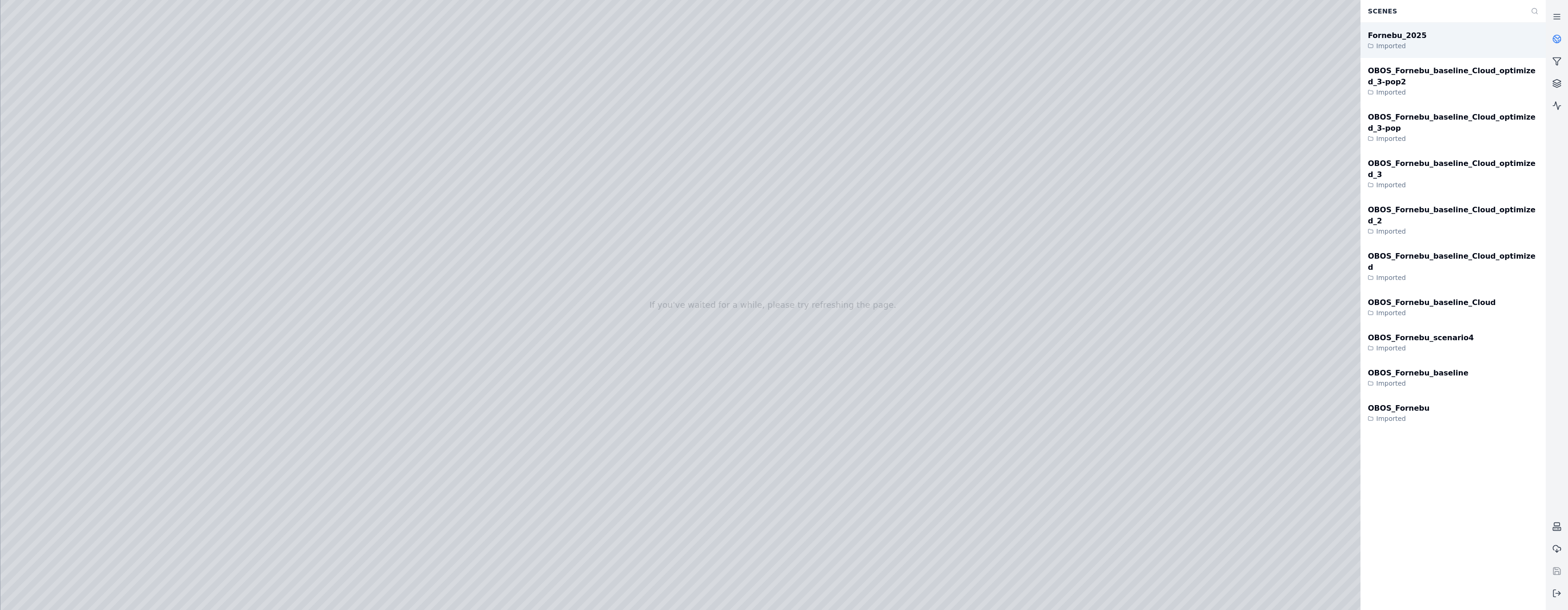
click at [1386, 34] on div "Fornebu_2025" at bounding box center [1396, 35] width 59 height 11
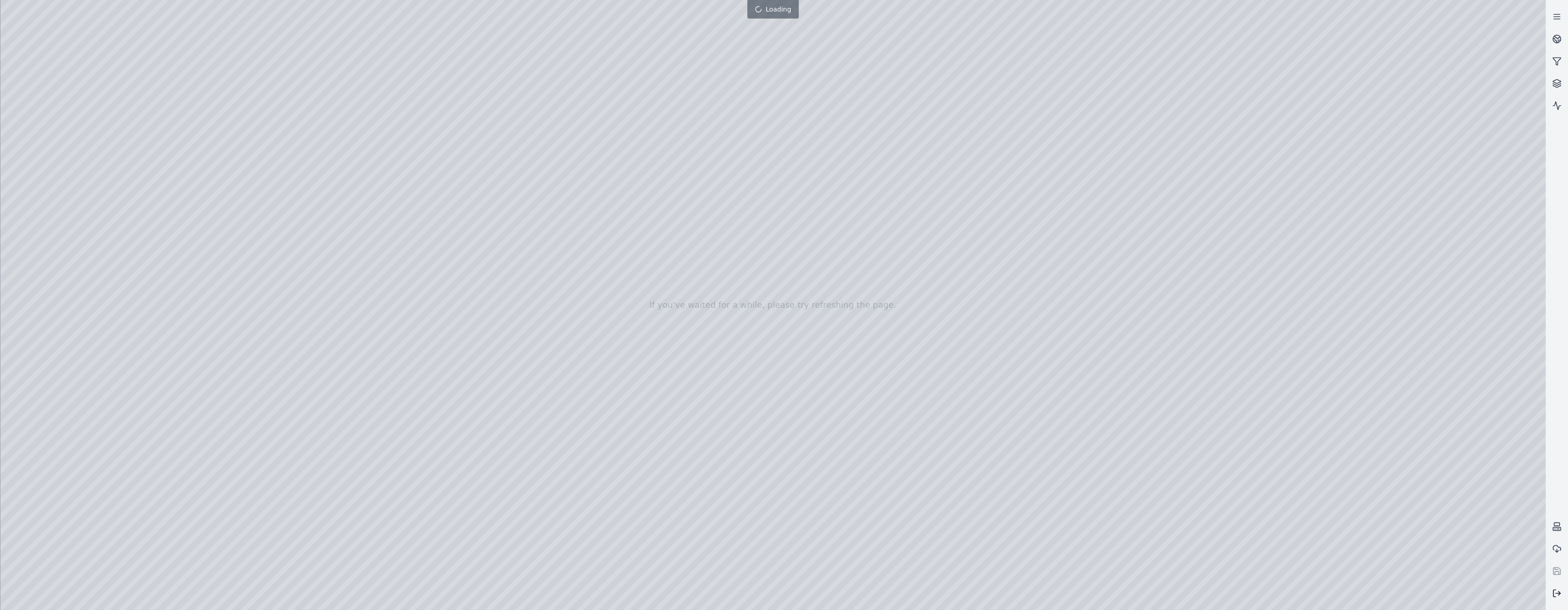
click at [1563, 590] on button at bounding box center [1556, 593] width 23 height 23
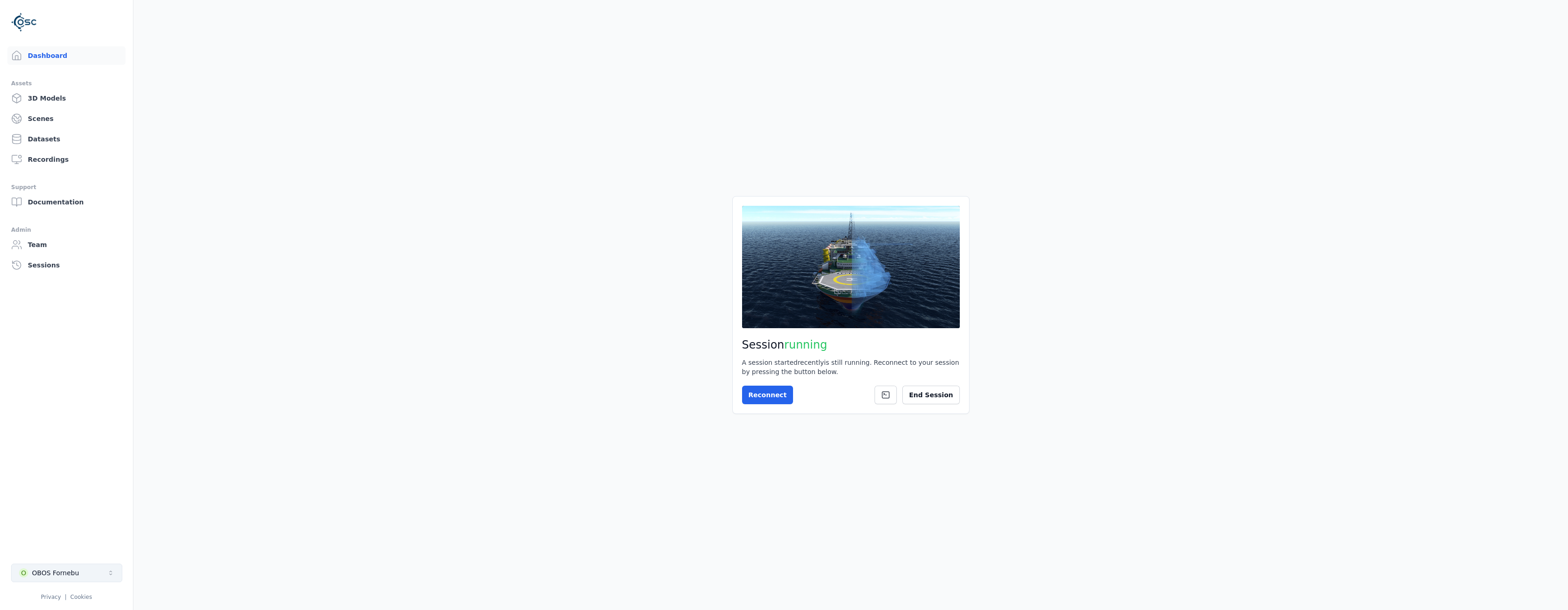
click at [60, 568] on div "OBOS Fornebu" at bounding box center [55, 573] width 47 height 9
type input "**"
click at [71, 550] on div "Customer Success" at bounding box center [60, 552] width 60 height 9
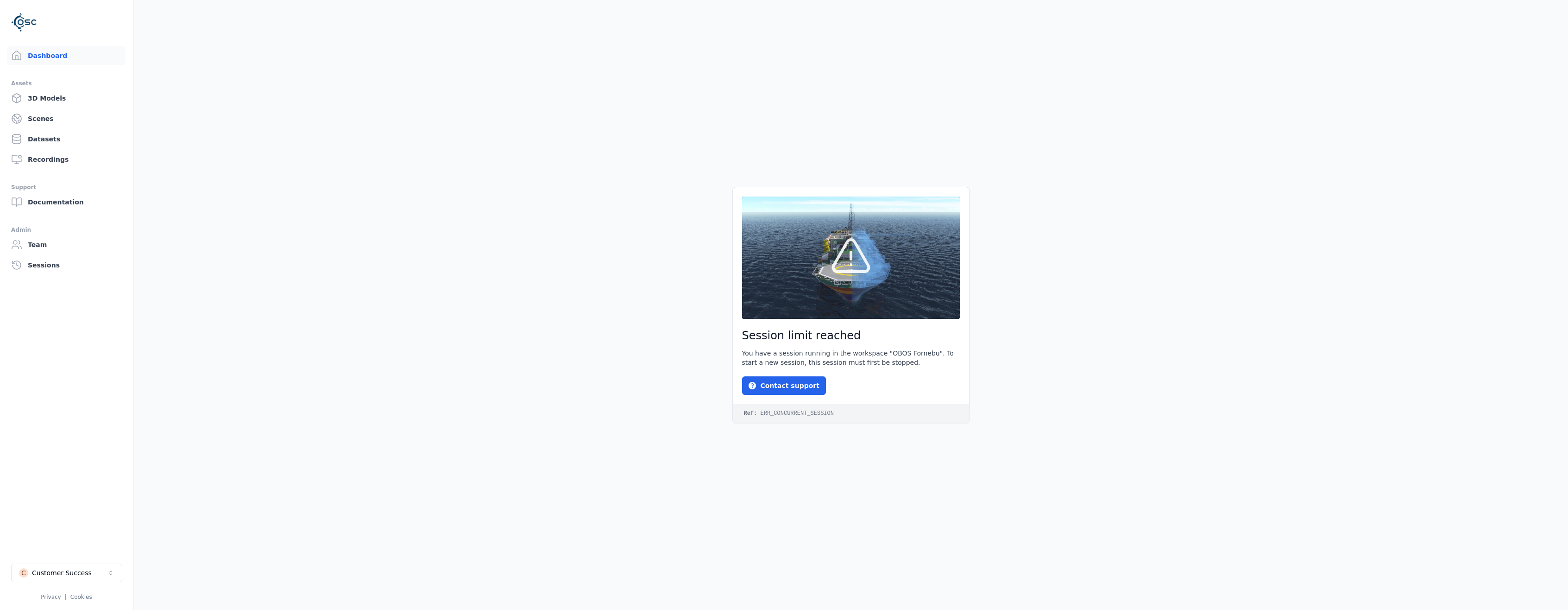
click at [44, 563] on li "C Customer Success Privacy | Cookies" at bounding box center [66, 581] width 133 height 52
click at [44, 572] on div "Customer Success" at bounding box center [61, 573] width 60 height 9
click at [56, 493] on div "Feature flags" at bounding box center [67, 488] width 107 height 14
select select "**********"
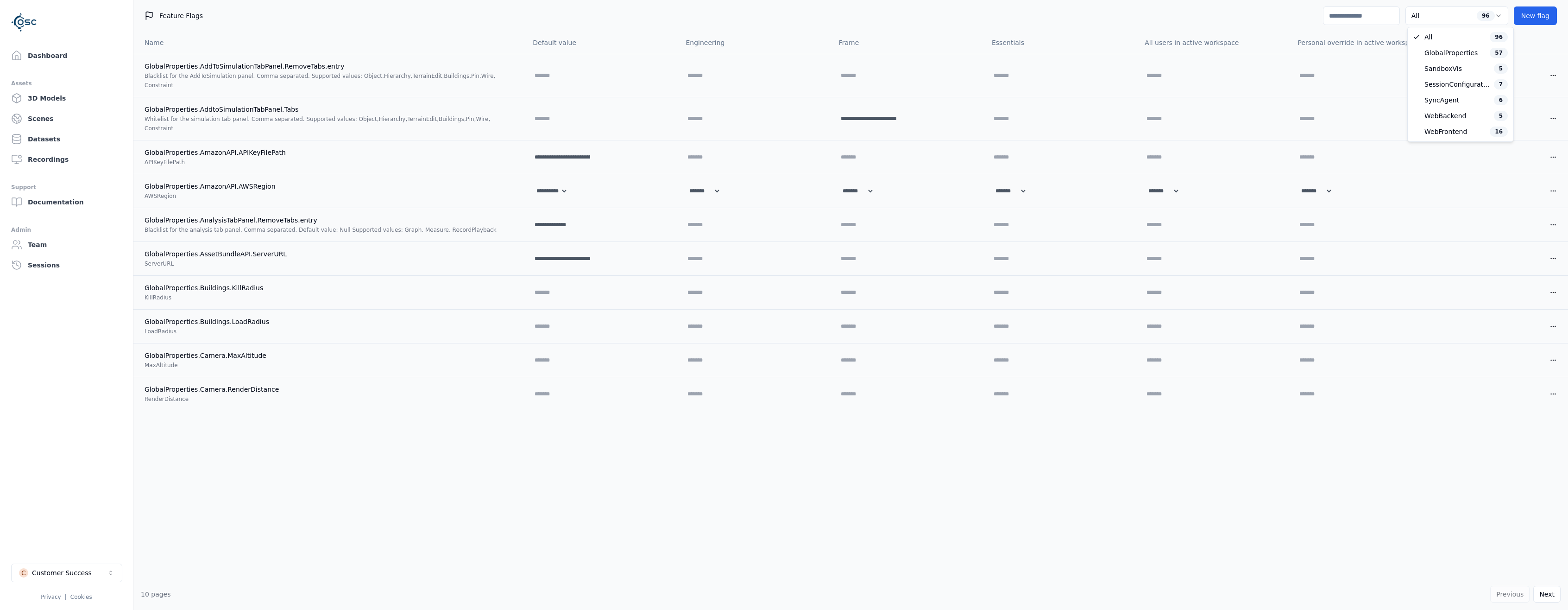
click at [1438, 16] on html "**********" at bounding box center [784, 305] width 1568 height 610
click at [1356, 17] on html "**********" at bounding box center [784, 305] width 1568 height 610
click at [1345, 6] on div "Feature Flags All 96 New flag" at bounding box center [851, 15] width 1434 height 32
click at [1349, 22] on input at bounding box center [1361, 15] width 77 height 19
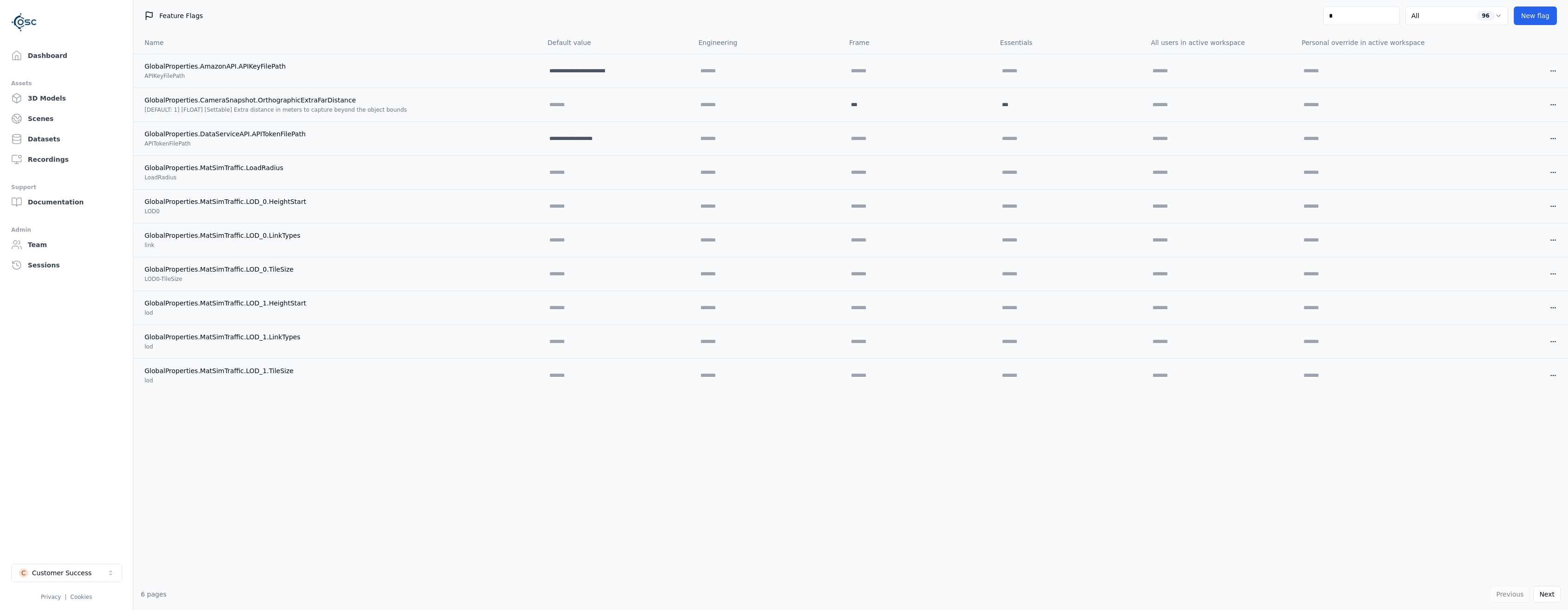
type input "**"
select select "*****"
select select "****"
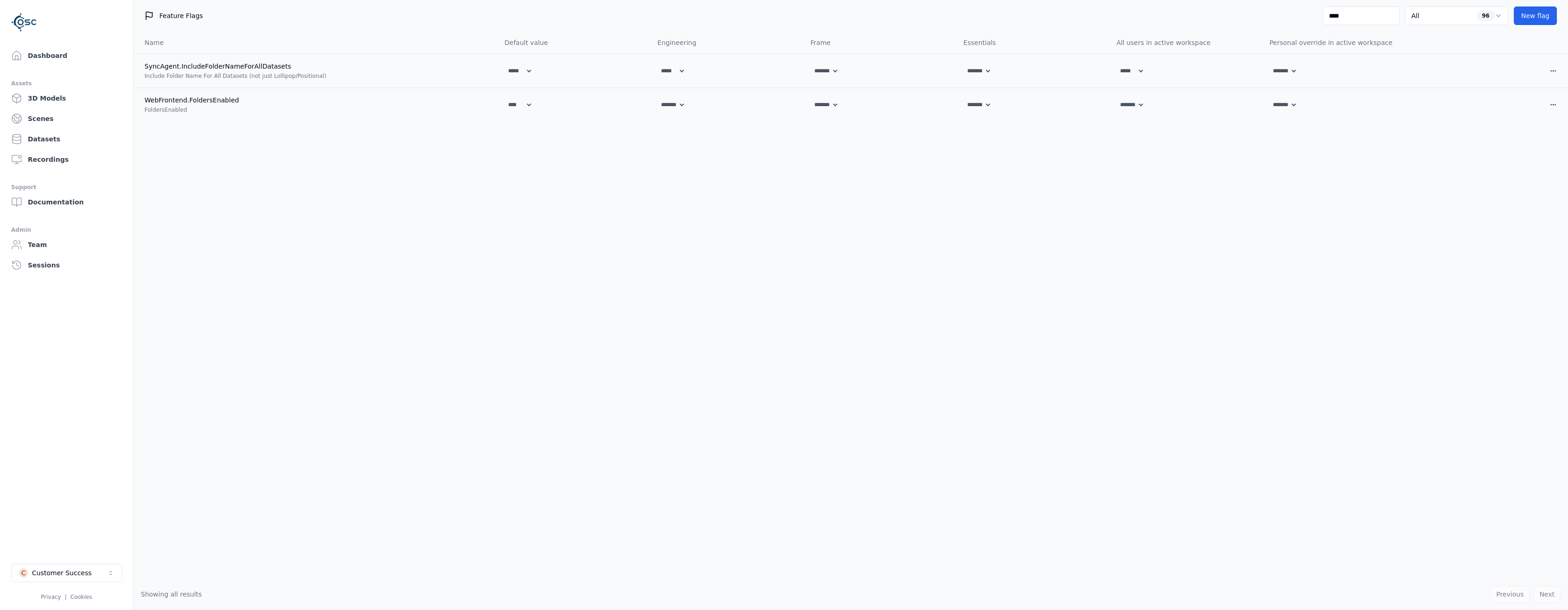
type input "****"
click at [444, 520] on div "Name Default value Engineering Frame Essentials All users in active workspace P…" at bounding box center [851, 305] width 1434 height 547
click at [982, 544] on div "Name Default value Engineering Frame Essentials All users in active workspace P…" at bounding box center [851, 305] width 1434 height 547
click at [304, 463] on div "Name Default value Engineering Frame Essentials All users in active workspace P…" at bounding box center [851, 305] width 1434 height 547
click at [40, 59] on link "Dashboard" at bounding box center [66, 55] width 118 height 19
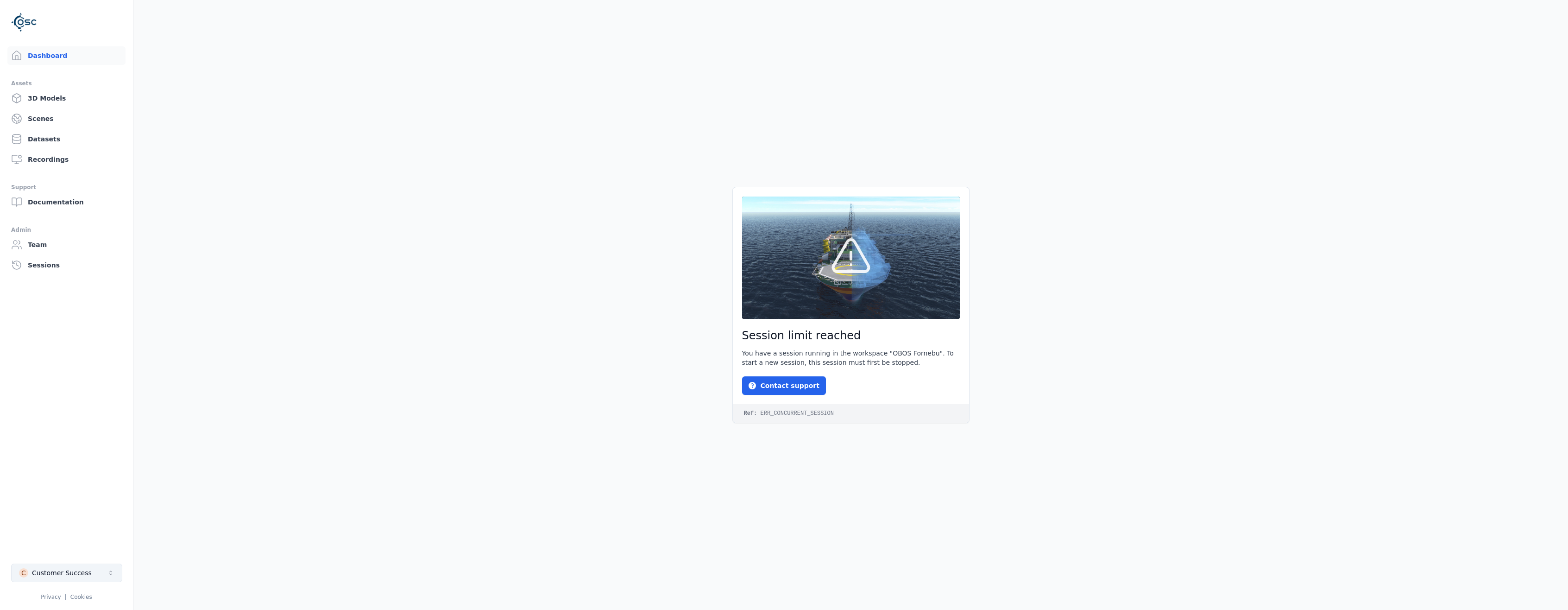
click at [60, 576] on div "Customer Success" at bounding box center [61, 573] width 60 height 9
type input "***"
click at [67, 555] on div "OBOS Fornebu" at bounding box center [53, 552] width 47 height 9
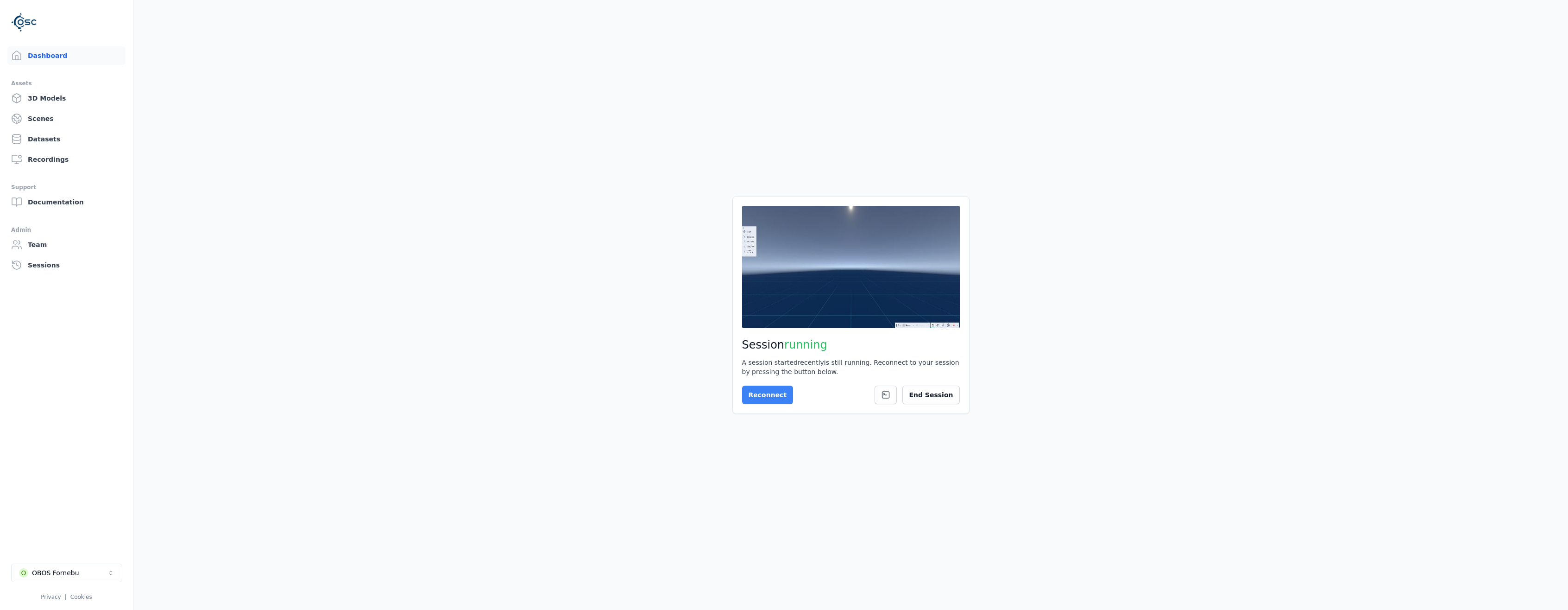
click at [758, 392] on button "Reconnect" at bounding box center [768, 395] width 51 height 19
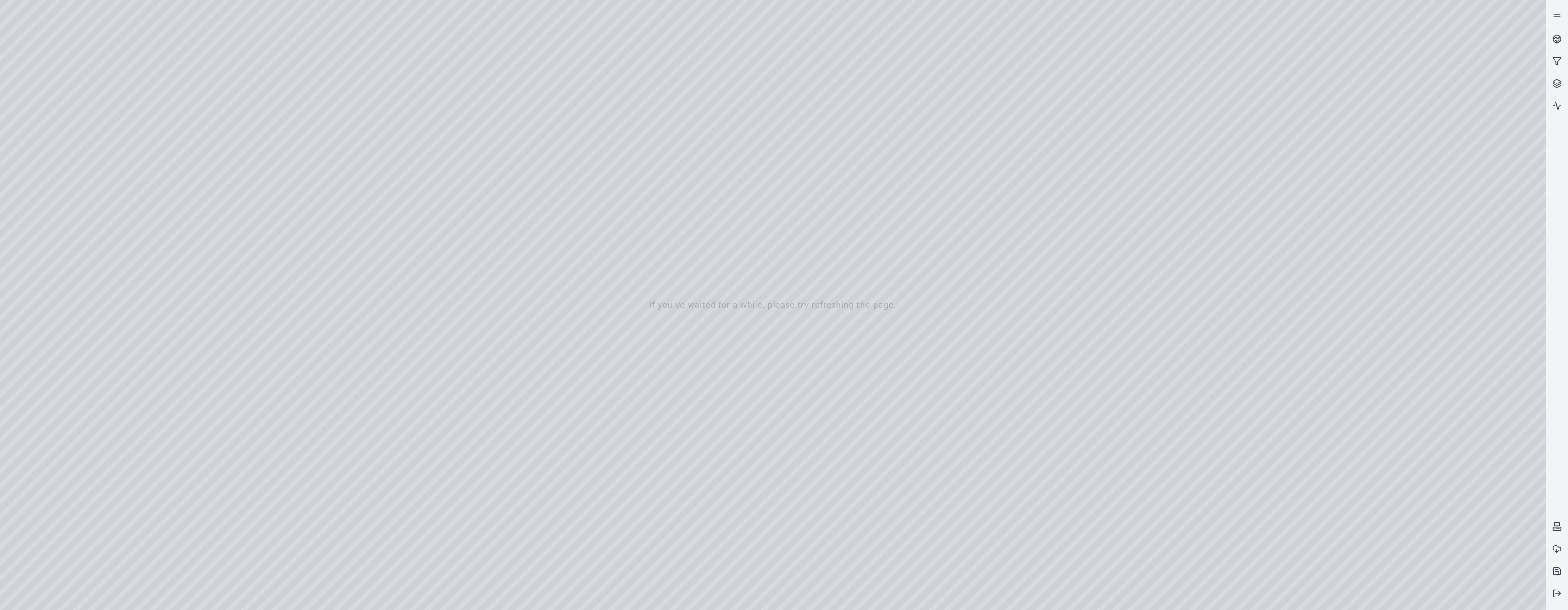
drag, startPoint x: 808, startPoint y: 319, endPoint x: 746, endPoint y: 321, distance: 62.0
click at [501, 353] on div at bounding box center [773, 305] width 1545 height 610
drag, startPoint x: 601, startPoint y: 350, endPoint x: 557, endPoint y: 366, distance: 46.8
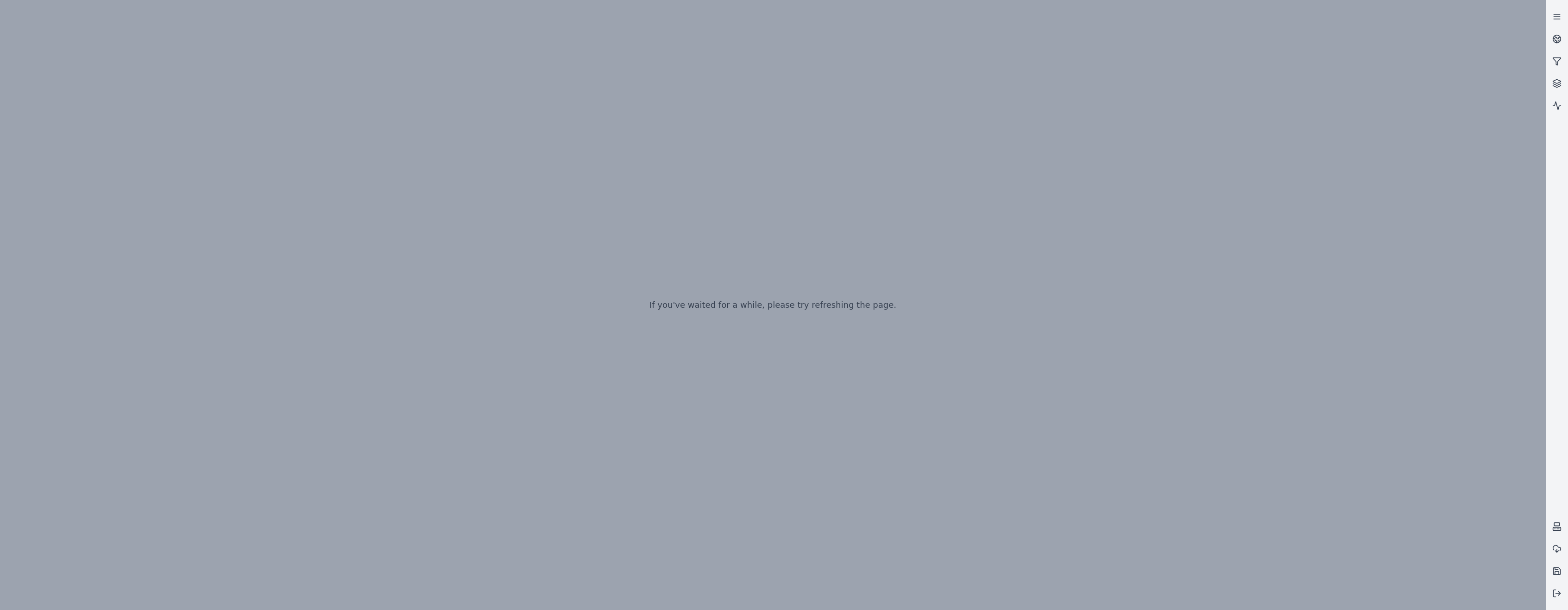
click at [770, 395] on div at bounding box center [773, 305] width 1545 height 610
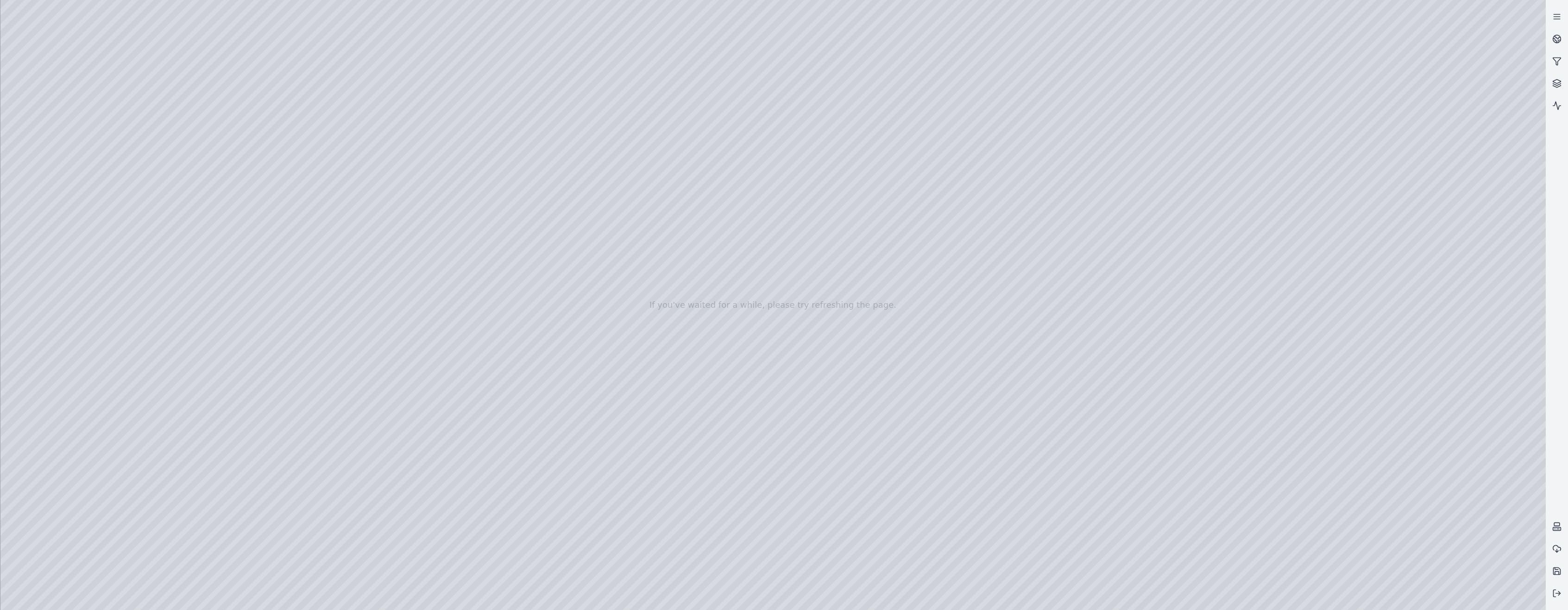
drag, startPoint x: 747, startPoint y: 377, endPoint x: 679, endPoint y: 397, distance: 70.9
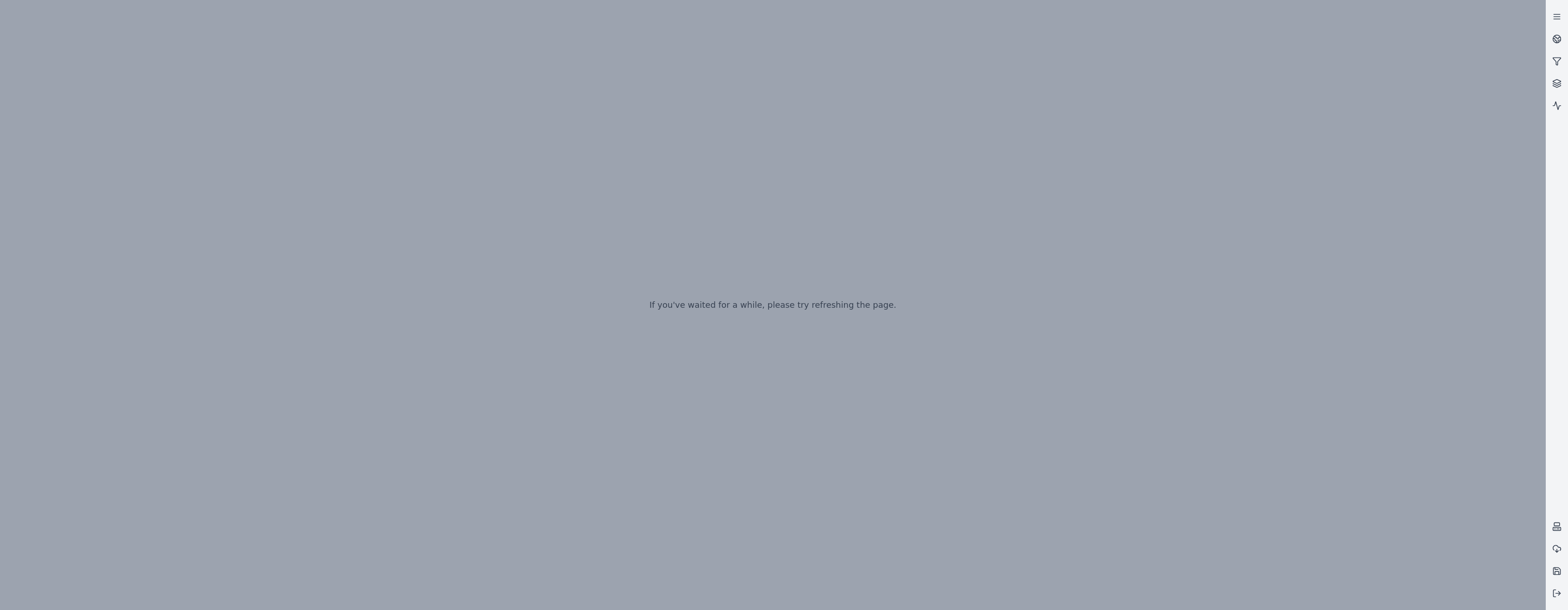
click at [911, 411] on div "If you've waited for a while, please try refreshing the page." at bounding box center [772, 305] width 1545 height 610
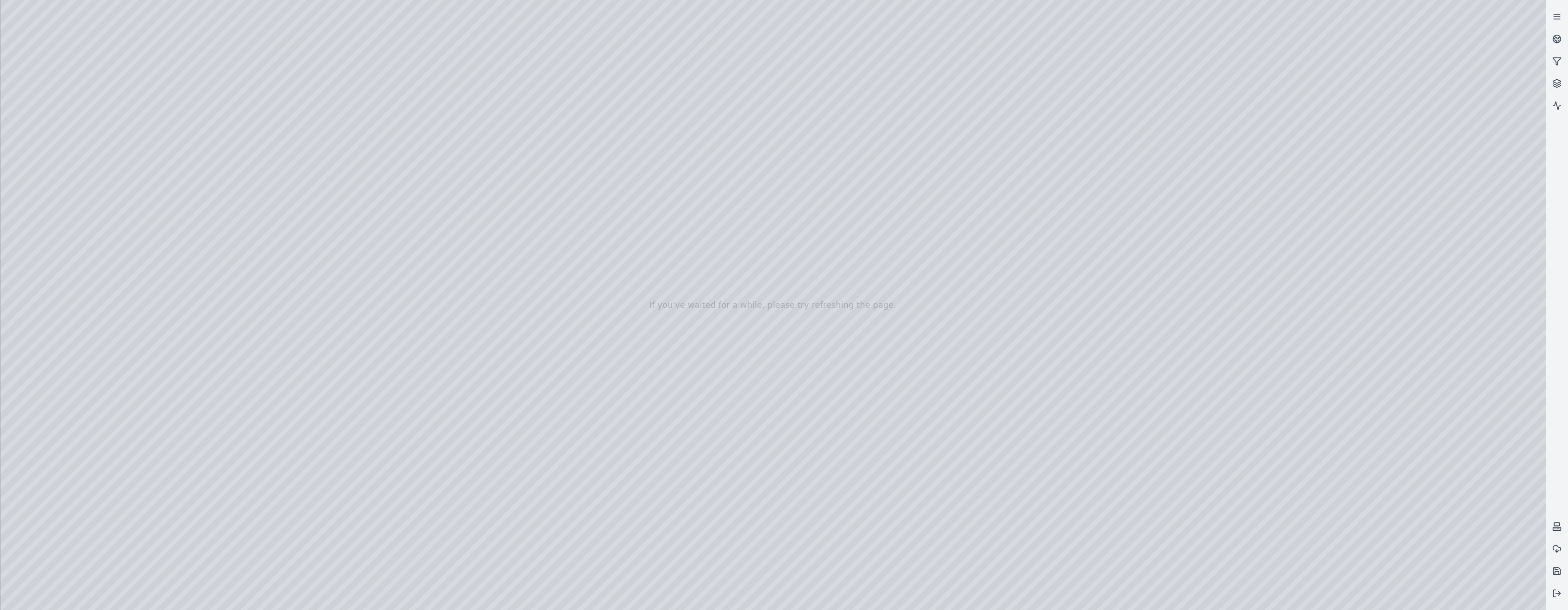
drag, startPoint x: 660, startPoint y: 313, endPoint x: 670, endPoint y: 530, distance: 217.2
drag, startPoint x: 687, startPoint y: 340, endPoint x: 688, endPoint y: 500, distance: 160.0
drag, startPoint x: 703, startPoint y: 463, endPoint x: 577, endPoint y: 472, distance: 126.3
click at [53, 130] on div at bounding box center [773, 305] width 1545 height 610
click at [52, 170] on div at bounding box center [773, 305] width 1545 height 610
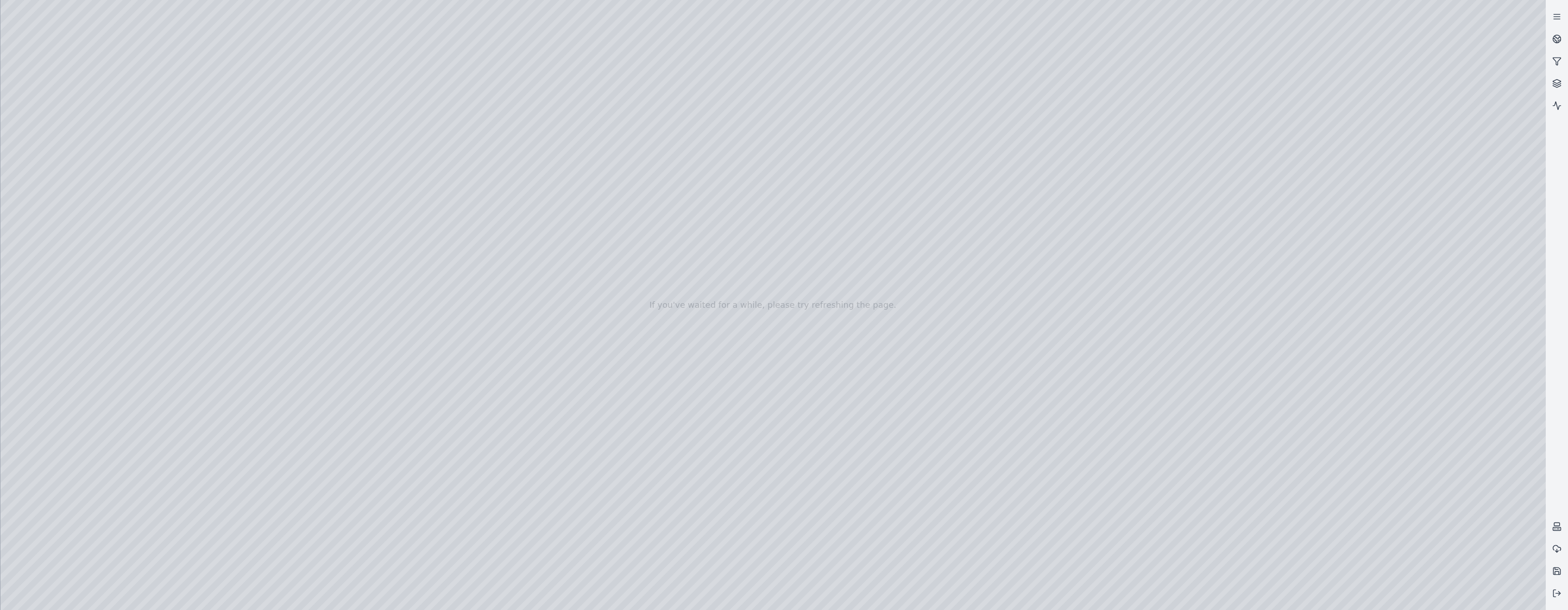
click at [275, 375] on div at bounding box center [773, 305] width 1545 height 610
drag, startPoint x: 757, startPoint y: 426, endPoint x: 615, endPoint y: 424, distance: 142.0
drag, startPoint x: 943, startPoint y: 441, endPoint x: 1007, endPoint y: 449, distance: 64.5
drag, startPoint x: 837, startPoint y: 441, endPoint x: 789, endPoint y: 447, distance: 48.4
drag, startPoint x: 941, startPoint y: 455, endPoint x: 645, endPoint y: 299, distance: 334.6
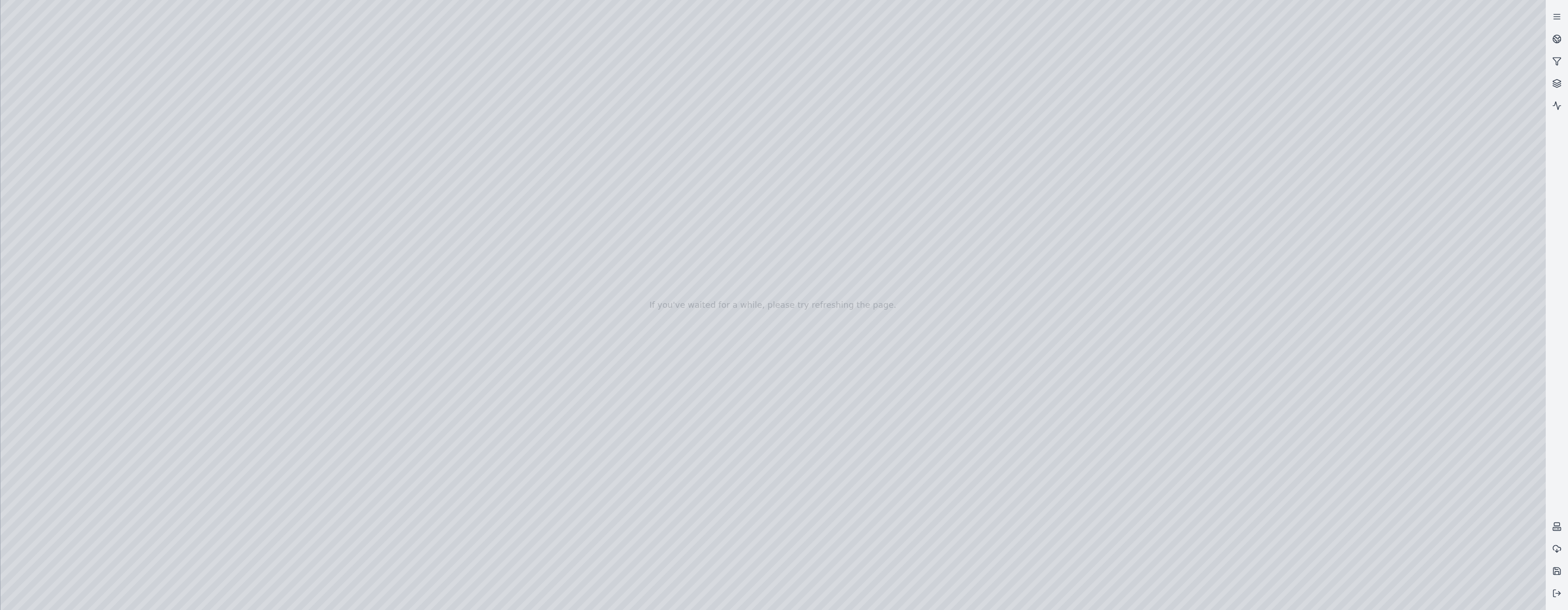
drag, startPoint x: 880, startPoint y: 431, endPoint x: 888, endPoint y: 362, distance: 69.5
drag, startPoint x: 1075, startPoint y: 477, endPoint x: 1049, endPoint y: 478, distance: 26.0
drag, startPoint x: 733, startPoint y: 345, endPoint x: 580, endPoint y: 253, distance: 178.5
drag, startPoint x: 1036, startPoint y: 269, endPoint x: 931, endPoint y: 365, distance: 142.3
drag, startPoint x: 1017, startPoint y: 347, endPoint x: 935, endPoint y: 353, distance: 82.2
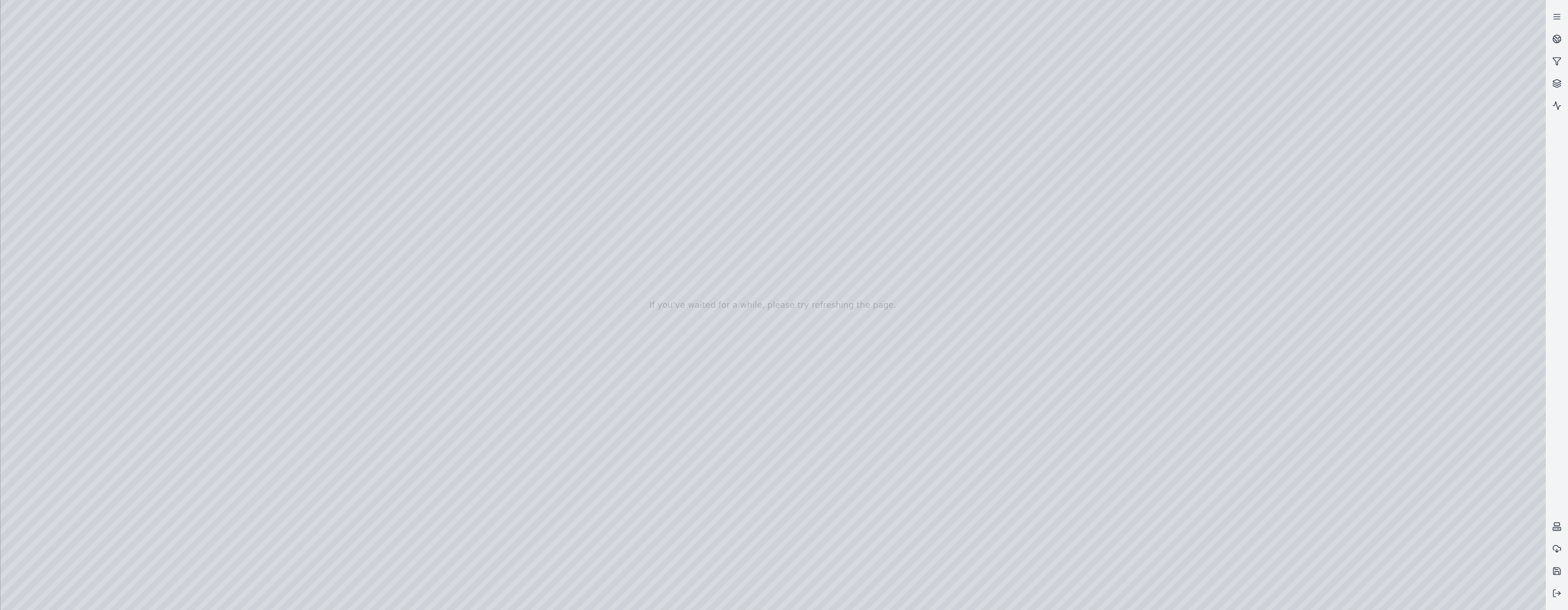
drag, startPoint x: 1144, startPoint y: 330, endPoint x: 589, endPoint y: 359, distance: 555.8
drag, startPoint x: 699, startPoint y: 440, endPoint x: 681, endPoint y: 437, distance: 18.2
drag, startPoint x: 695, startPoint y: 399, endPoint x: 329, endPoint y: 353, distance: 368.9
drag, startPoint x: 914, startPoint y: 363, endPoint x: 880, endPoint y: 369, distance: 34.5
drag, startPoint x: 820, startPoint y: 301, endPoint x: 536, endPoint y: 432, distance: 312.8
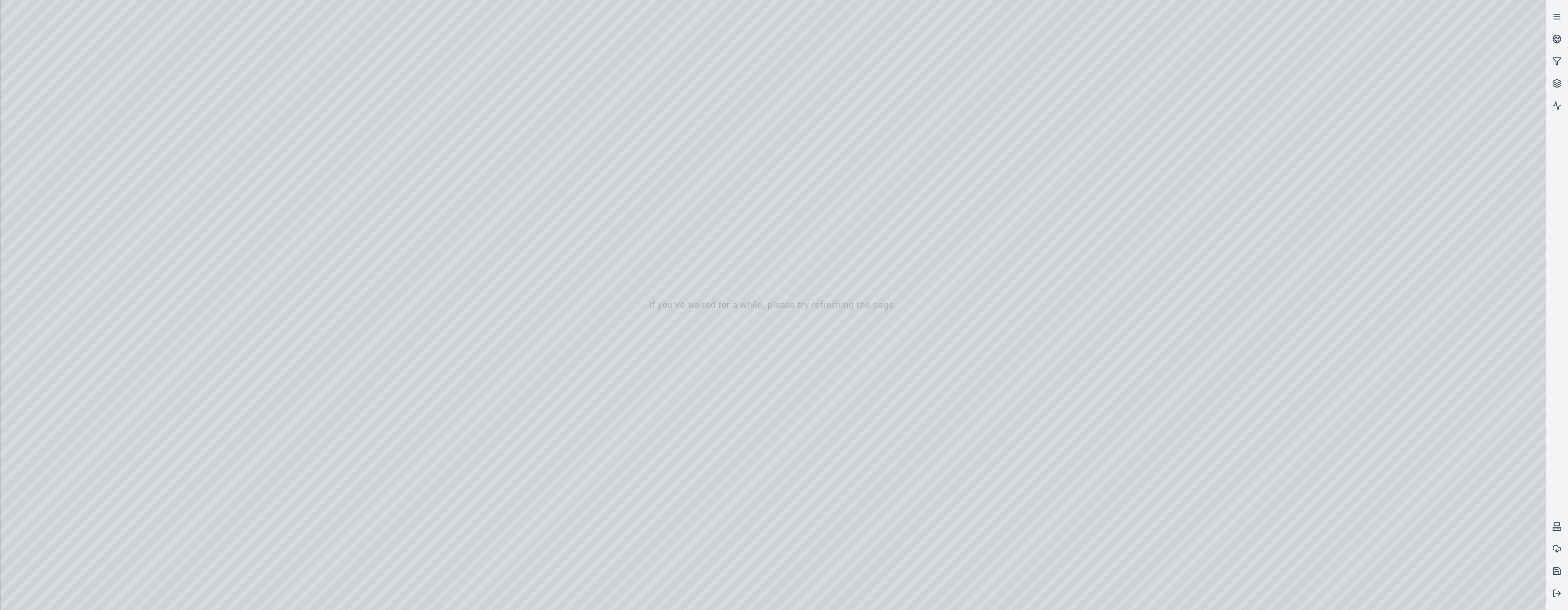
drag, startPoint x: 961, startPoint y: 436, endPoint x: 955, endPoint y: 426, distance: 11.7
drag, startPoint x: 731, startPoint y: 345, endPoint x: 679, endPoint y: 345, distance: 52.0
click at [267, 399] on div at bounding box center [773, 305] width 1545 height 610
click at [935, 280] on div at bounding box center [773, 305] width 1545 height 610
drag, startPoint x: 1131, startPoint y: 365, endPoint x: 1067, endPoint y: 371, distance: 64.3
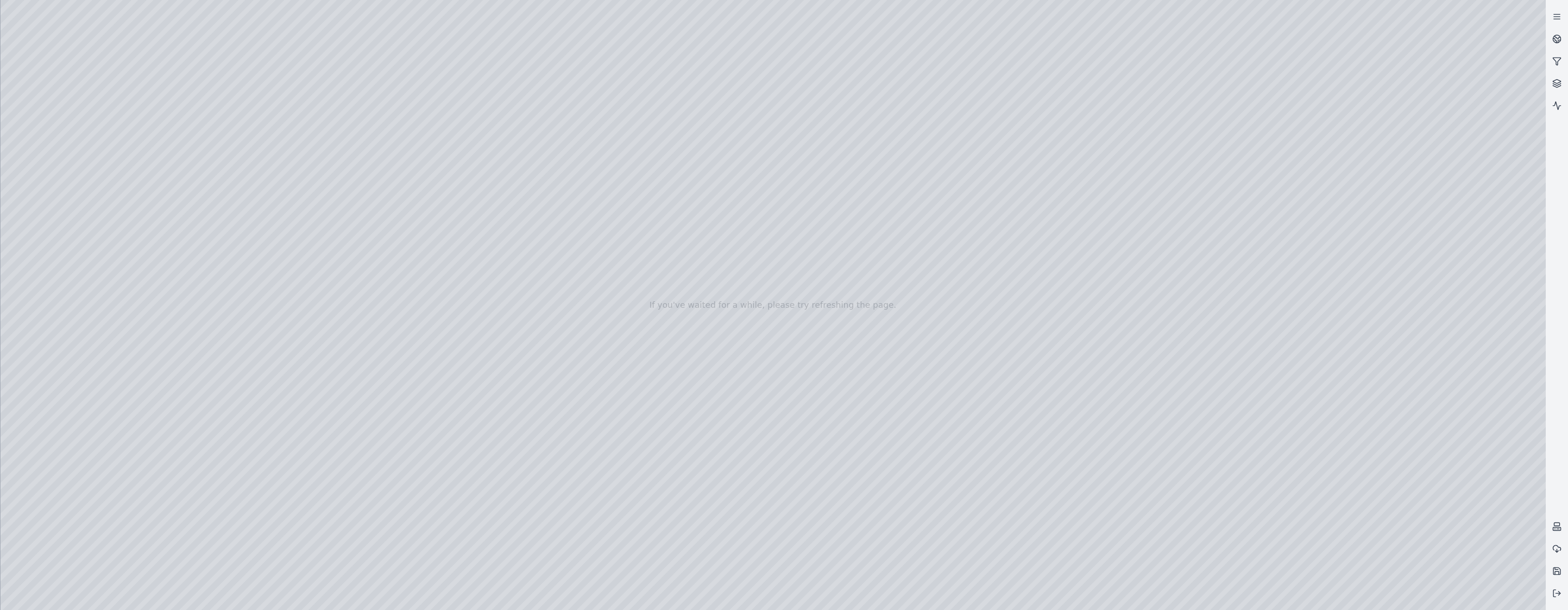
drag, startPoint x: 1251, startPoint y: 289, endPoint x: 753, endPoint y: 292, distance: 498.0
click at [832, 318] on div at bounding box center [773, 305] width 1545 height 610
click at [843, 578] on div at bounding box center [773, 305] width 1545 height 610
drag, startPoint x: 1386, startPoint y: 123, endPoint x: 1447, endPoint y: 123, distance: 61.0
click at [1447, 123] on div at bounding box center [773, 305] width 1545 height 610
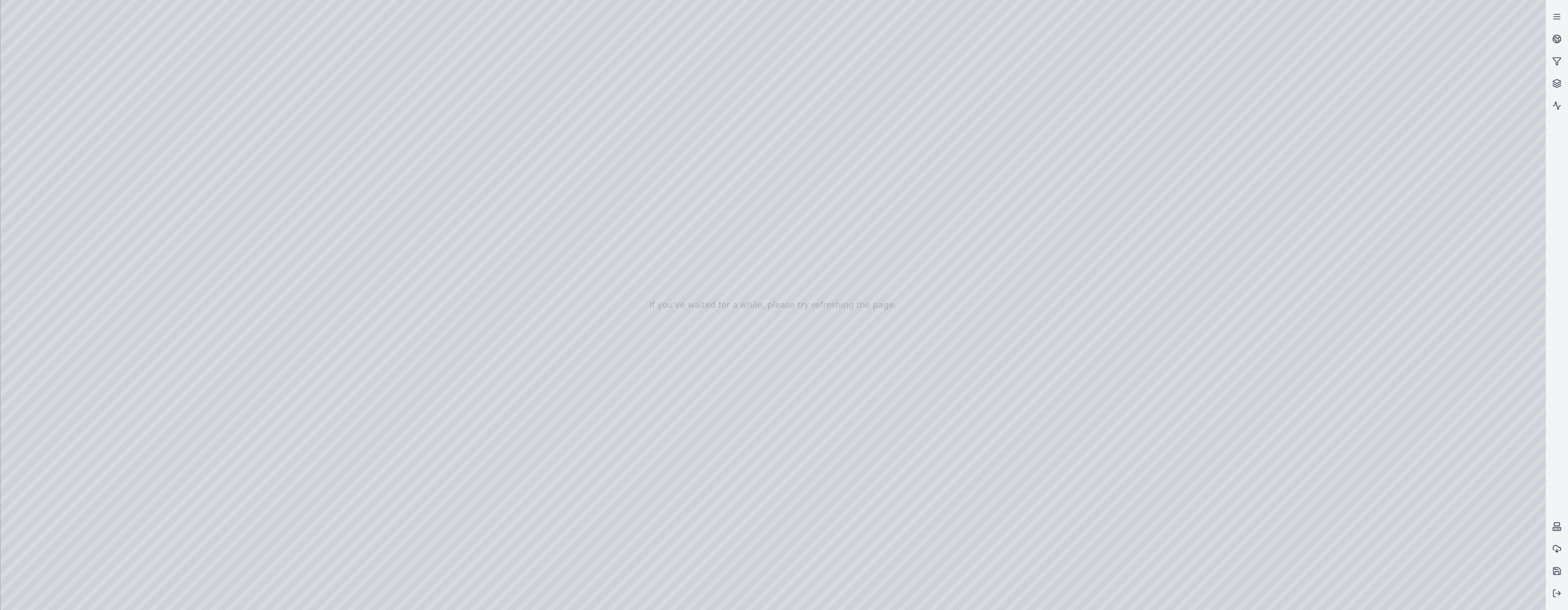
drag, startPoint x: 901, startPoint y: 461, endPoint x: 865, endPoint y: 334, distance: 132.0
drag, startPoint x: 1443, startPoint y: 123, endPoint x: 1490, endPoint y: 122, distance: 47.0
click at [1490, 122] on div at bounding box center [773, 305] width 1545 height 610
click at [1528, 90] on div at bounding box center [773, 305] width 1545 height 610
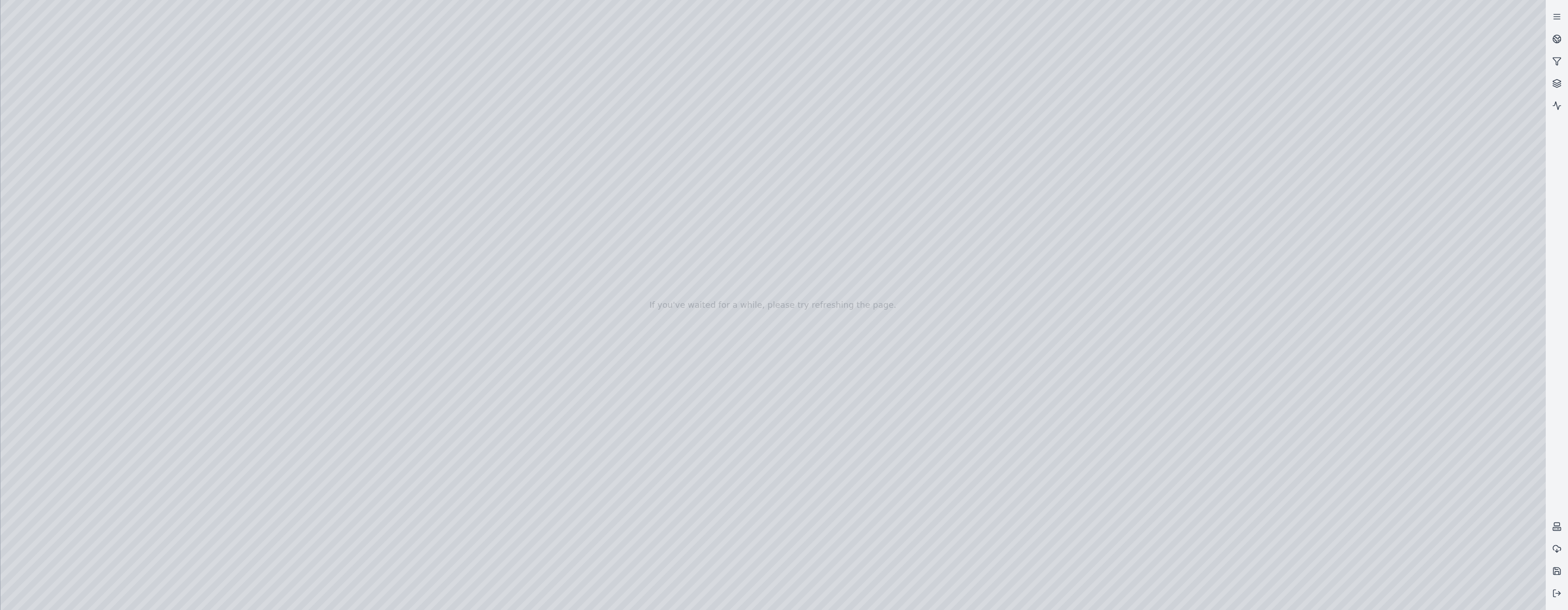
click at [840, 576] on div at bounding box center [773, 305] width 1545 height 610
click at [845, 358] on div at bounding box center [773, 305] width 1545 height 610
click at [732, 357] on div at bounding box center [773, 305] width 1545 height 610
click at [1128, 446] on div at bounding box center [773, 305] width 1545 height 610
click at [1438, 115] on div at bounding box center [773, 305] width 1545 height 610
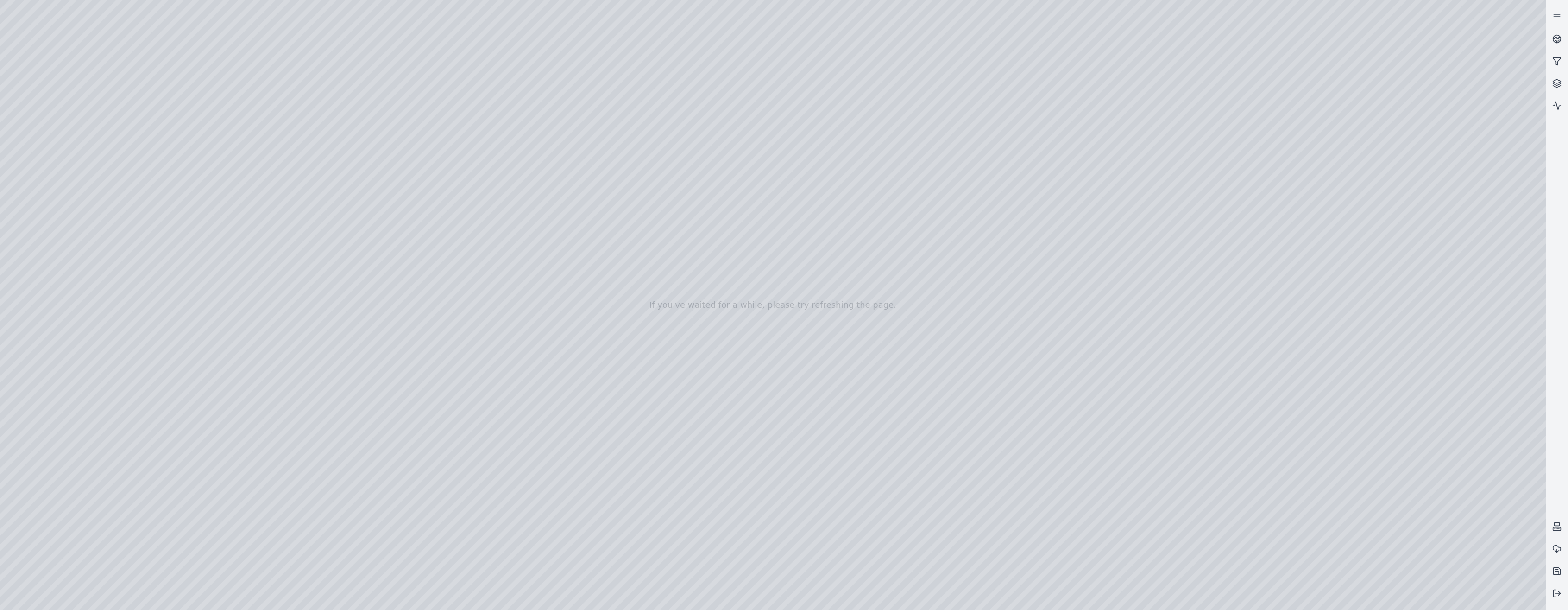
drag, startPoint x: 1381, startPoint y: 120, endPoint x: 1445, endPoint y: 118, distance: 64.0
click at [1445, 118] on div at bounding box center [773, 305] width 1545 height 610
click at [1524, 161] on div at bounding box center [773, 305] width 1545 height 610
click at [1422, 210] on div at bounding box center [773, 305] width 1545 height 610
drag, startPoint x: 1404, startPoint y: 246, endPoint x: 1381, endPoint y: 245, distance: 23.0
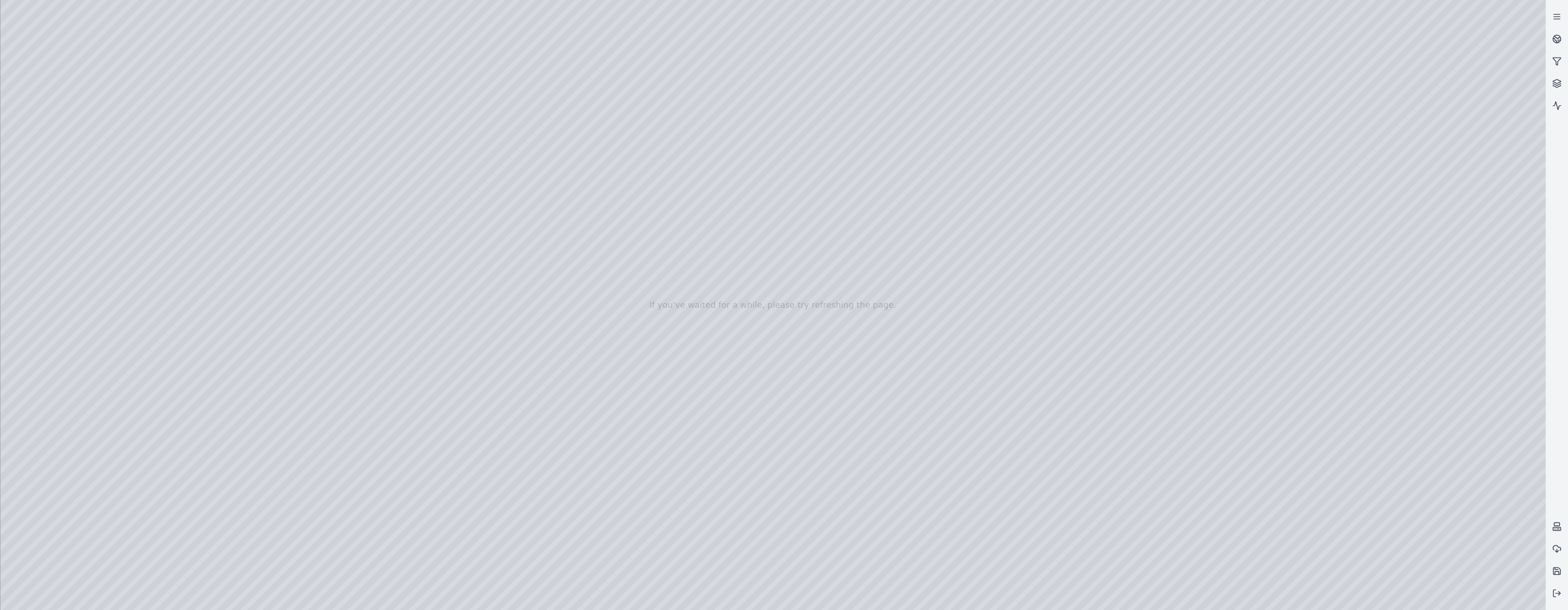
click at [1381, 245] on div at bounding box center [773, 305] width 1545 height 610
click at [1420, 248] on div at bounding box center [773, 305] width 1545 height 610
click at [1420, 249] on div at bounding box center [773, 305] width 1545 height 610
click at [1426, 281] on div at bounding box center [773, 305] width 1545 height 610
click at [1432, 333] on div at bounding box center [773, 305] width 1545 height 610
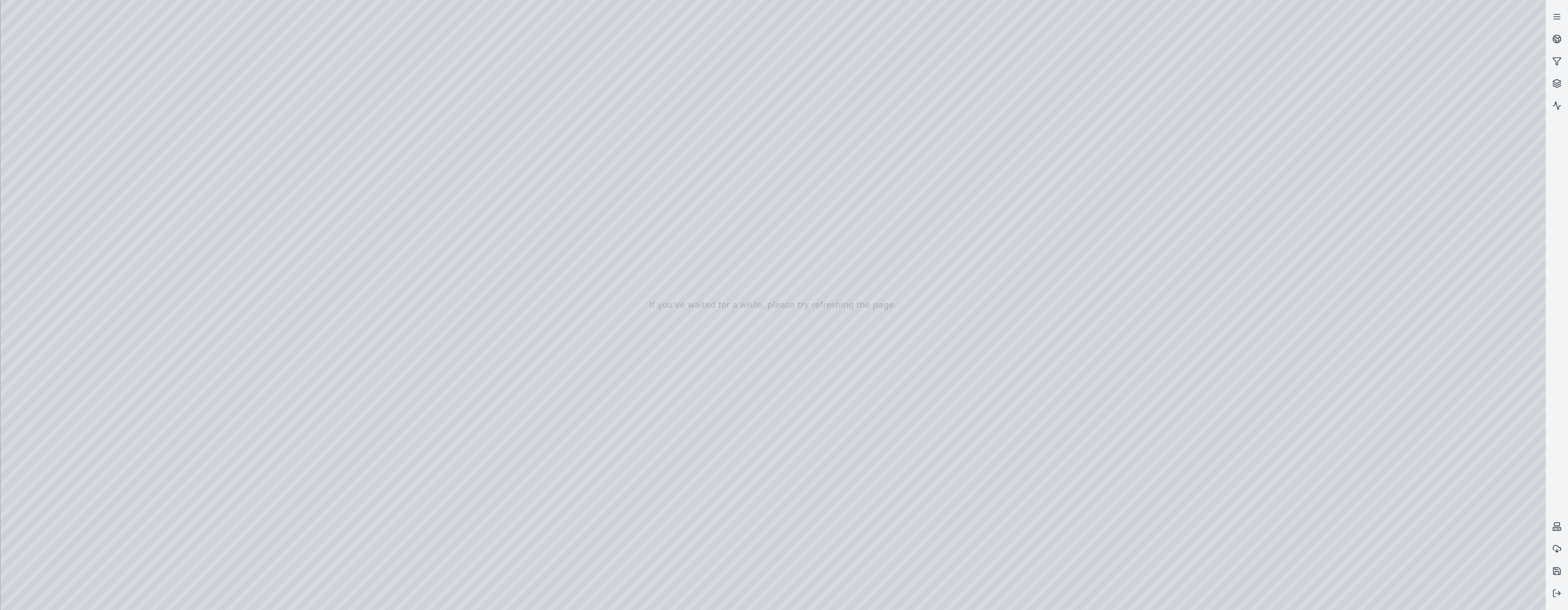
click at [1430, 327] on div at bounding box center [773, 305] width 1545 height 610
click at [837, 464] on div at bounding box center [773, 305] width 1545 height 610
click at [1112, 466] on div at bounding box center [773, 305] width 1545 height 610
click at [1004, 339] on div at bounding box center [773, 305] width 1545 height 610
click at [1005, 340] on div at bounding box center [773, 305] width 1545 height 610
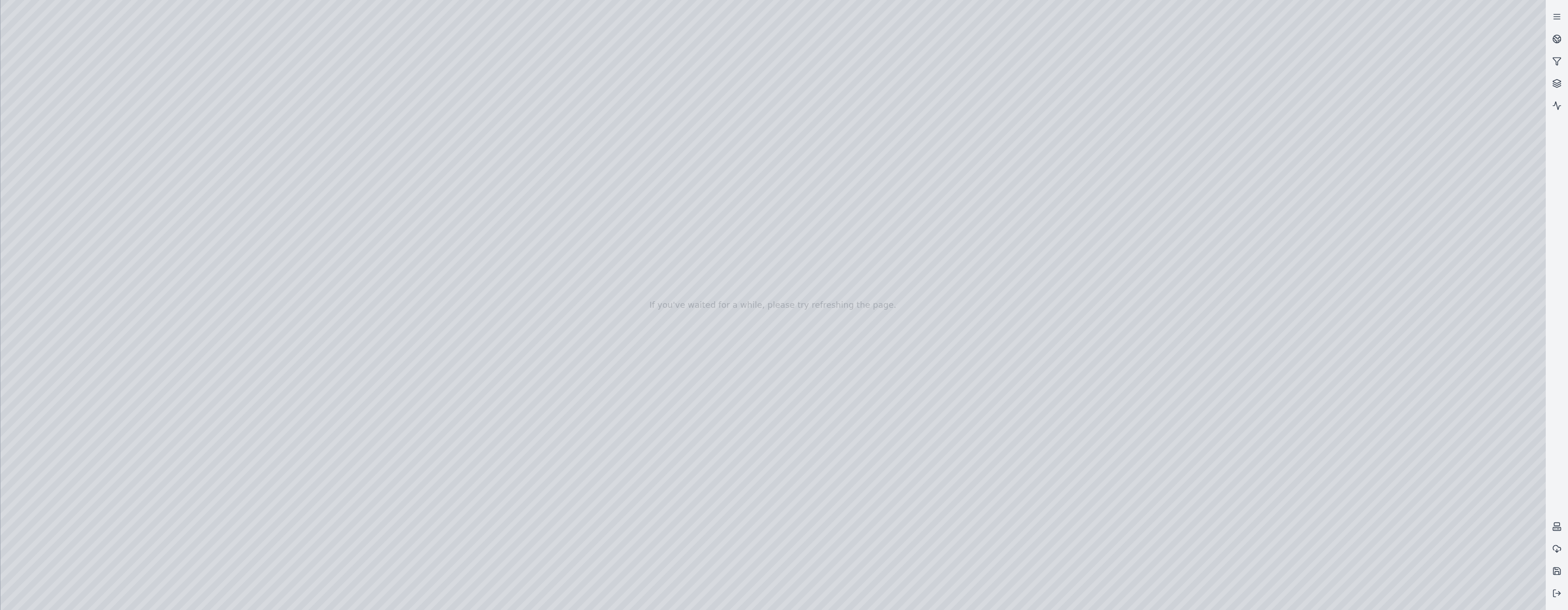
click at [1419, 328] on div at bounding box center [773, 305] width 1545 height 610
click at [1429, 326] on div at bounding box center [773, 305] width 1545 height 610
click at [271, 375] on div at bounding box center [773, 305] width 1545 height 610
click at [994, 554] on div at bounding box center [773, 305] width 1545 height 610
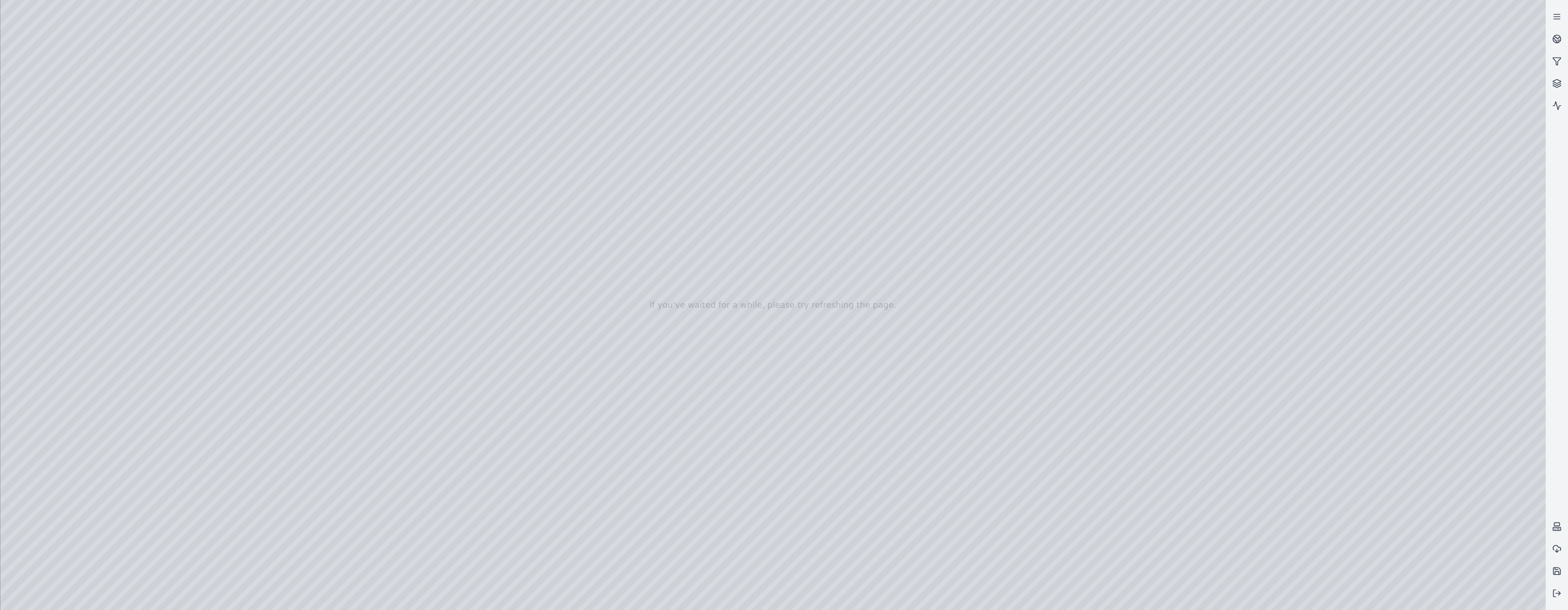
click at [1414, 333] on div at bounding box center [773, 305] width 1545 height 610
click at [1430, 284] on div at bounding box center [773, 305] width 1545 height 610
drag, startPoint x: 924, startPoint y: 442, endPoint x: 858, endPoint y: 333, distance: 127.4
click at [1414, 284] on div at bounding box center [773, 305] width 1545 height 610
drag, startPoint x: 979, startPoint y: 466, endPoint x: 826, endPoint y: 355, distance: 189.0
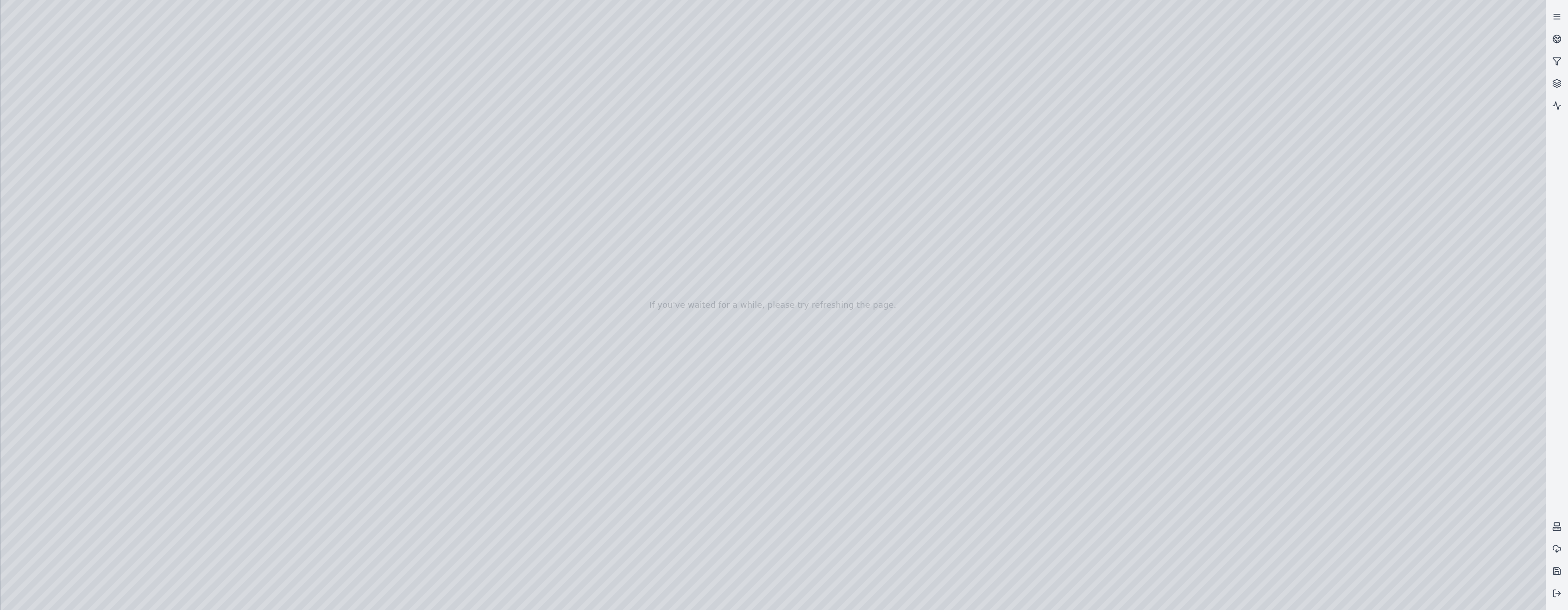
click at [1407, 329] on div at bounding box center [773, 305] width 1545 height 610
drag, startPoint x: 611, startPoint y: 432, endPoint x: 653, endPoint y: 442, distance: 43.2
drag, startPoint x: 660, startPoint y: 431, endPoint x: 999, endPoint y: 572, distance: 367.2
click at [585, 489] on div at bounding box center [773, 305] width 1545 height 610
click at [841, 468] on div at bounding box center [773, 305] width 1545 height 610
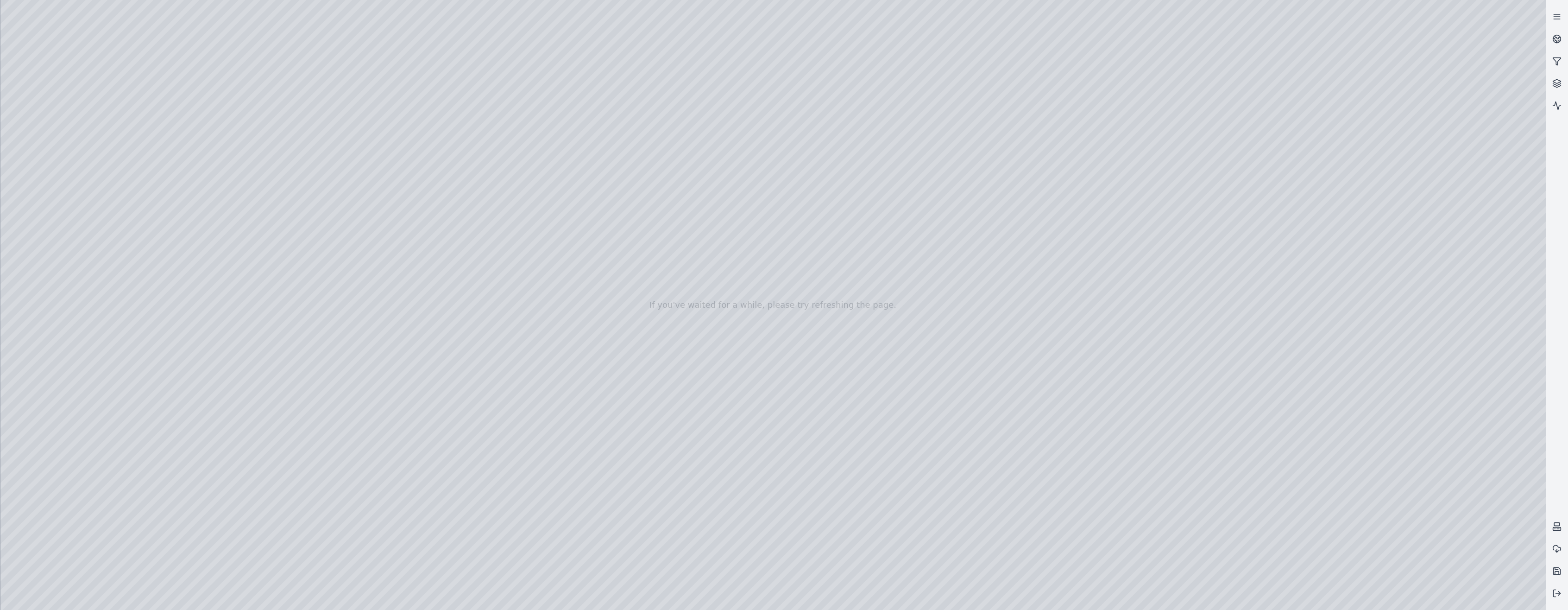
click at [1435, 328] on div at bounding box center [773, 305] width 1545 height 610
click at [767, 387] on div at bounding box center [773, 305] width 1545 height 610
click at [778, 343] on div at bounding box center [773, 305] width 1545 height 610
click at [1429, 325] on div at bounding box center [773, 305] width 1545 height 610
drag, startPoint x: 822, startPoint y: 272, endPoint x: 804, endPoint y: 281, distance: 20.1
